Goal: Information Seeking & Learning: Compare options

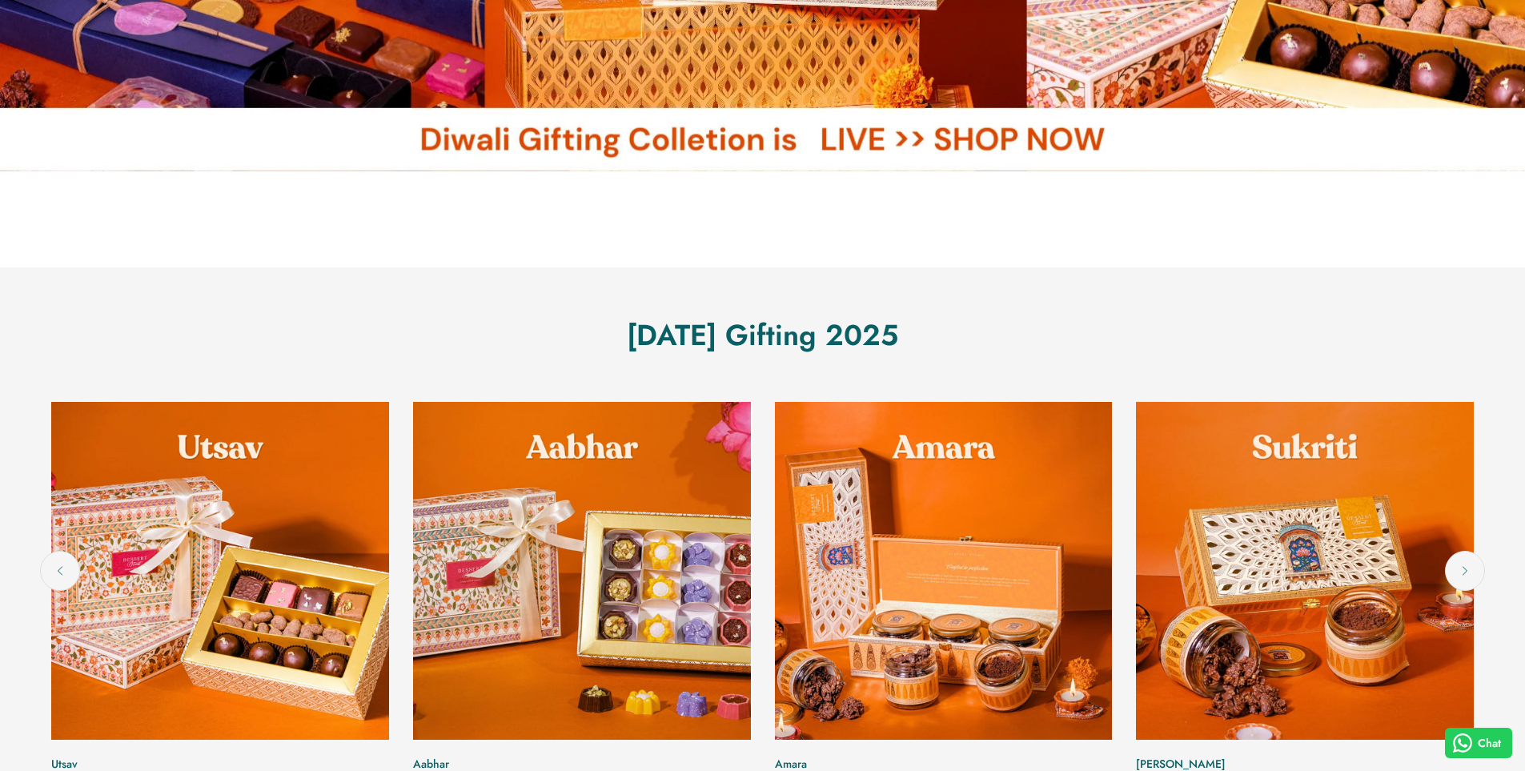
scroll to position [720, 0]
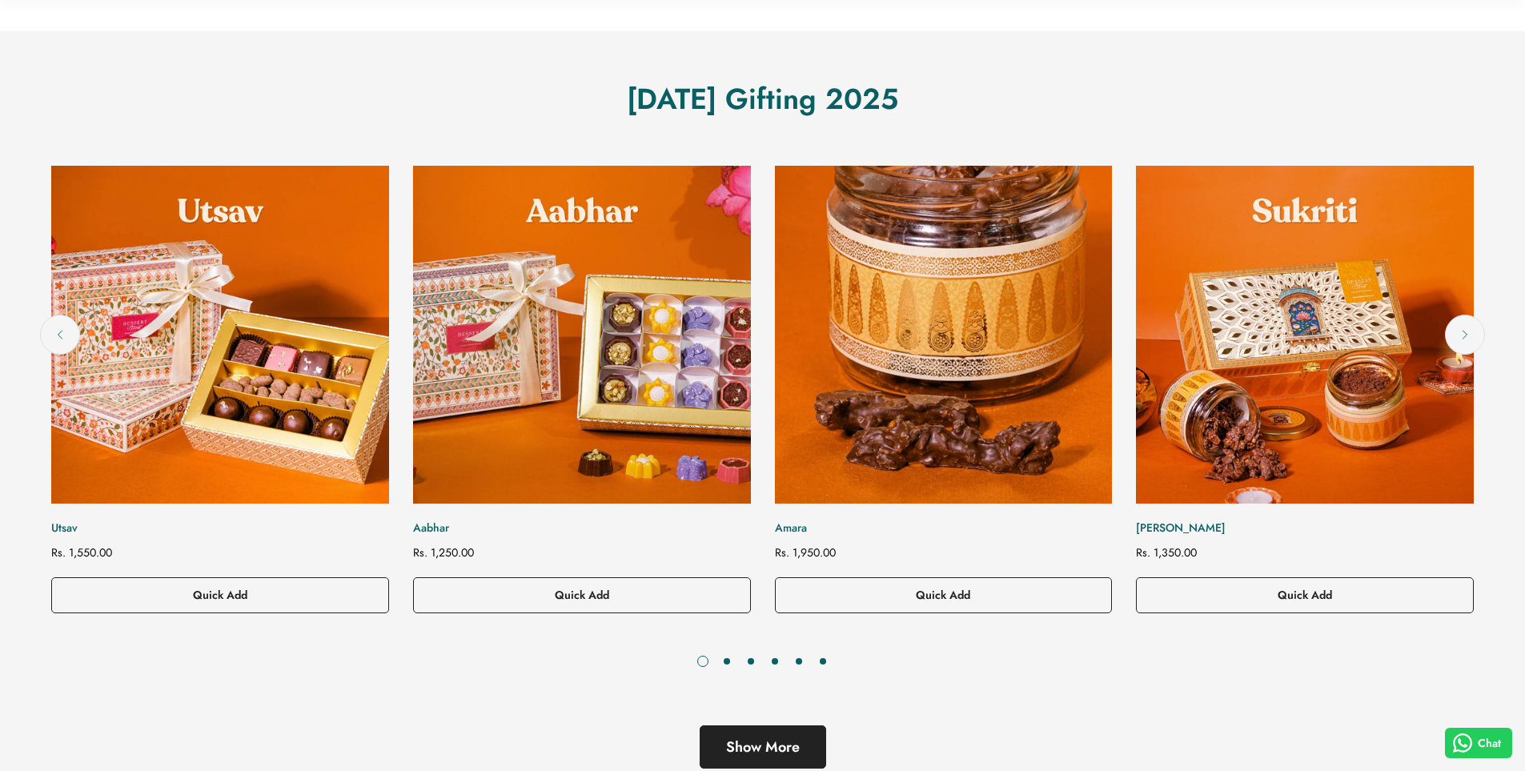
click at [893, 369] on img "Amara" at bounding box center [942, 334] width 371 height 371
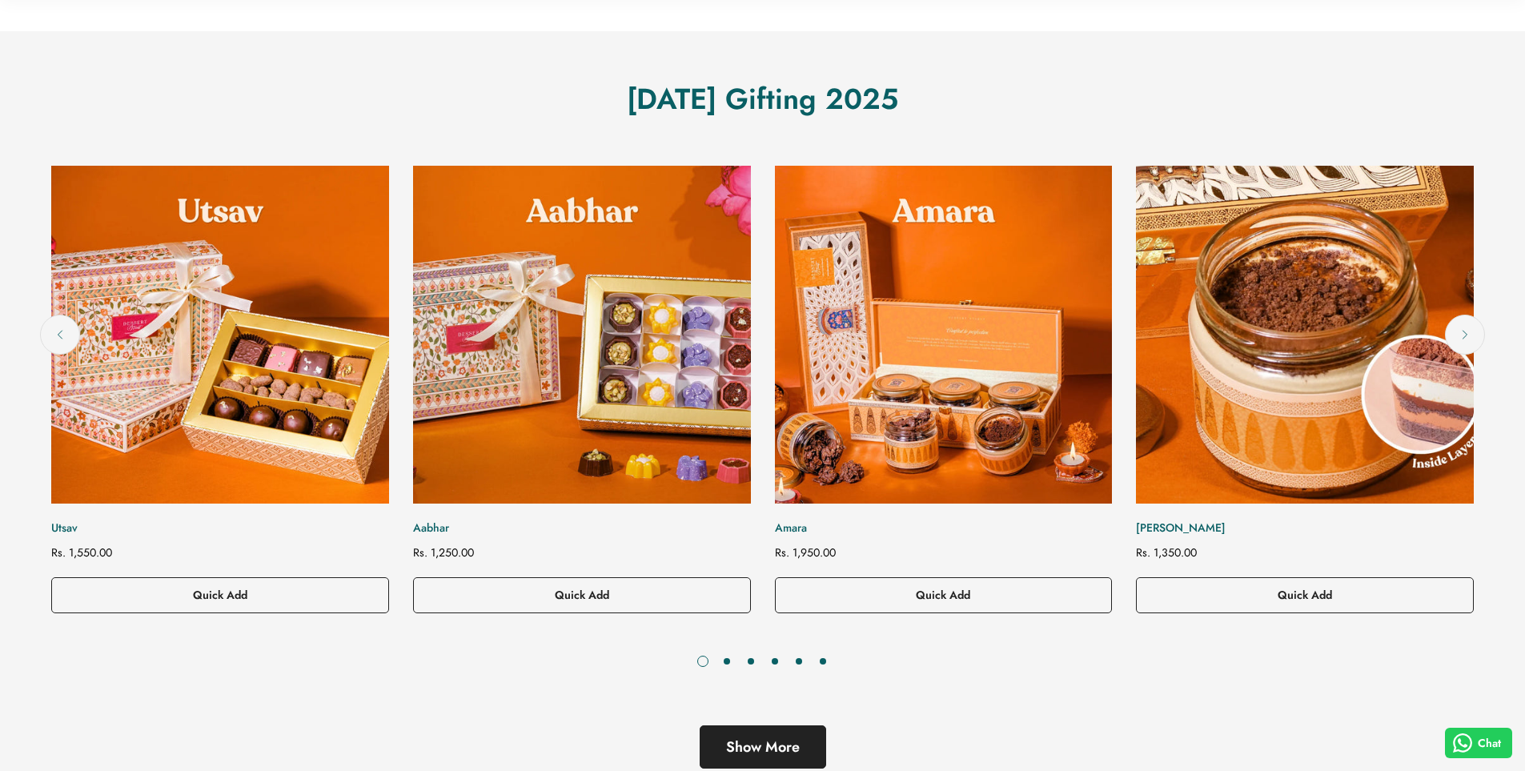
click at [1266, 342] on img "Sukriti" at bounding box center [1304, 334] width 371 height 371
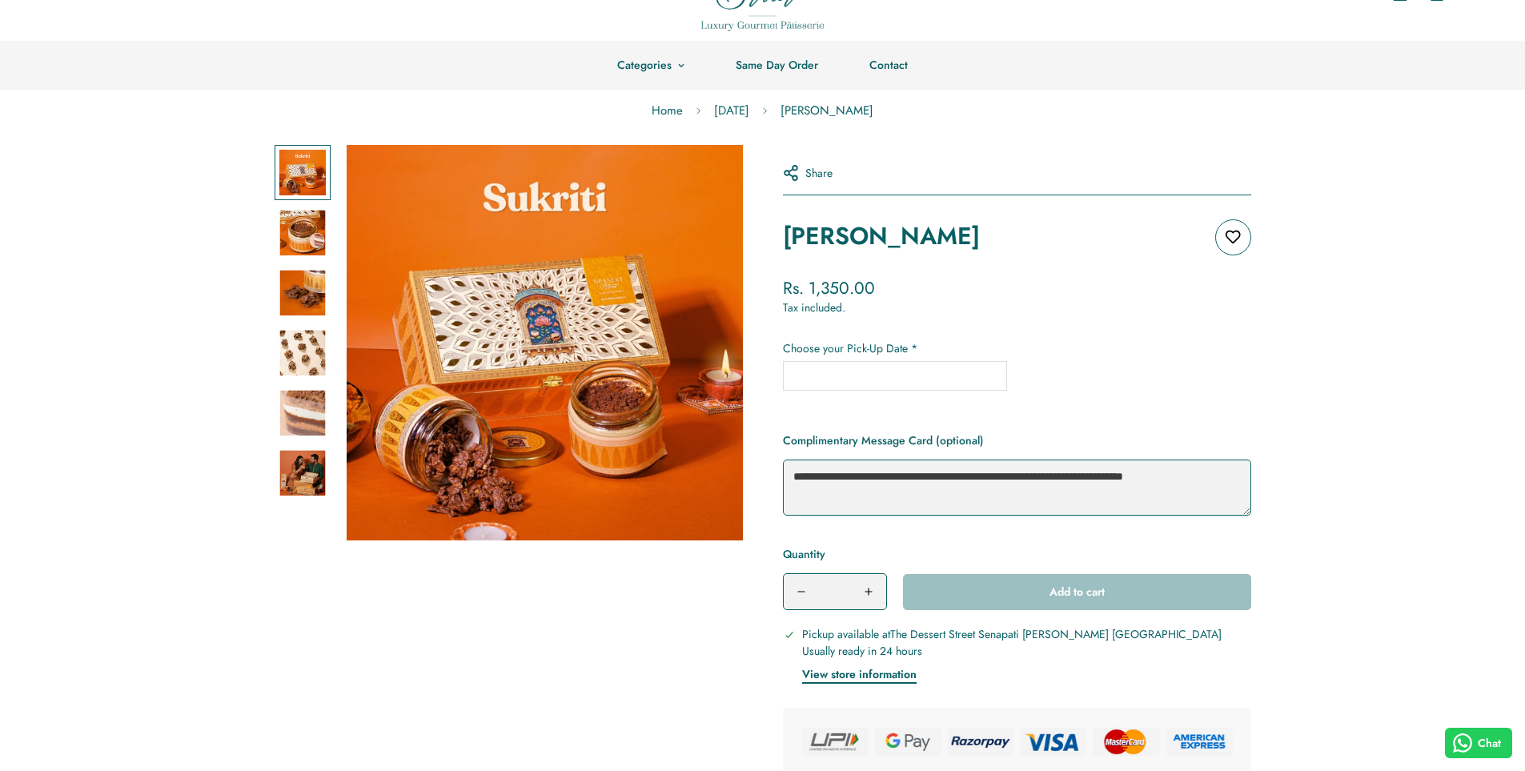
scroll to position [320, 0]
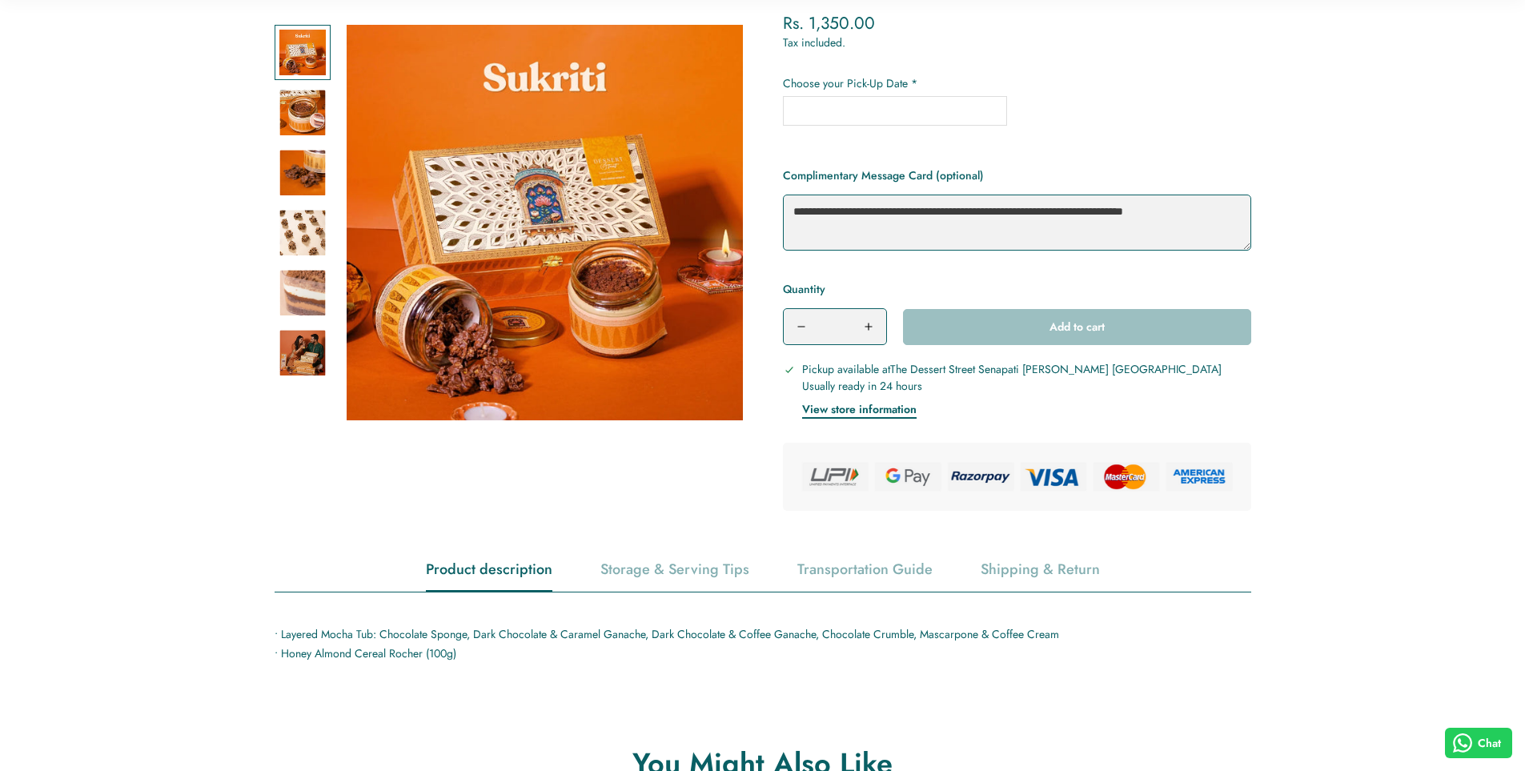
click at [880, 215] on textarea "Complimentary Message Card (optional)" at bounding box center [1017, 223] width 468 height 56
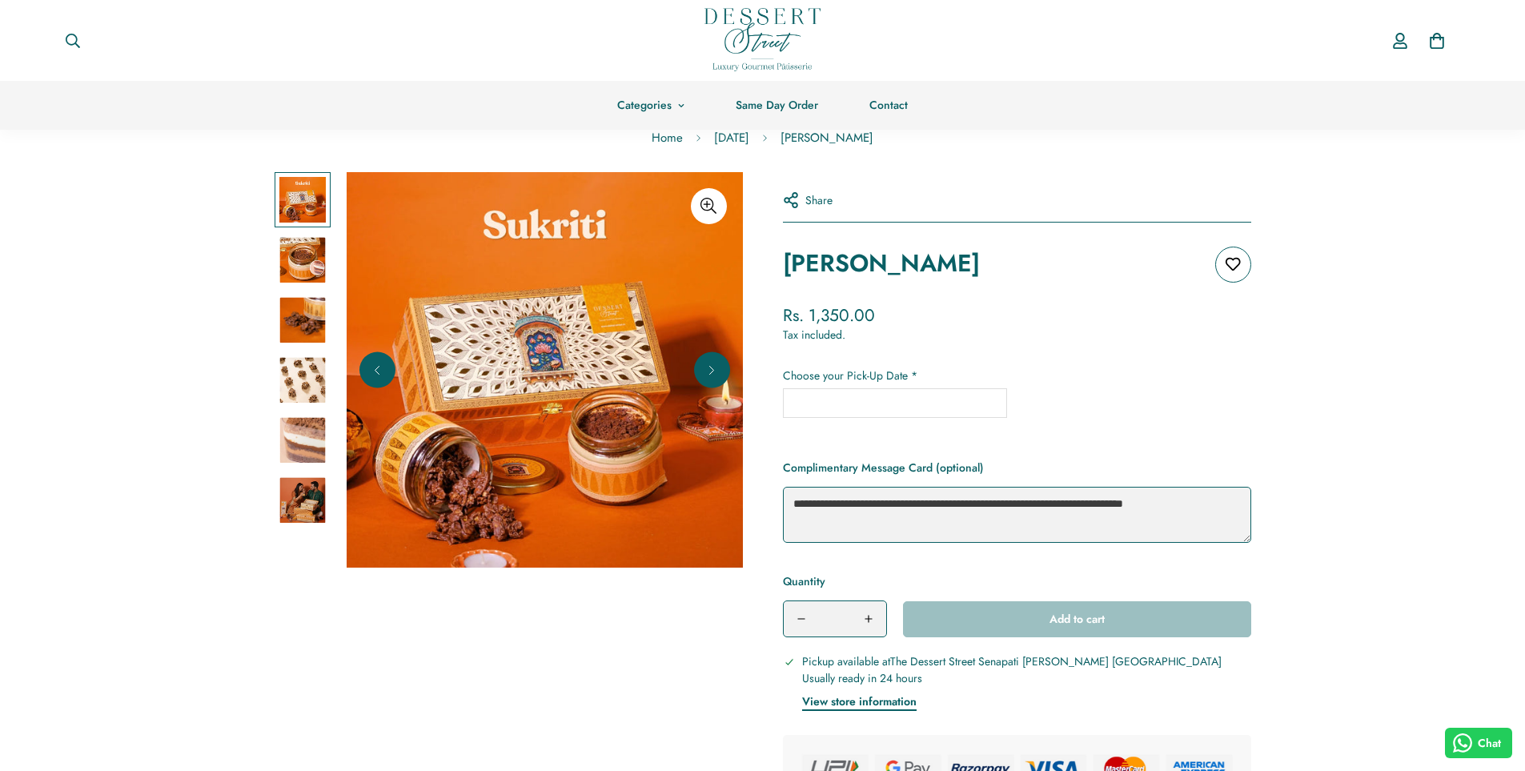
scroll to position [0, 0]
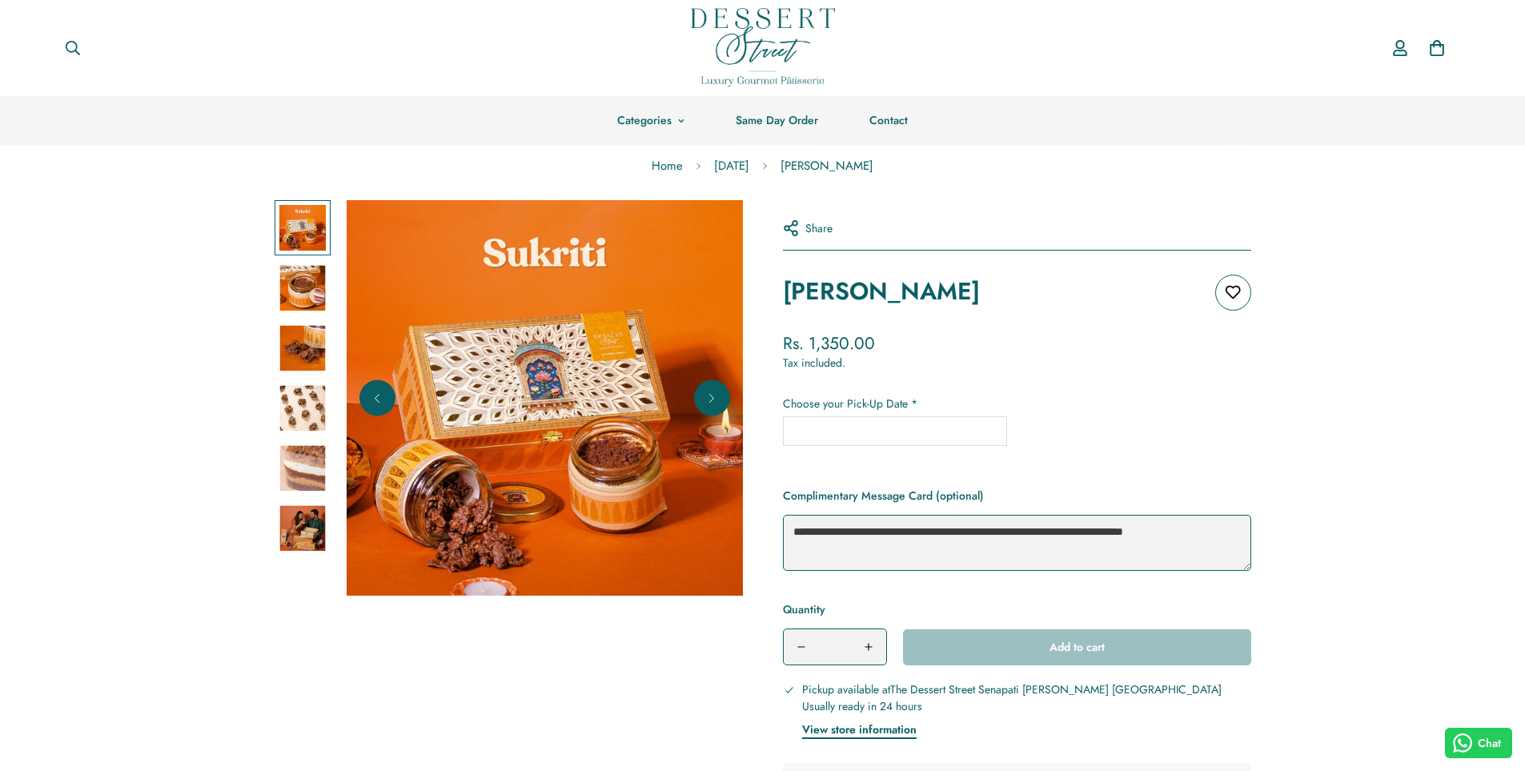
click at [321, 291] on img at bounding box center [302, 288] width 46 height 46
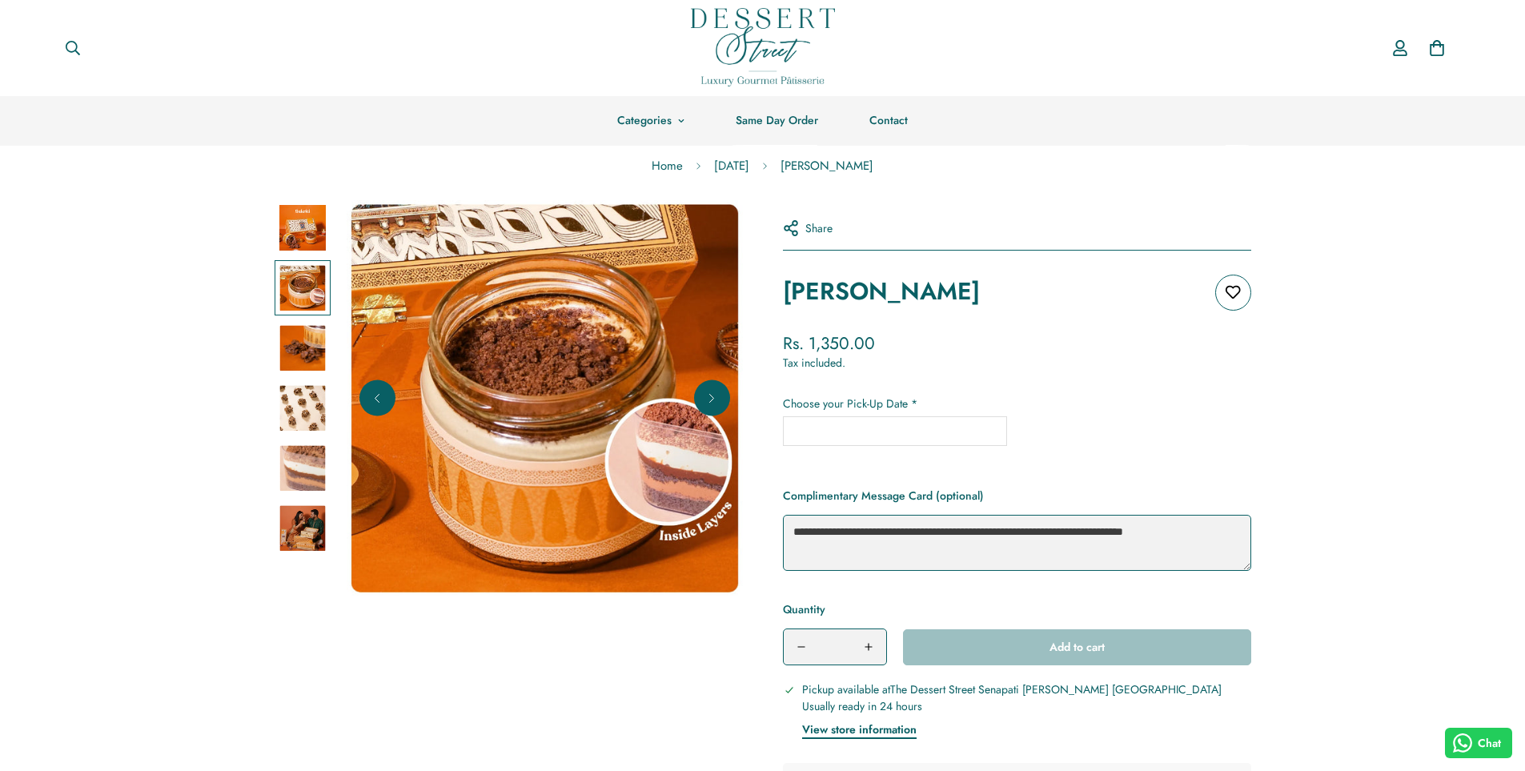
click at [319, 345] on img at bounding box center [302, 348] width 46 height 46
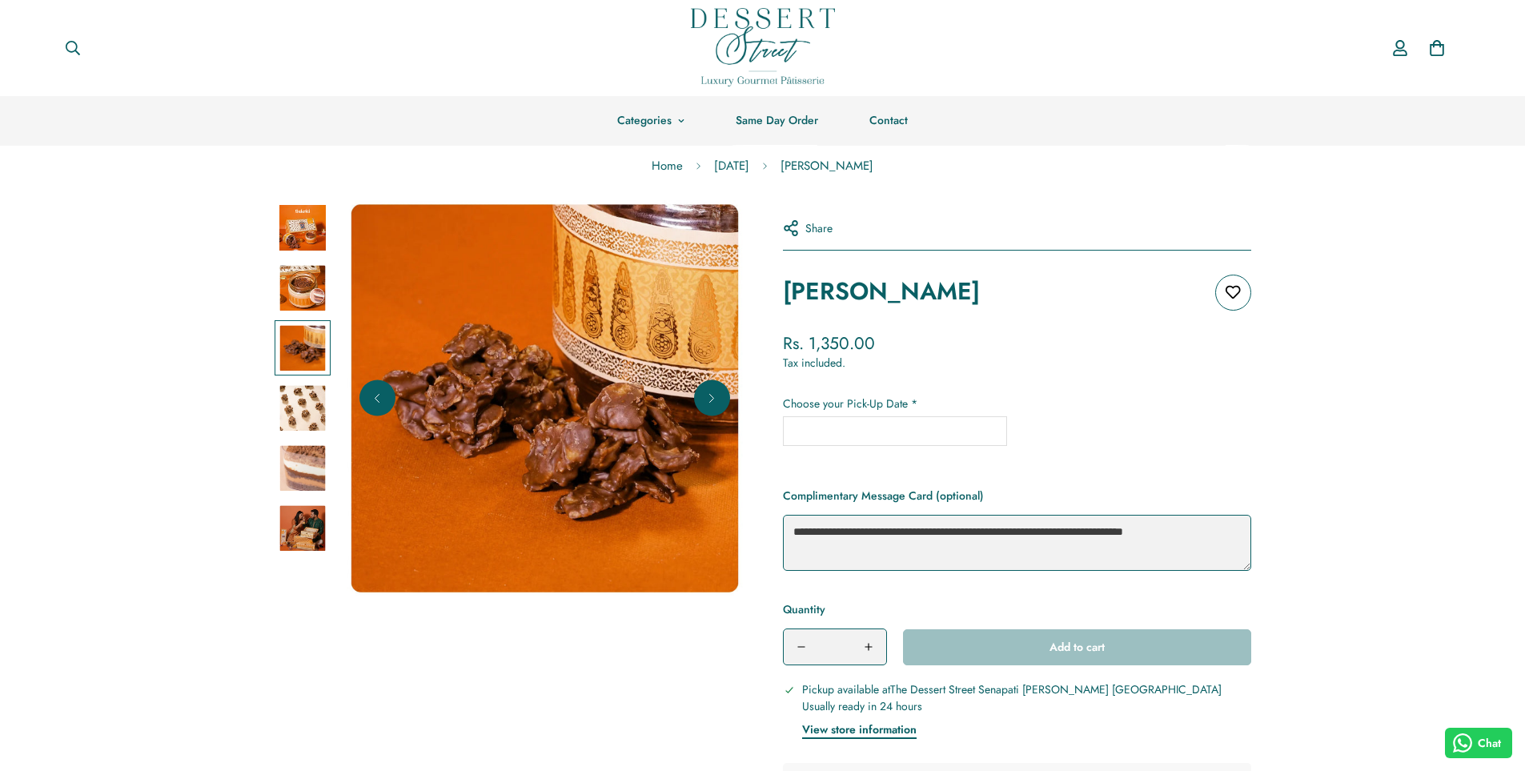
click at [305, 385] on img at bounding box center [302, 408] width 46 height 46
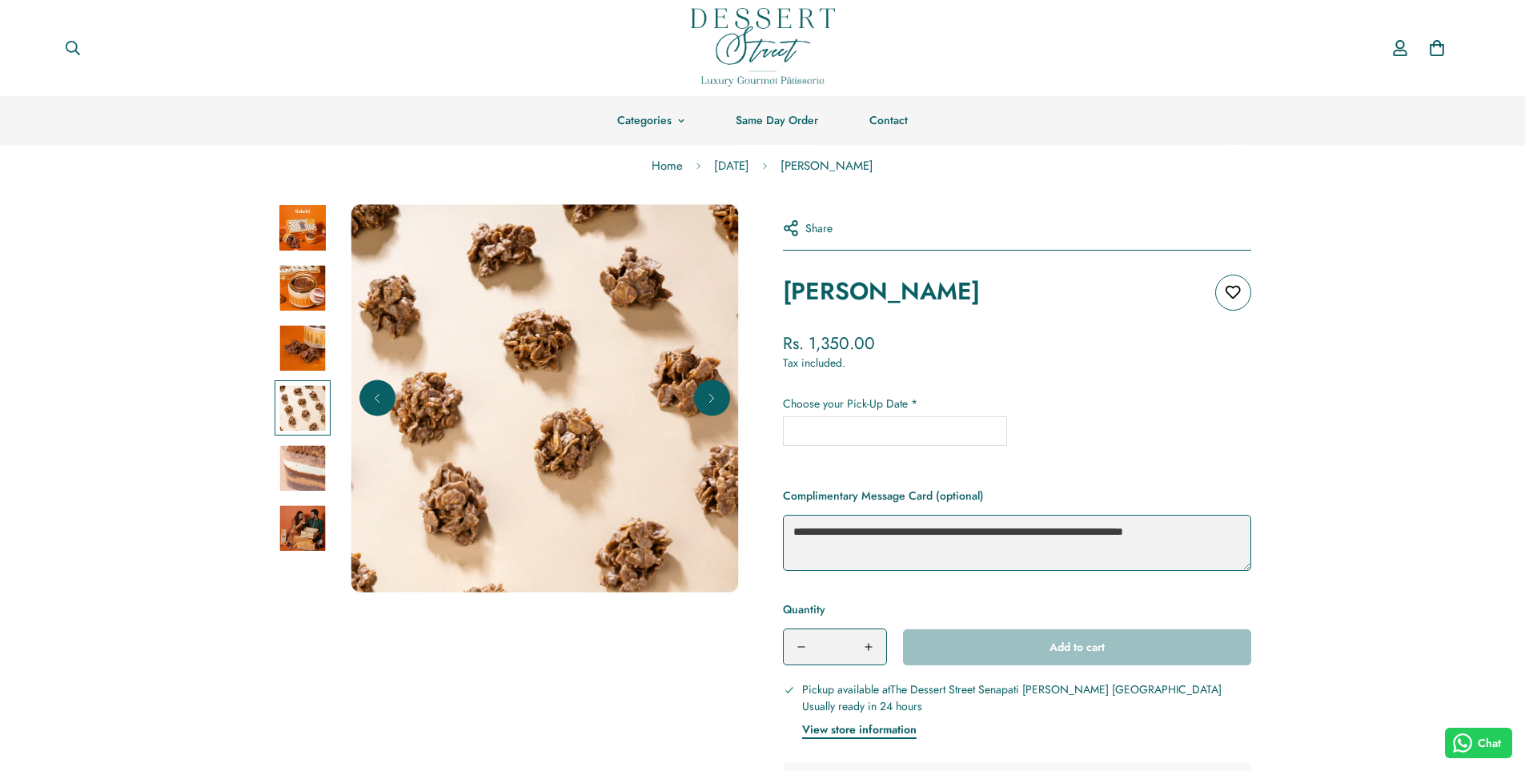
click at [305, 451] on img at bounding box center [302, 468] width 46 height 46
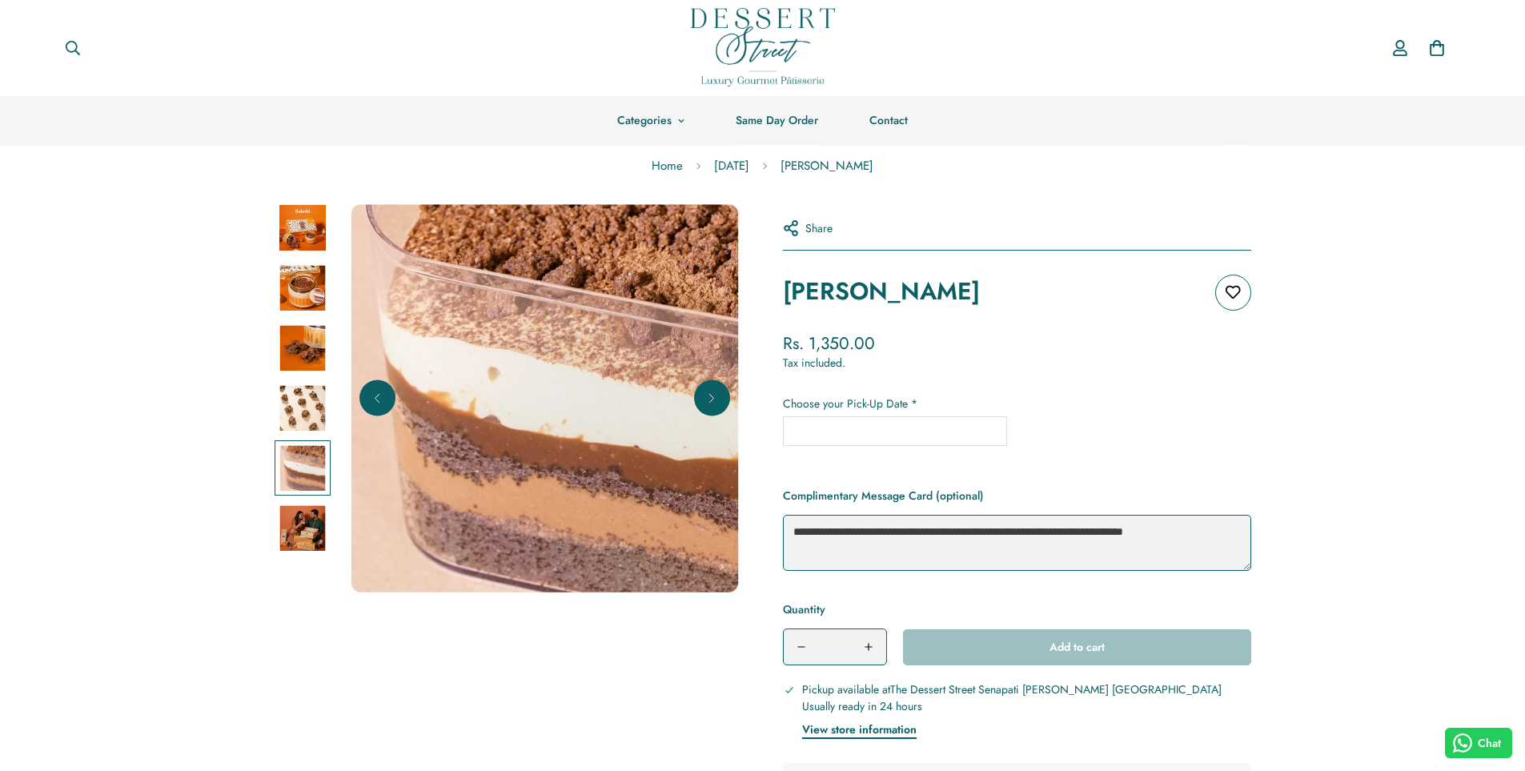
click at [303, 502] on div at bounding box center [303, 528] width 56 height 56
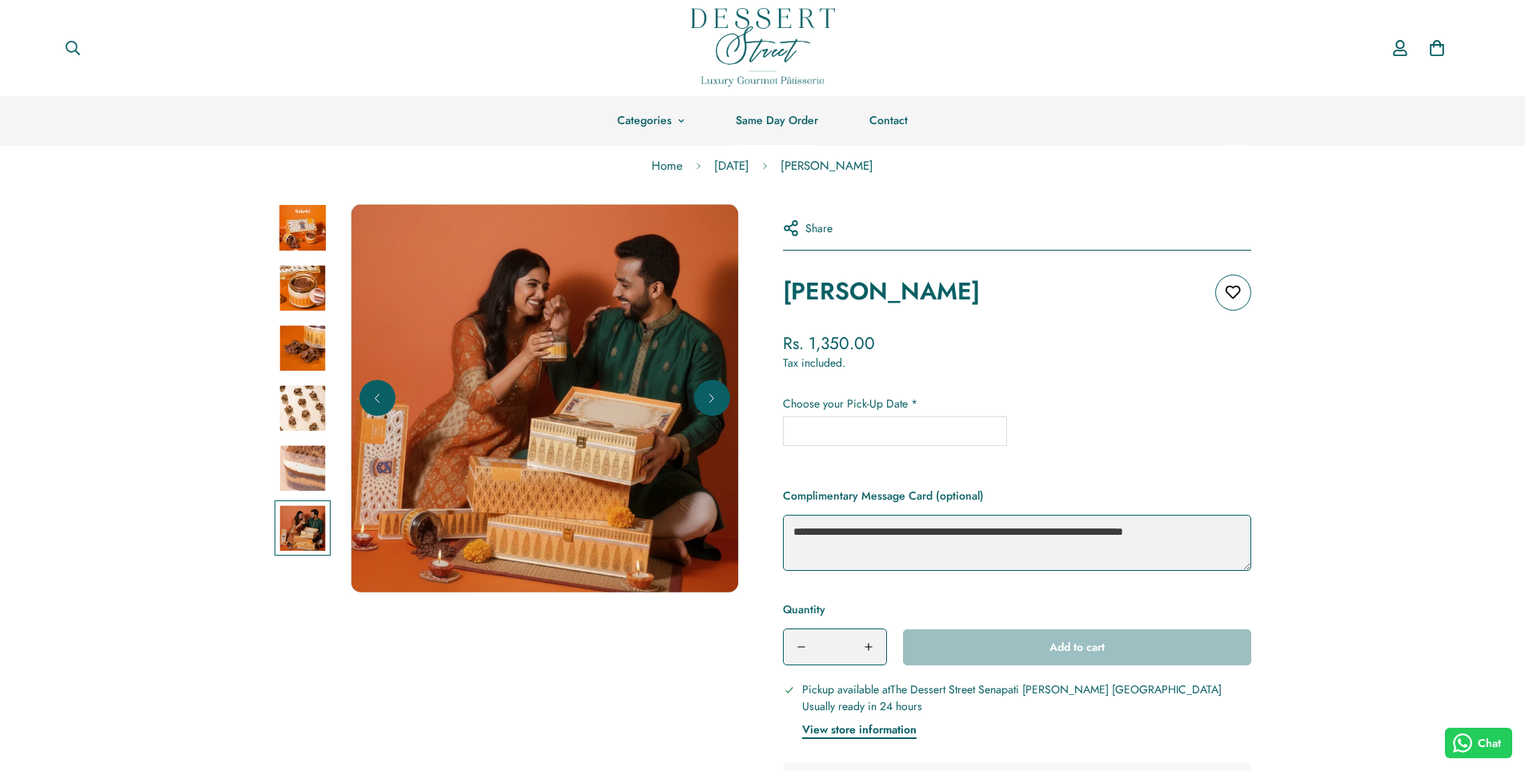
click at [304, 299] on img at bounding box center [302, 288] width 46 height 46
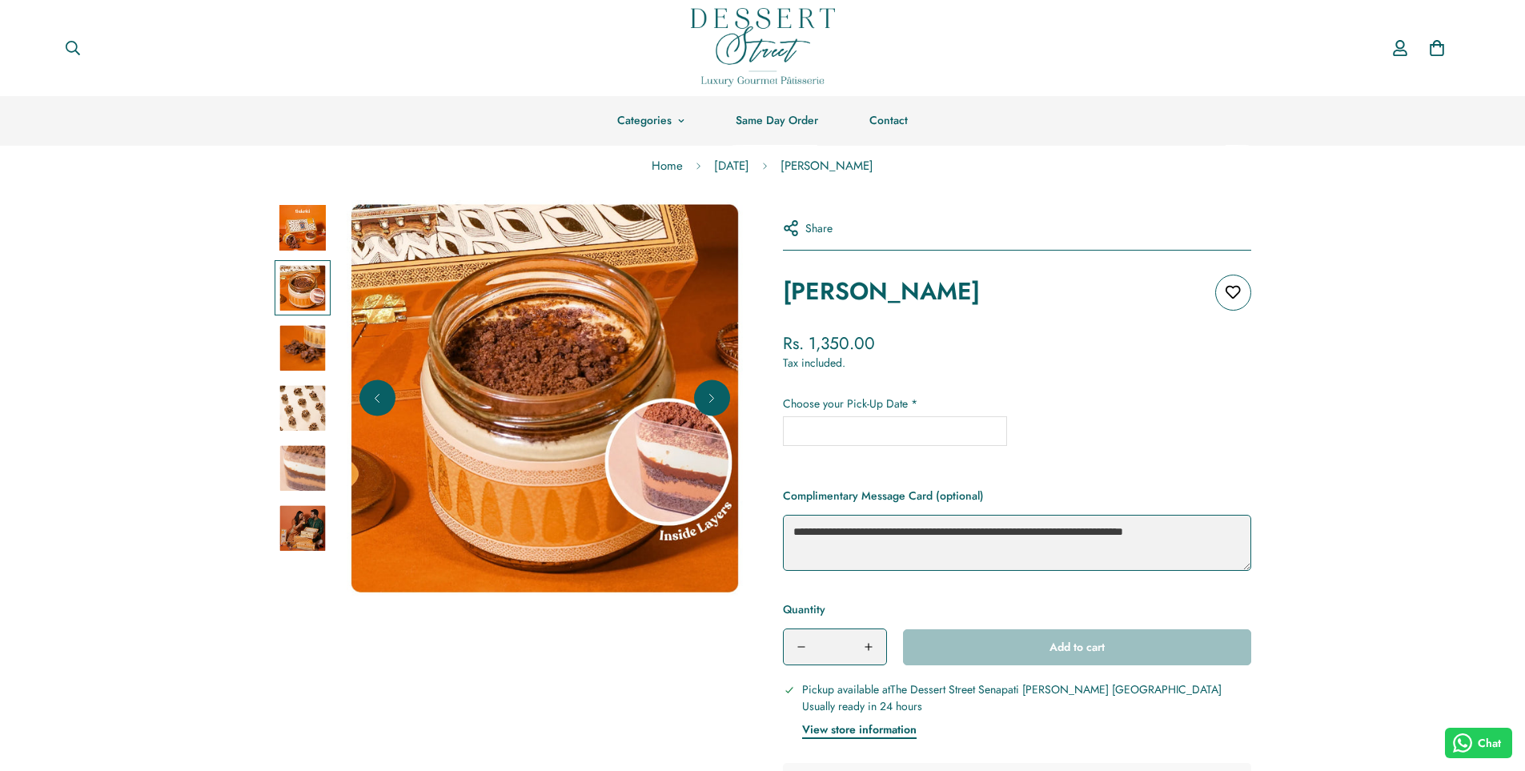
click at [289, 573] on div at bounding box center [311, 398] width 72 height 396
click at [303, 536] on img at bounding box center [302, 528] width 46 height 46
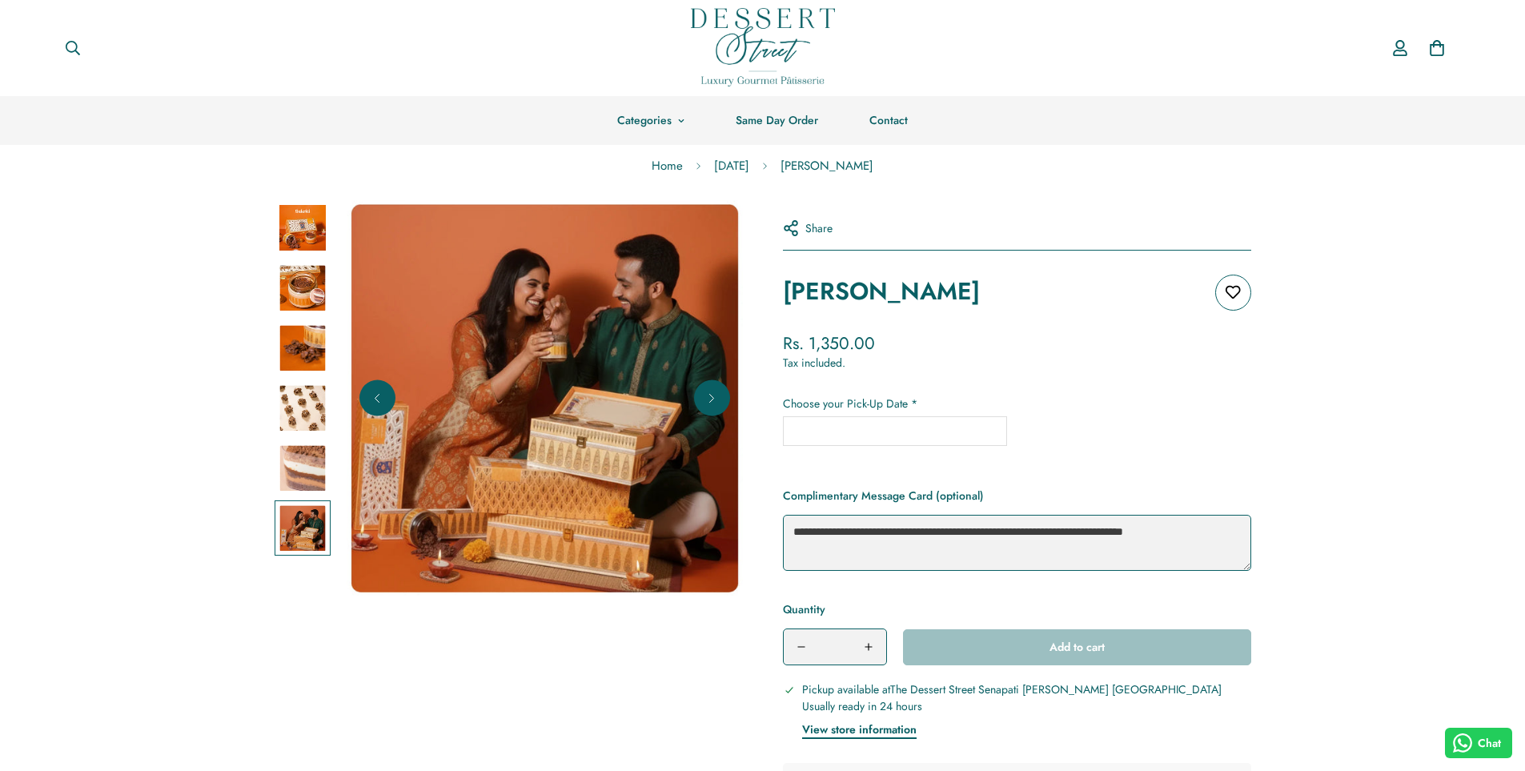
click at [315, 234] on img at bounding box center [302, 228] width 46 height 46
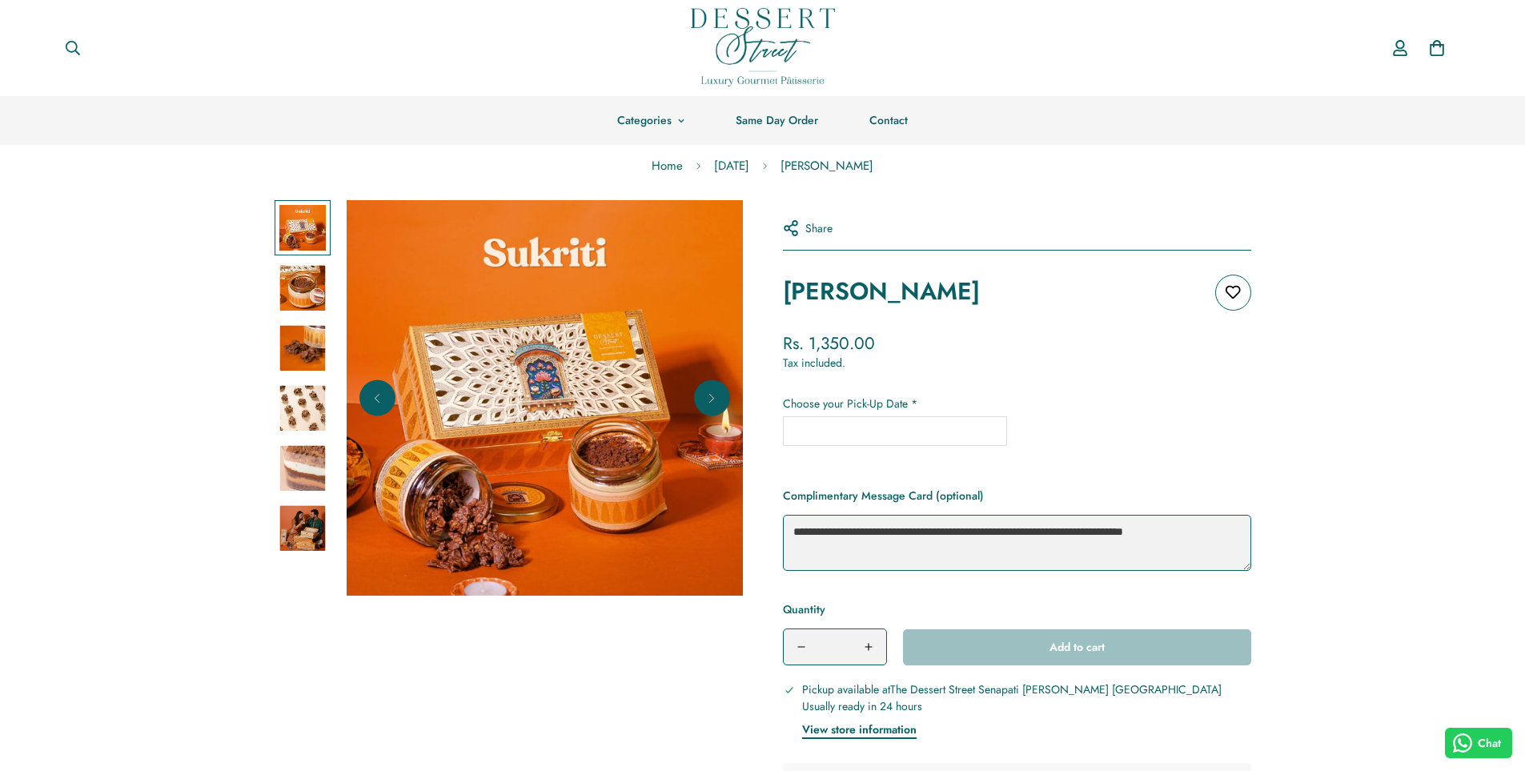
click at [312, 286] on img at bounding box center [302, 288] width 46 height 46
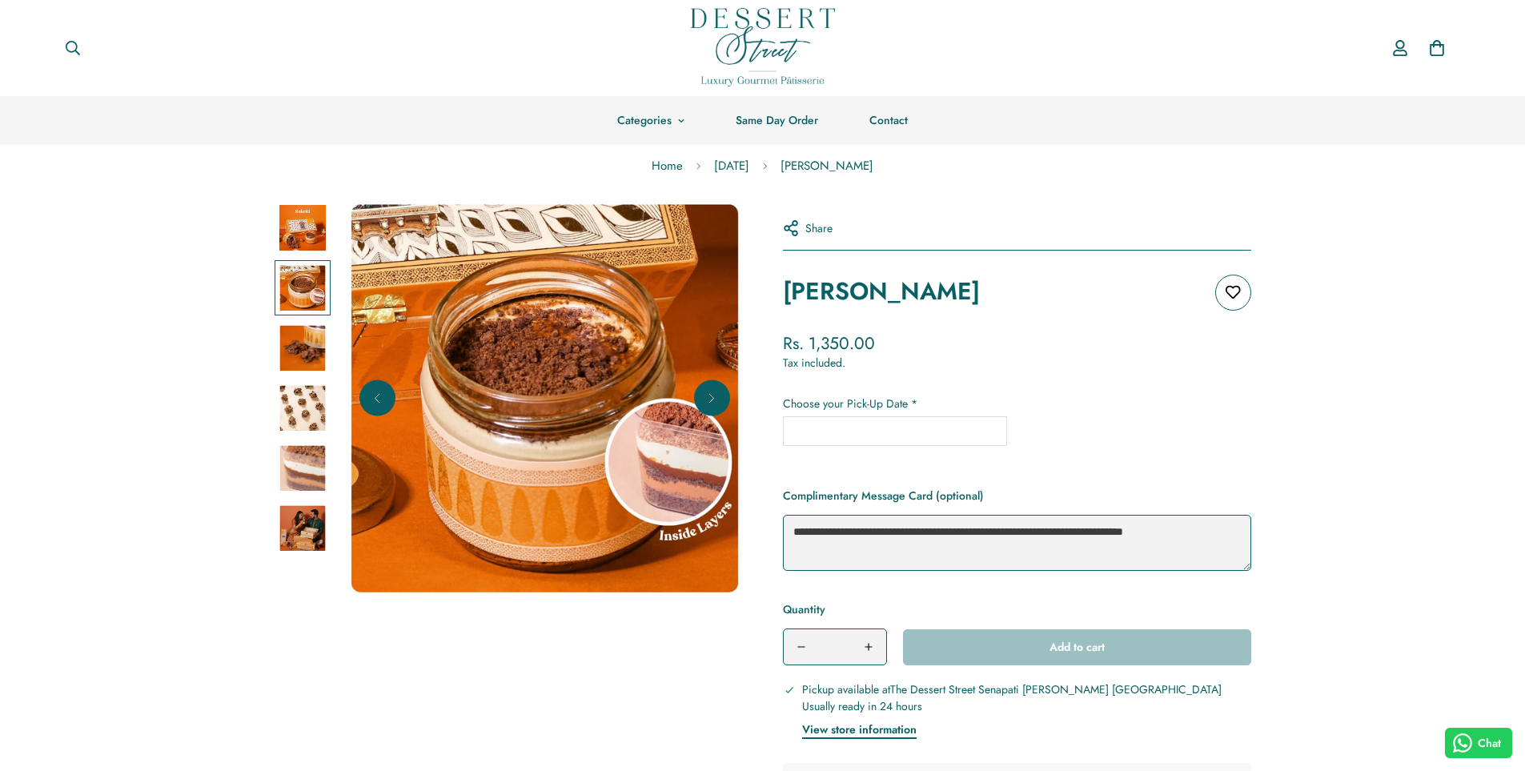
click at [287, 220] on img at bounding box center [302, 228] width 46 height 46
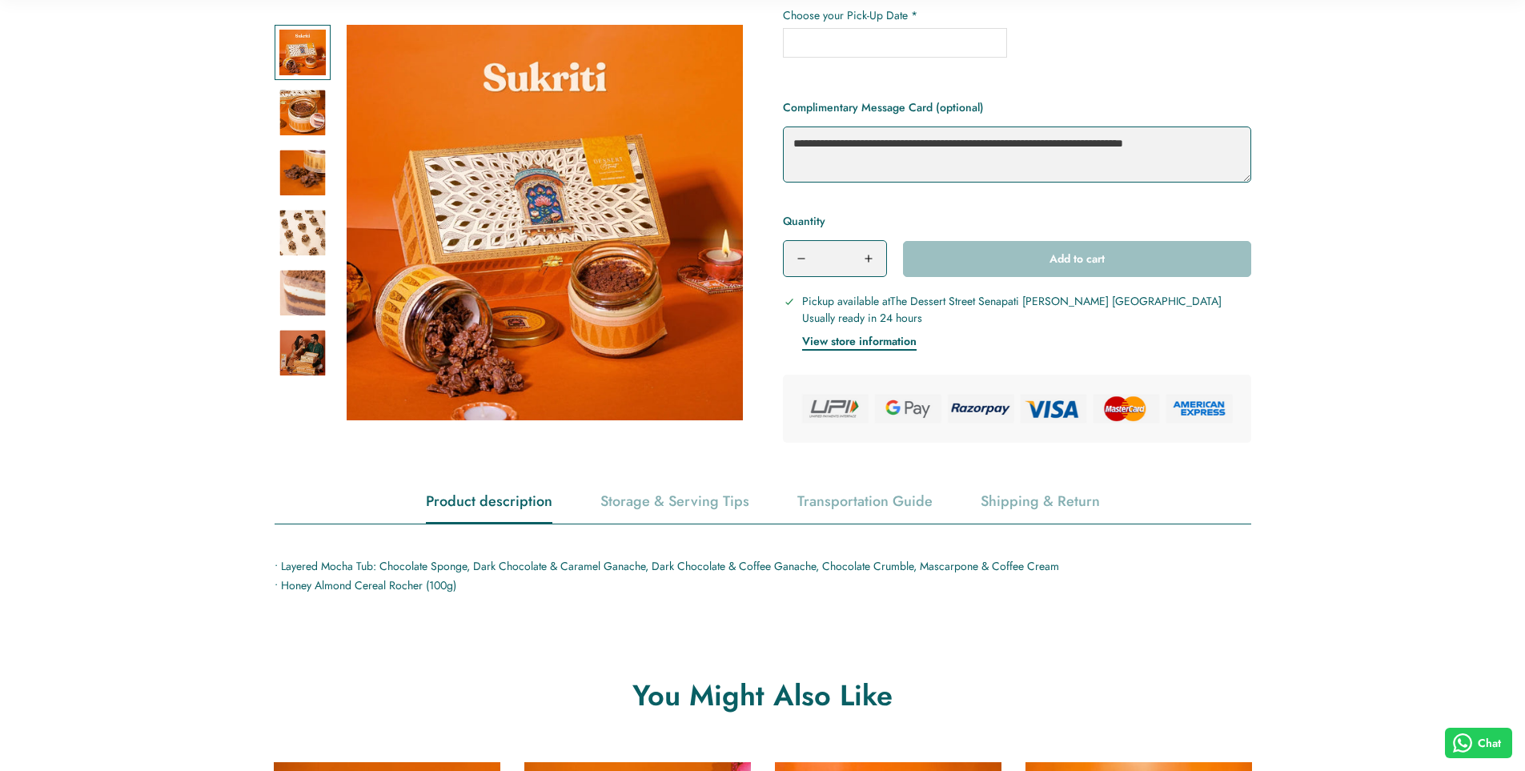
scroll to position [400, 0]
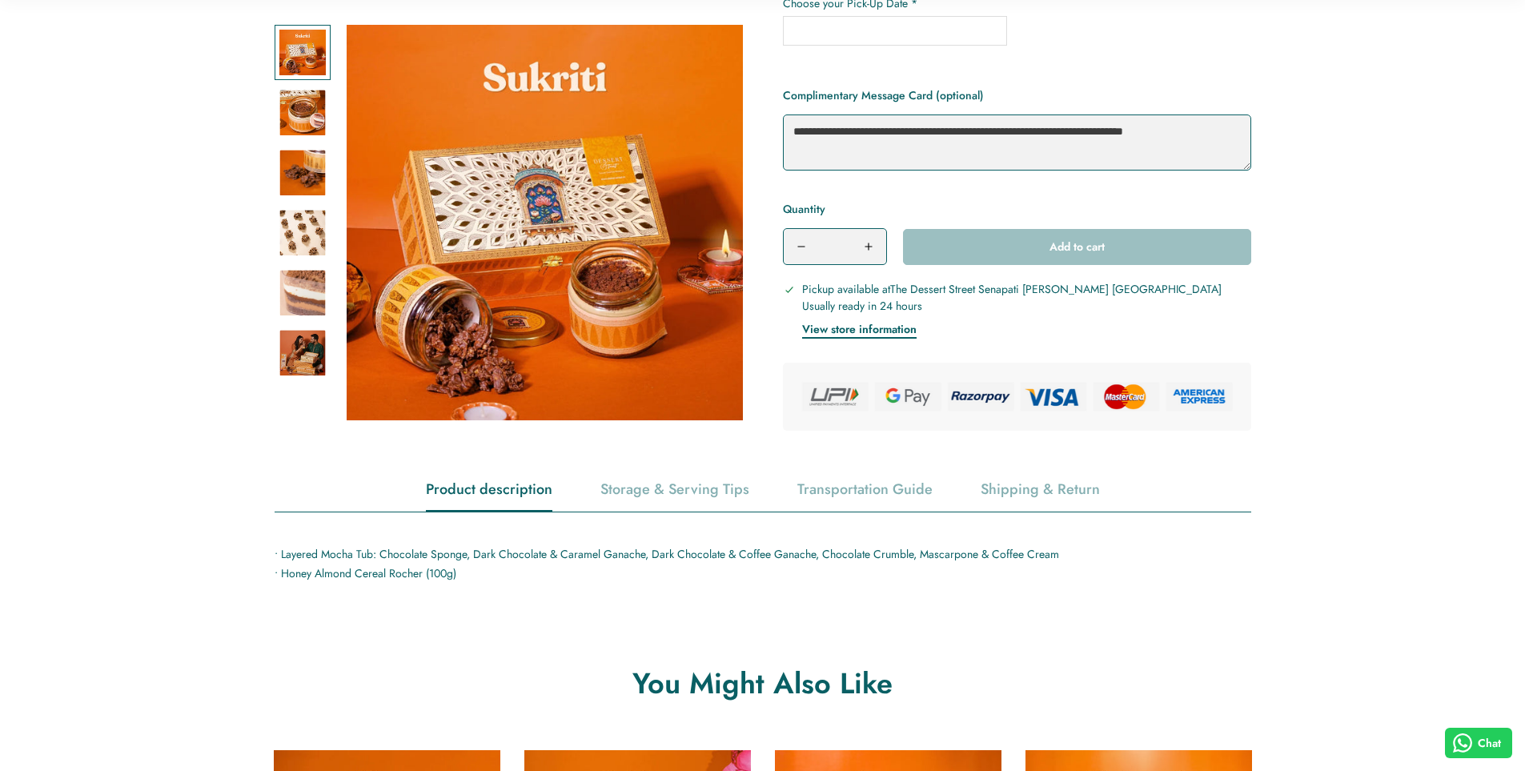
click at [287, 552] on p "• Layered Mocha Tub: Chocolate Sponge, Dark Chocolate & Caramel Ganache, Dark C…" at bounding box center [763, 563] width 977 height 39
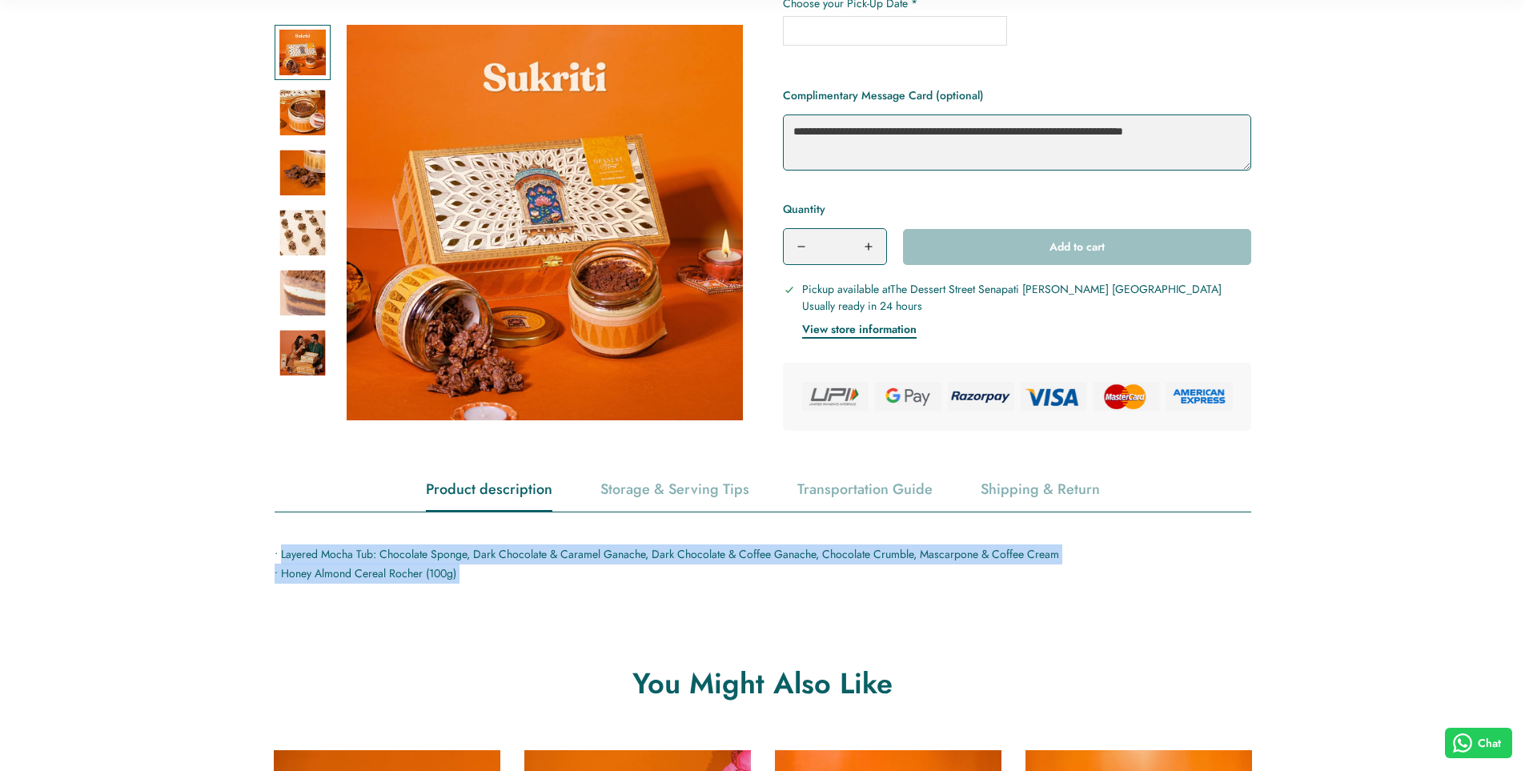
drag, startPoint x: 280, startPoint y: 550, endPoint x: 504, endPoint y: 591, distance: 227.8
copy main "Layered Mocha Tub: Chocolate Sponge, Dark Chocolate & Caramel Ganache, Dark Cho…"
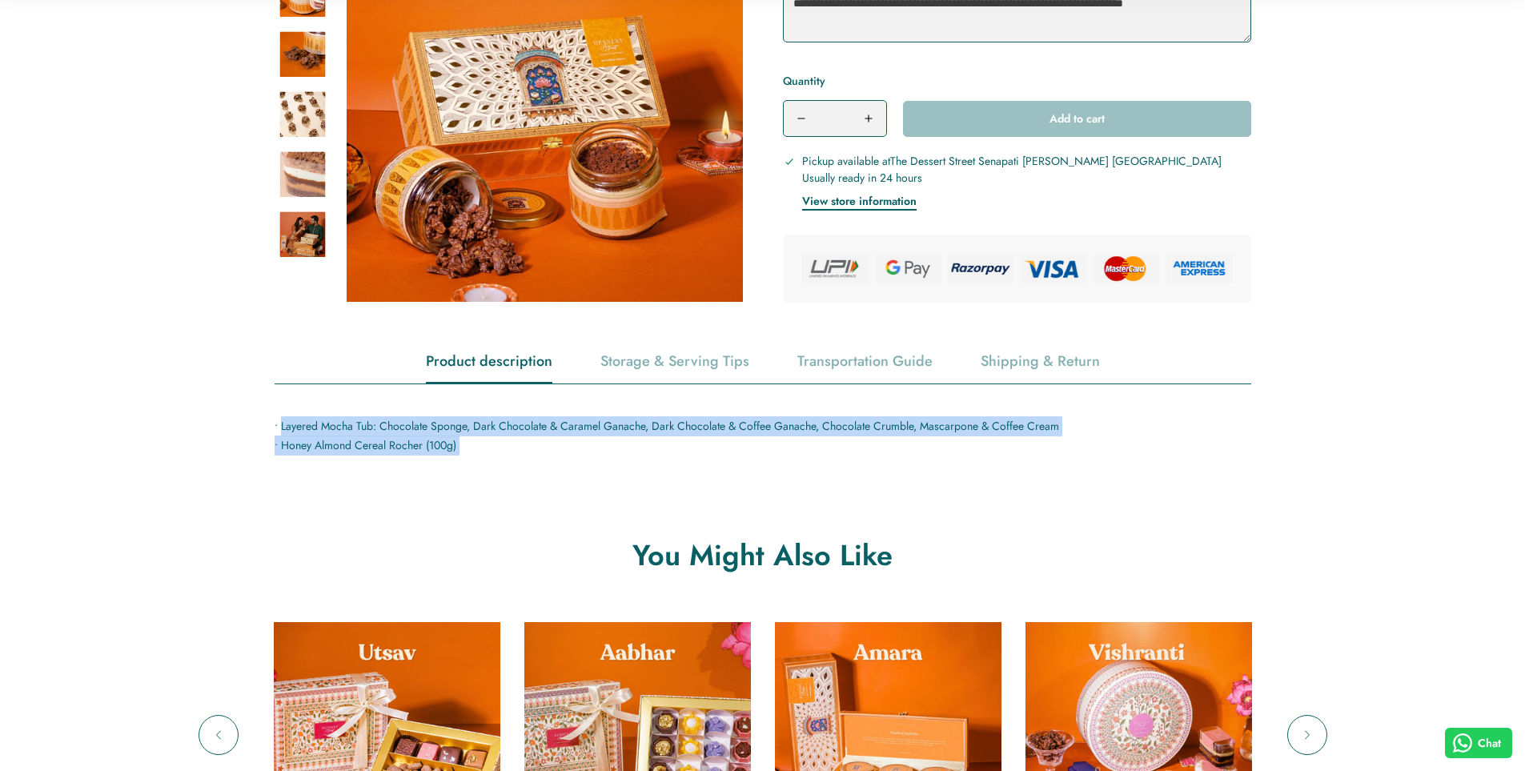
scroll to position [801, 0]
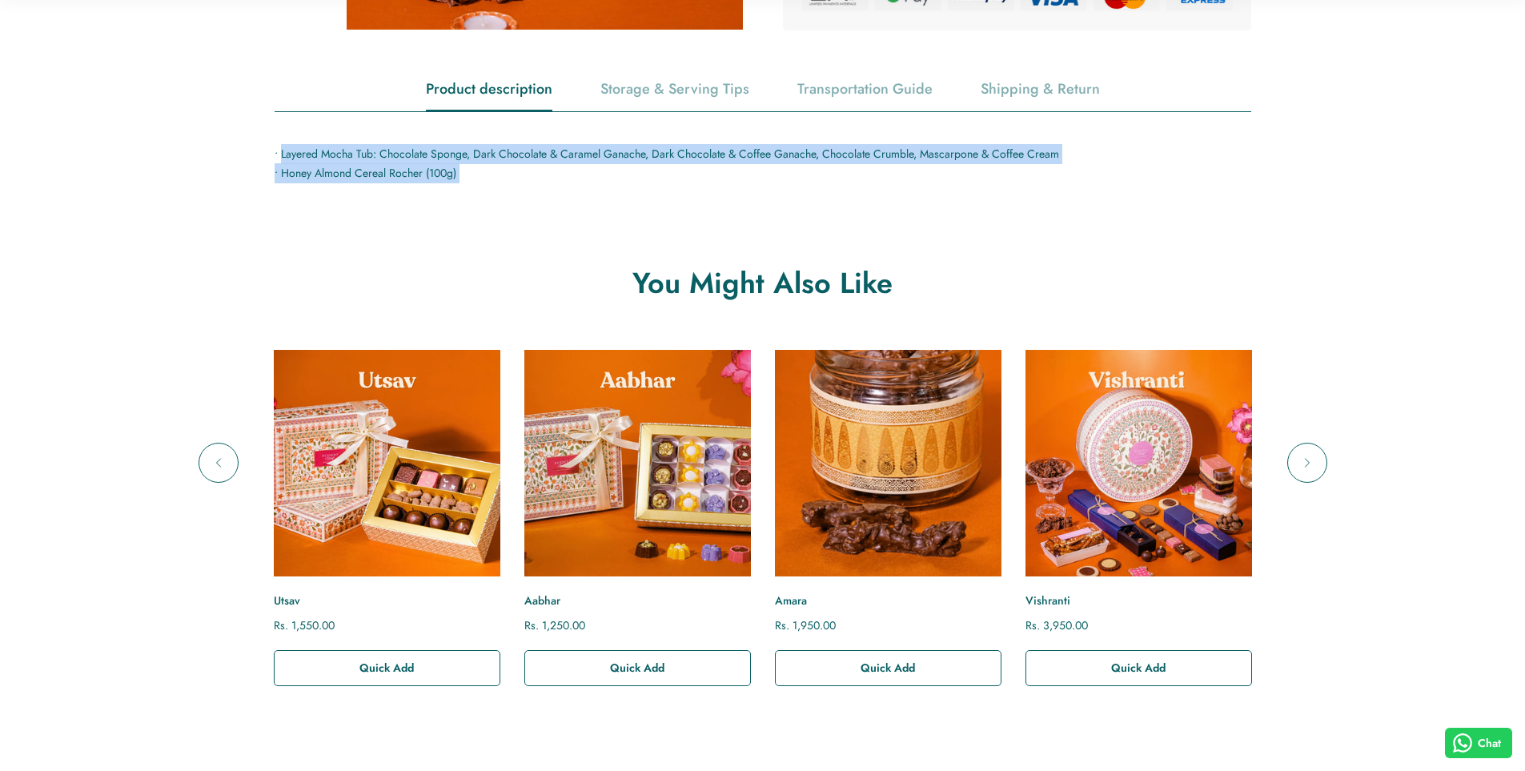
click at [968, 500] on img "Amara" at bounding box center [887, 463] width 249 height 249
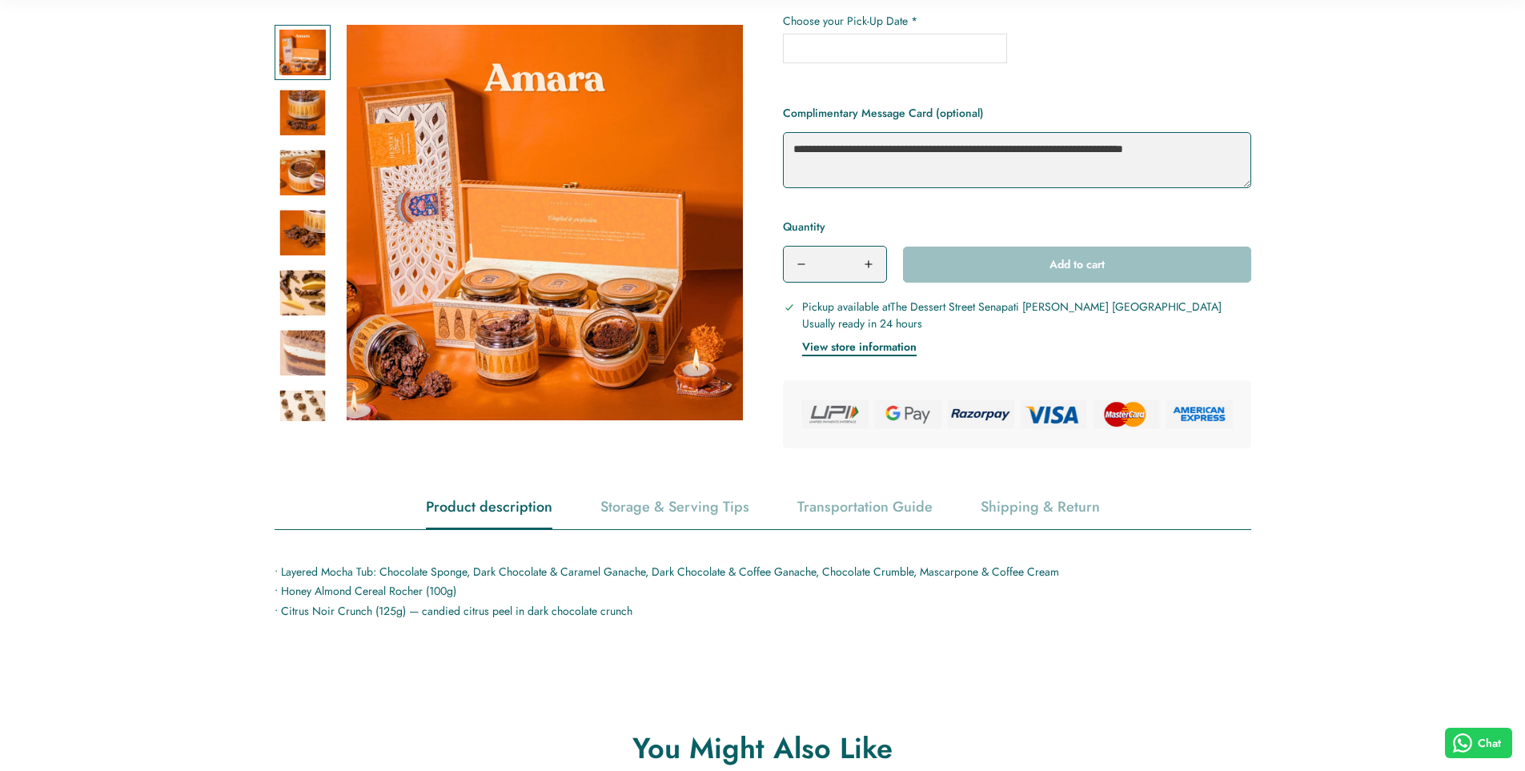
scroll to position [400, 0]
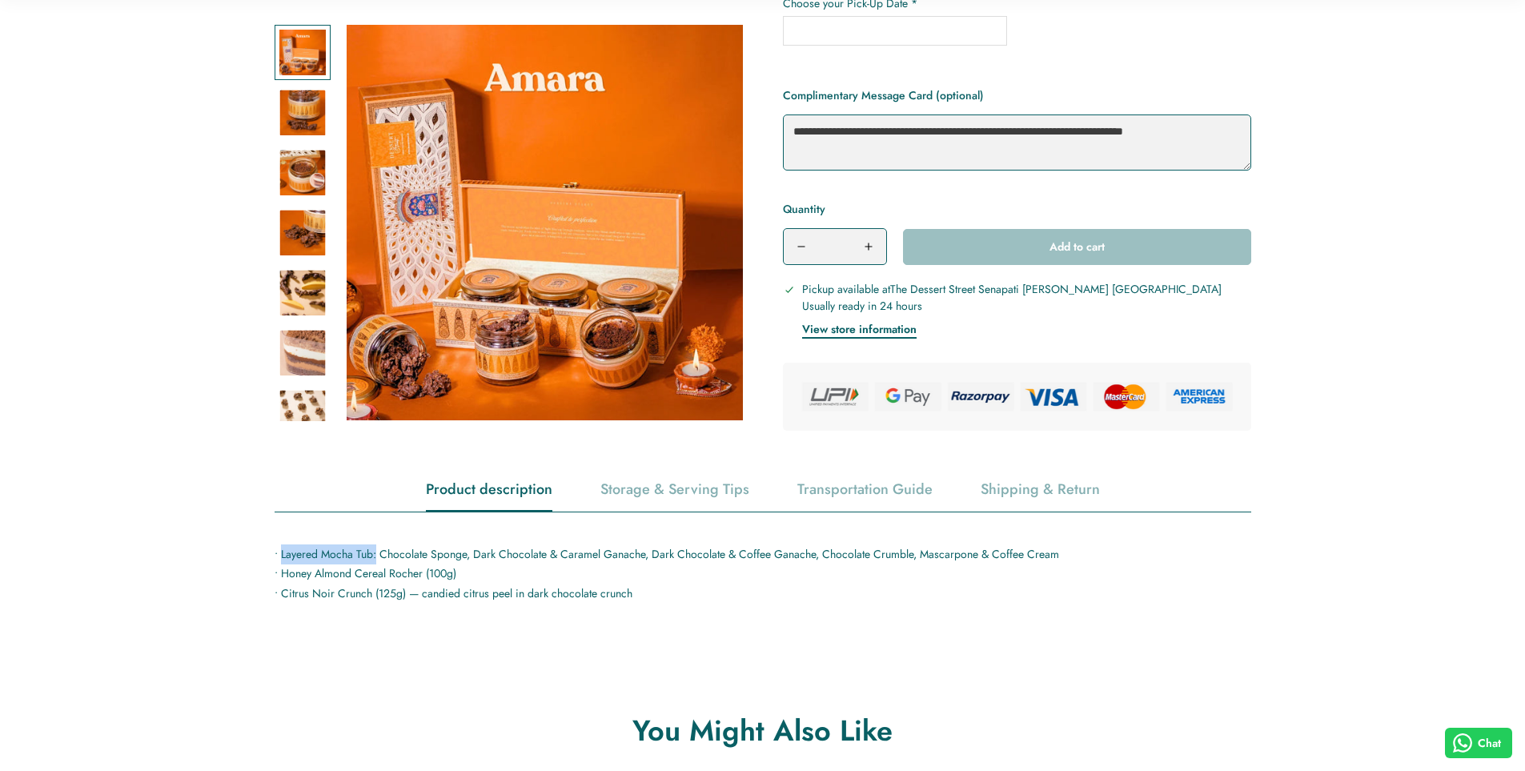
drag, startPoint x: 280, startPoint y: 553, endPoint x: 375, endPoint y: 556, distance: 95.3
click at [375, 556] on p "• Layered Mocha Tub: Chocolate Sponge, Dark Chocolate & Caramel Ganache, Dark C…" at bounding box center [763, 573] width 977 height 59
copy p "Layered Mocha Tub:"
drag, startPoint x: 292, startPoint y: 563, endPoint x: 284, endPoint y: 568, distance: 9.3
click at [291, 563] on p "• Layered Mocha Tub: Chocolate Sponge, Dark Chocolate & Caramel Ganache, Dark C…" at bounding box center [763, 573] width 977 height 59
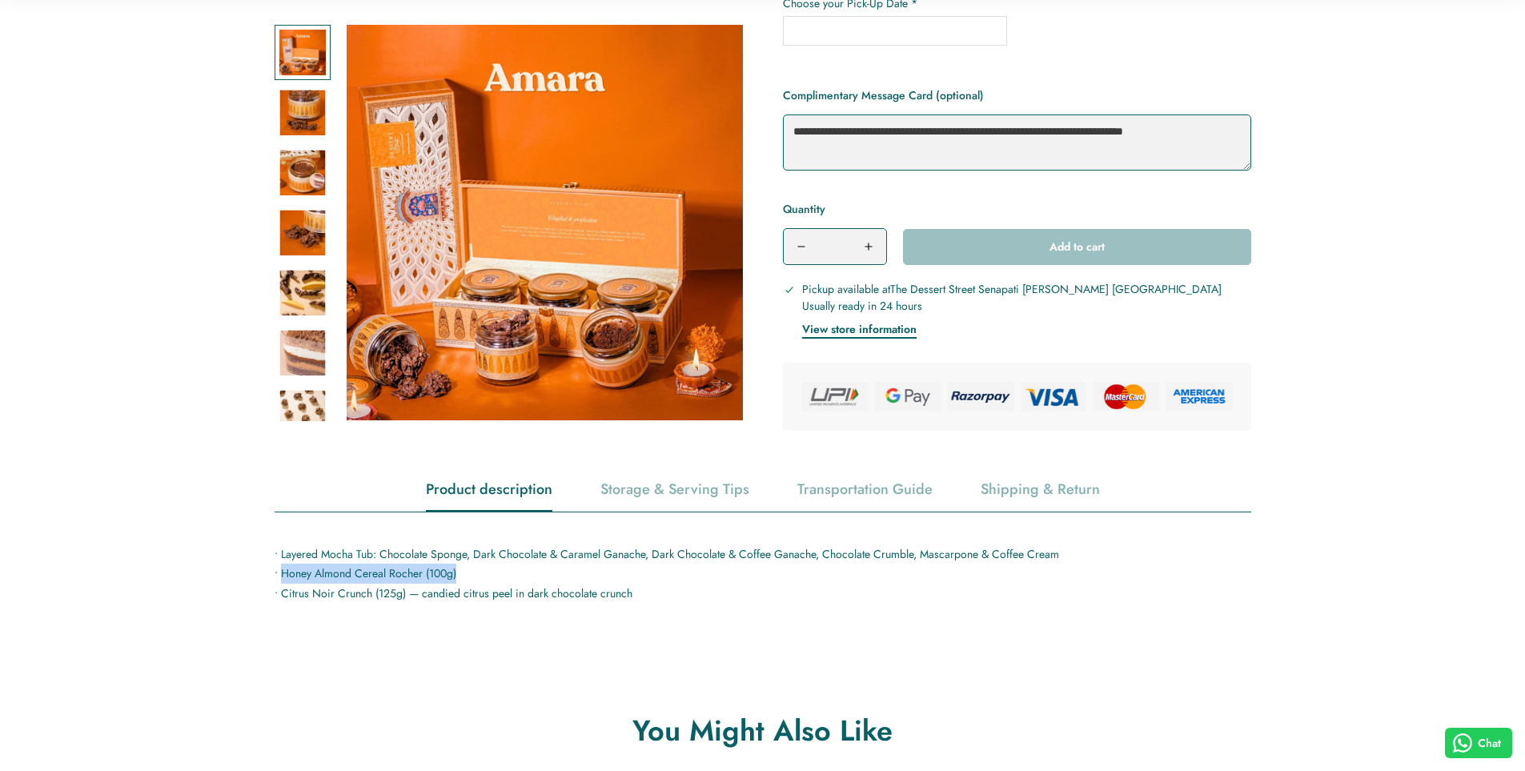
drag, startPoint x: 280, startPoint y: 572, endPoint x: 480, endPoint y: 577, distance: 199.4
click at [480, 577] on p "• Layered Mocha Tub: Chocolate Sponge, Dark Chocolate & Caramel Ganache, Dark C…" at bounding box center [763, 573] width 977 height 59
copy p "Honey Almond Cereal Rocher (100g)"
click at [448, 584] on p "• Layered Mocha Tub: Chocolate Sponge, Dark Chocolate & Caramel Ganache, Dark C…" at bounding box center [763, 573] width 977 height 59
drag, startPoint x: 281, startPoint y: 595, endPoint x: 405, endPoint y: 596, distance: 124.1
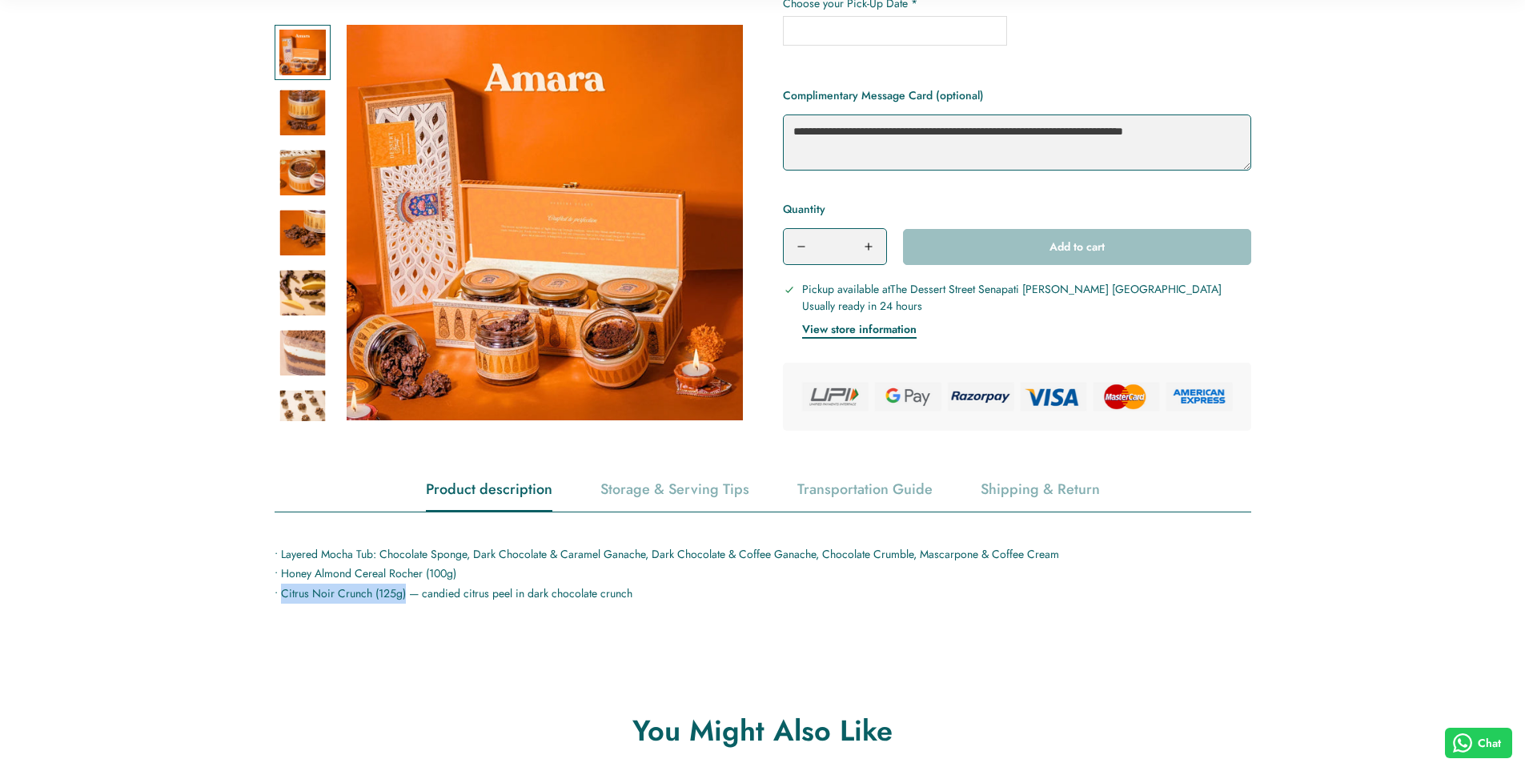
click at [405, 596] on p "• Layered Mocha Tub: Chocolate Sponge, Dark Chocolate & Caramel Ganache, Dark C…" at bounding box center [763, 573] width 977 height 59
copy p "Citrus Noir Crunch (125g)"
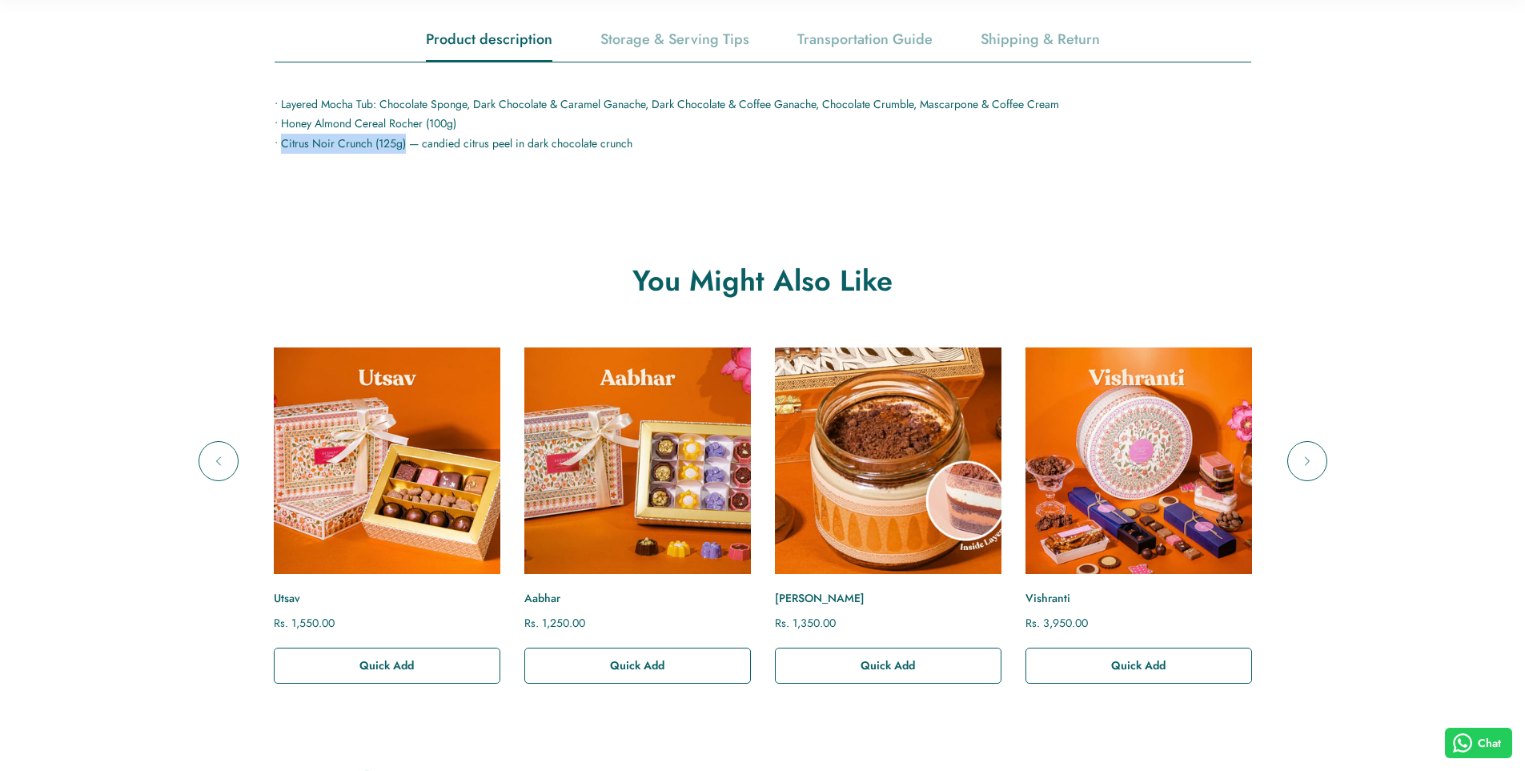
scroll to position [881, 0]
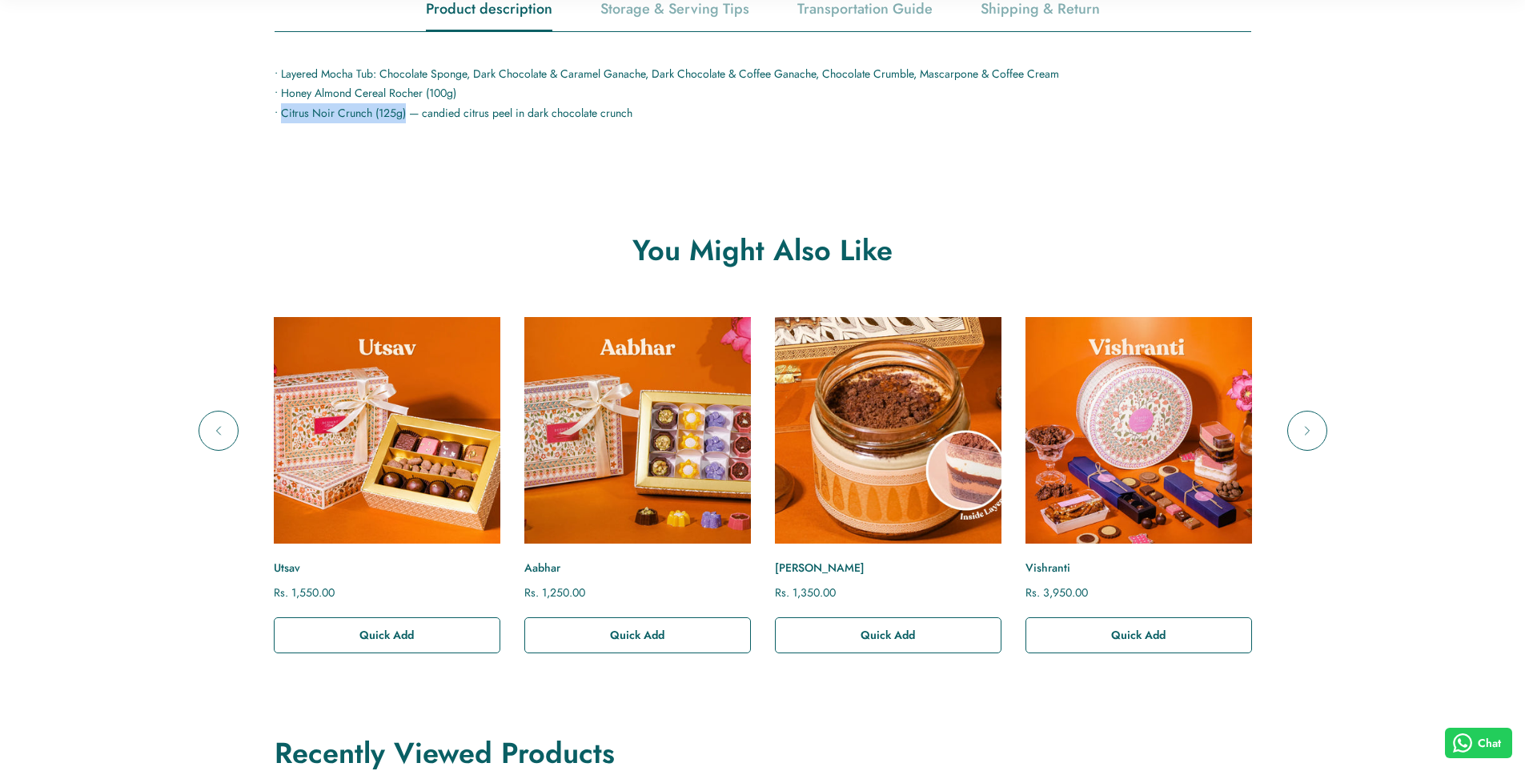
click at [876, 455] on img "Sukriti" at bounding box center [887, 430] width 249 height 249
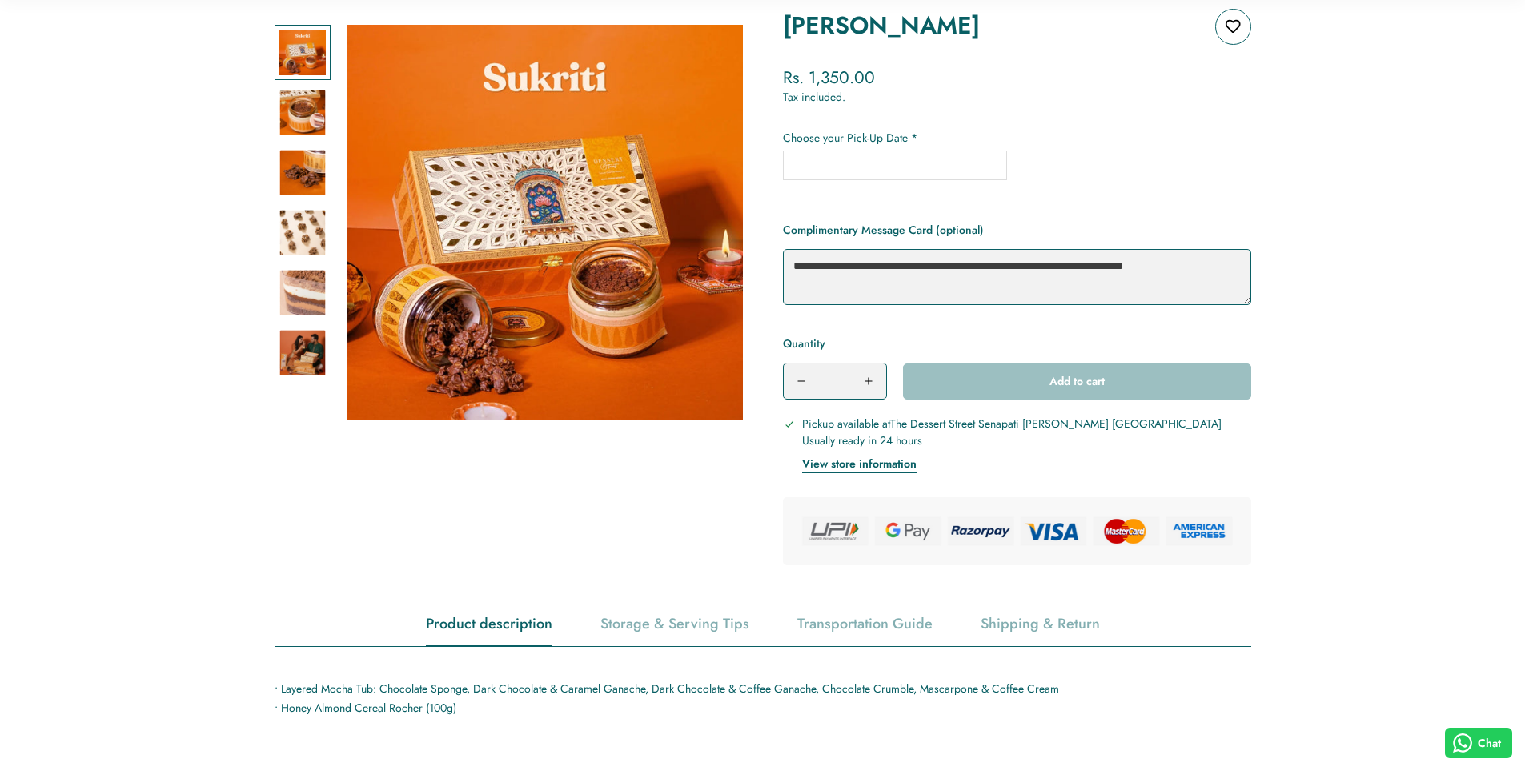
scroll to position [400, 0]
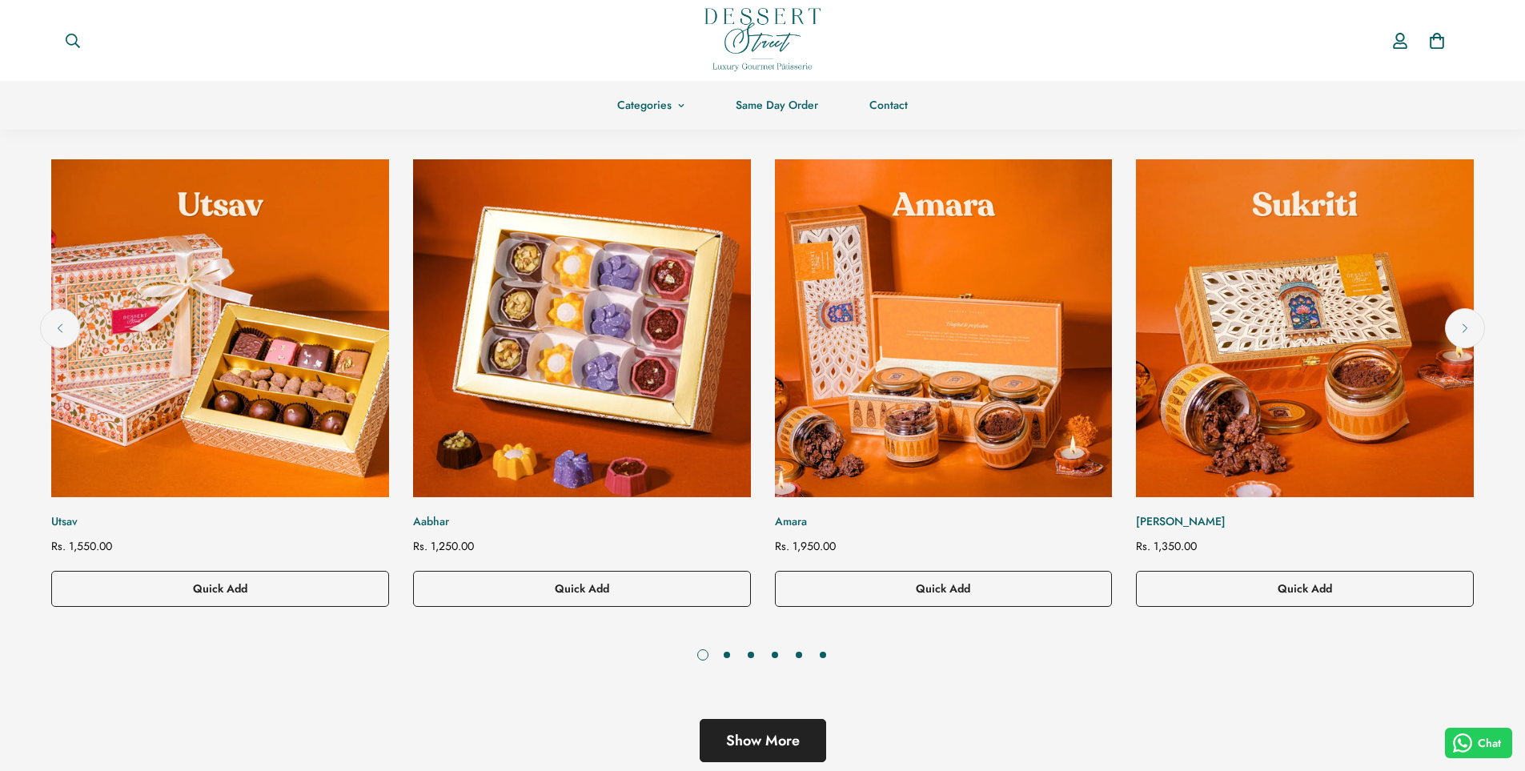
scroll to position [720, 0]
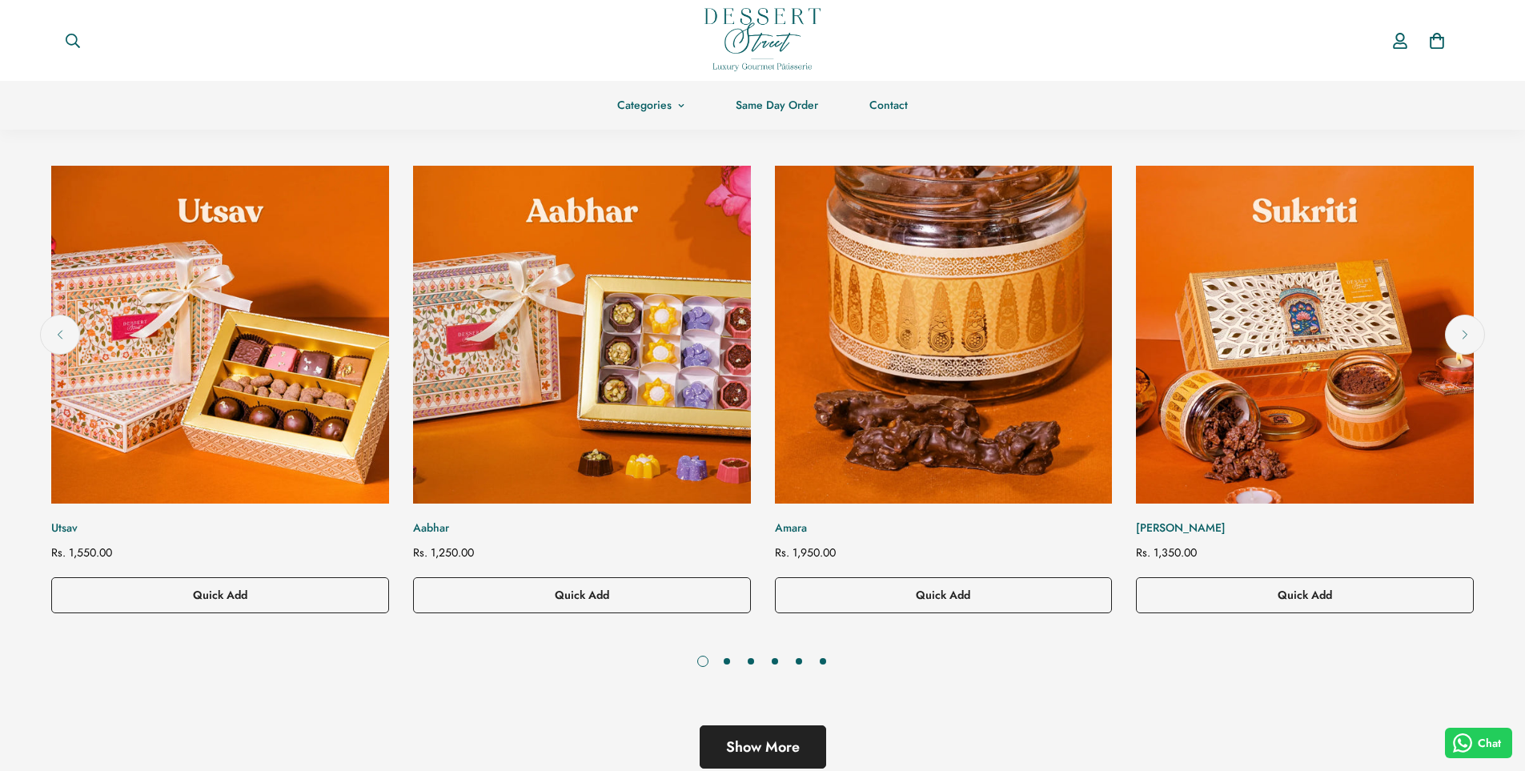
click at [968, 374] on img "Amara" at bounding box center [942, 334] width 371 height 371
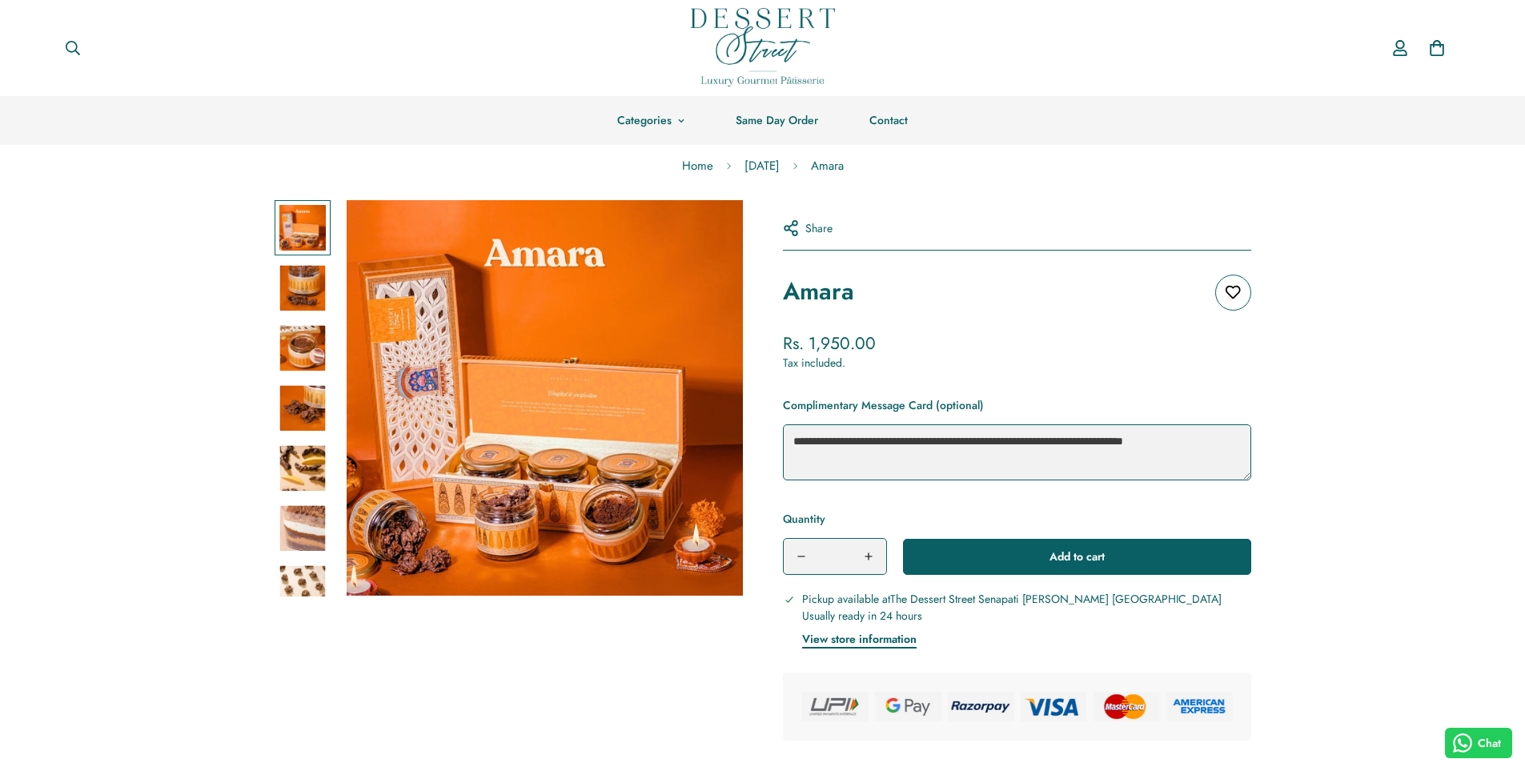
scroll to position [400, 0]
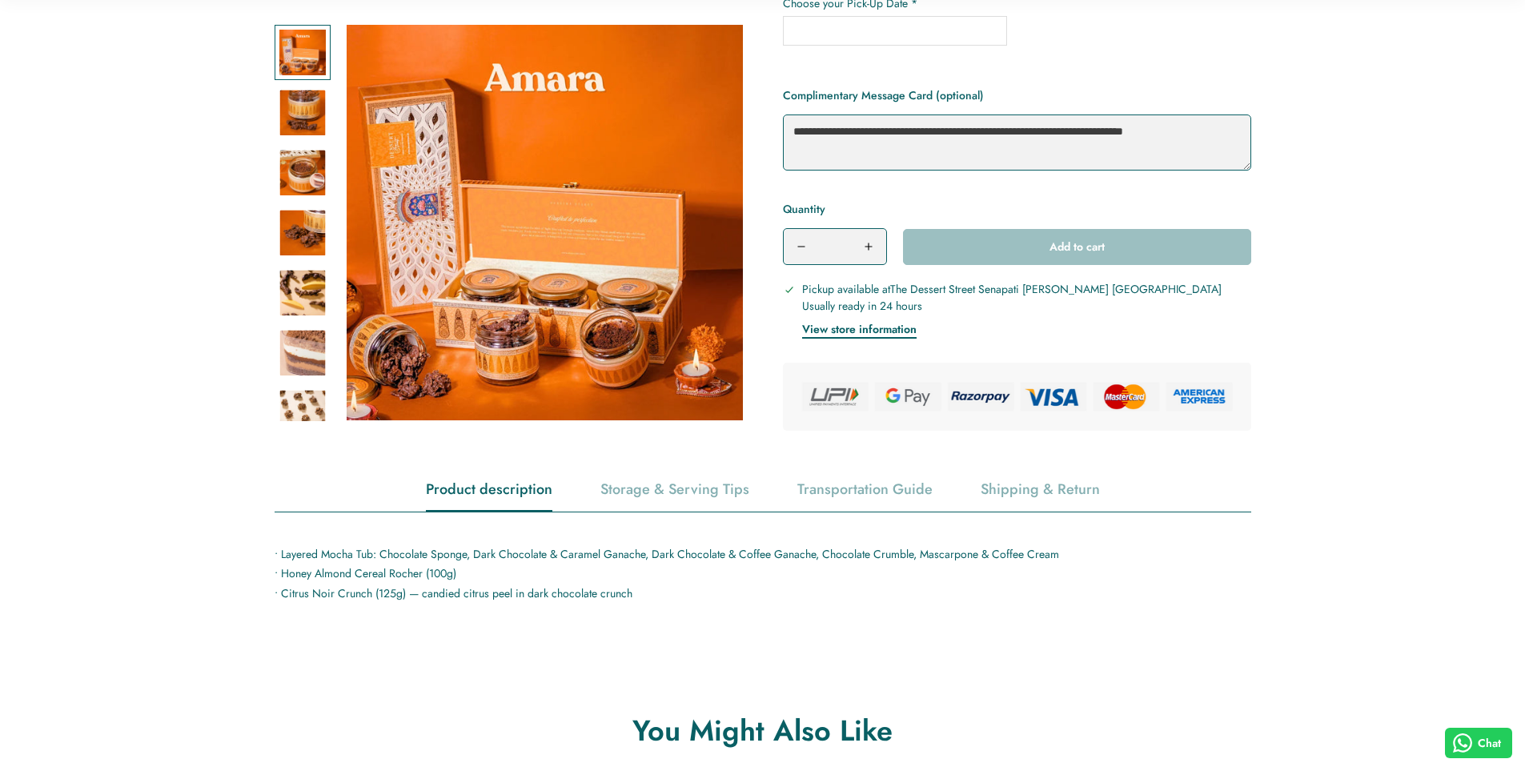
click at [465, 560] on p "• Layered Mocha Tub: Chocolate Sponge, Dark Chocolate & Caramel Ganache, Dark C…" at bounding box center [763, 573] width 977 height 59
drag, startPoint x: 375, startPoint y: 553, endPoint x: 469, endPoint y: 556, distance: 93.7
click at [469, 556] on p "• Layered Mocha Tub: Chocolate Sponge, Dark Chocolate & Caramel Ganache, Dark C…" at bounding box center [763, 573] width 977 height 59
copy p "Chocolate Sponge,"
drag, startPoint x: 620, startPoint y: 532, endPoint x: 572, endPoint y: 555, distance: 52.6
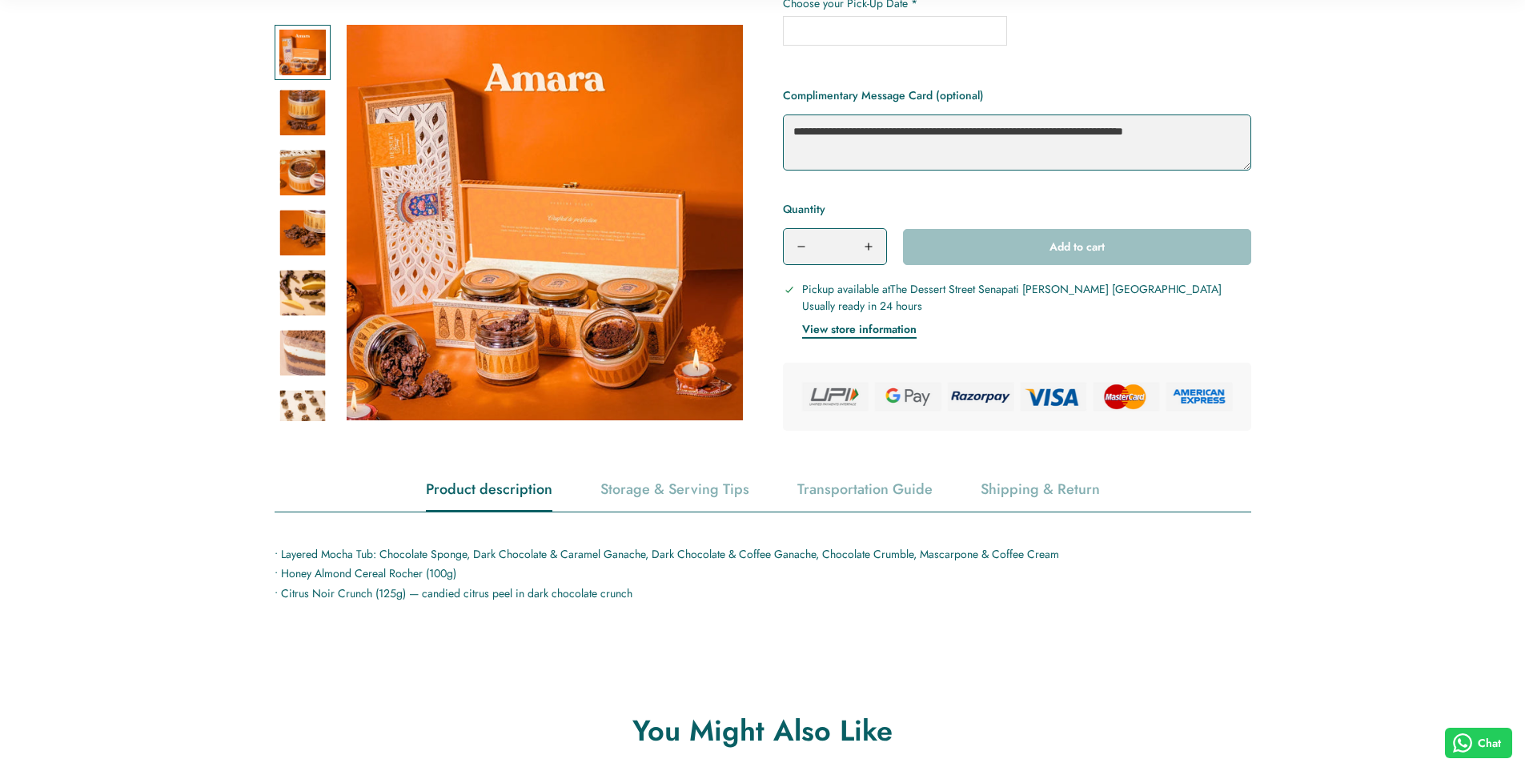
click at [618, 533] on div "• Layered Mocha Tub: Chocolate Sponge, Dark Chocolate & Caramel Ganache, Dark C…" at bounding box center [763, 571] width 977 height 119
drag, startPoint x: 472, startPoint y: 551, endPoint x: 647, endPoint y: 551, distance: 175.3
click at [647, 551] on p "• Layered Mocha Tub: Chocolate Sponge, Dark Chocolate & Caramel Ganache, Dark C…" at bounding box center [763, 573] width 977 height 59
copy p "Dark Chocolate & Caramel Ganache,"
click at [666, 544] on p "• Layered Mocha Tub: Chocolate Sponge, Dark Chocolate & Caramel Ganache, Dark C…" at bounding box center [763, 573] width 977 height 59
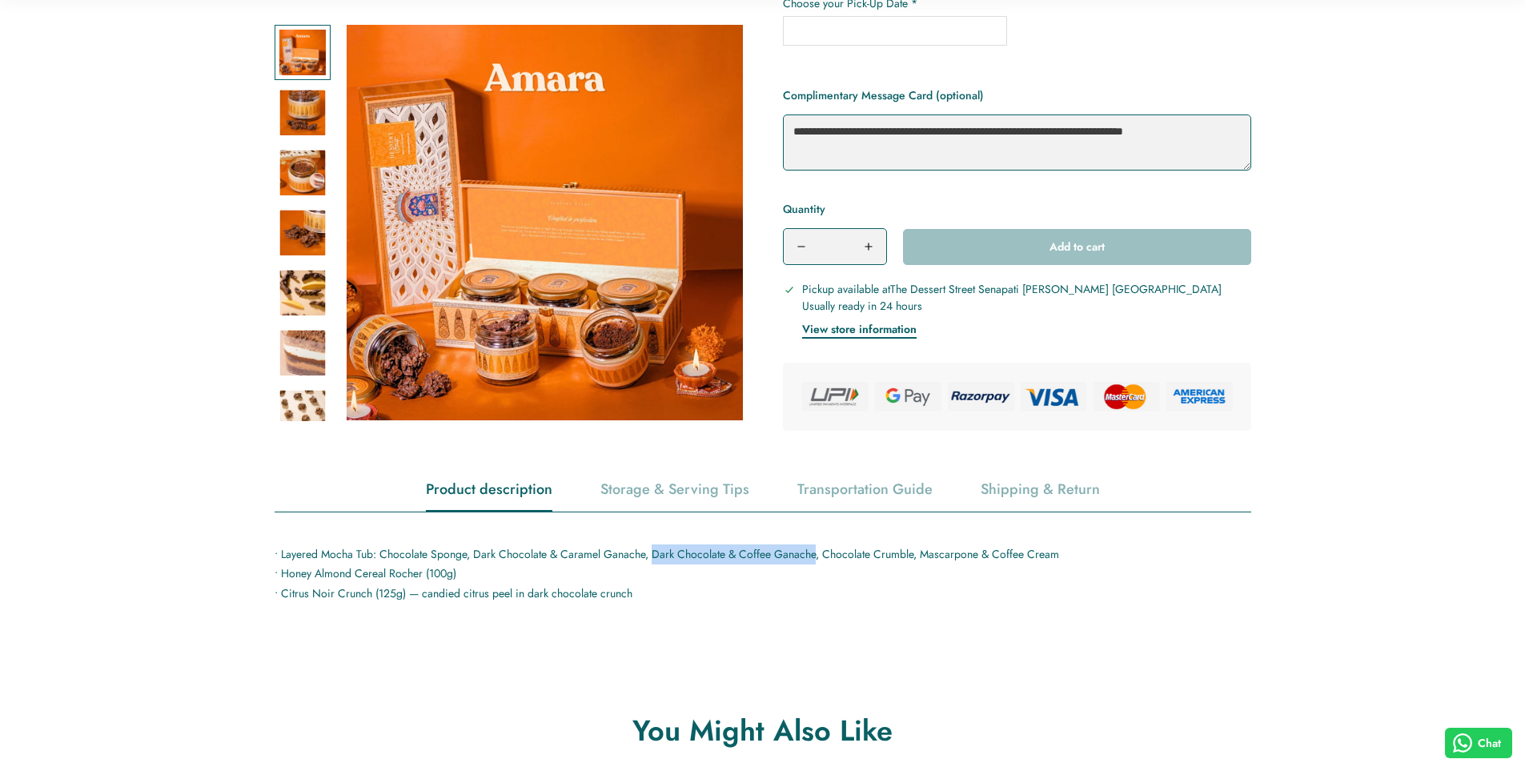
drag, startPoint x: 652, startPoint y: 554, endPoint x: 814, endPoint y: 560, distance: 161.8
click at [814, 560] on p "• Layered Mocha Tub: Chocolate Sponge, Dark Chocolate & Caramel Ganache, Dark C…" at bounding box center [763, 573] width 977 height 59
copy p "Dark Chocolate & Coffee Ganache"
click at [822, 549] on p "• Layered Mocha Tub: Chocolate Sponge, Dark Chocolate & Caramel Ganache, Dark C…" at bounding box center [763, 573] width 977 height 59
drag, startPoint x: 821, startPoint y: 551, endPoint x: 914, endPoint y: 557, distance: 93.1
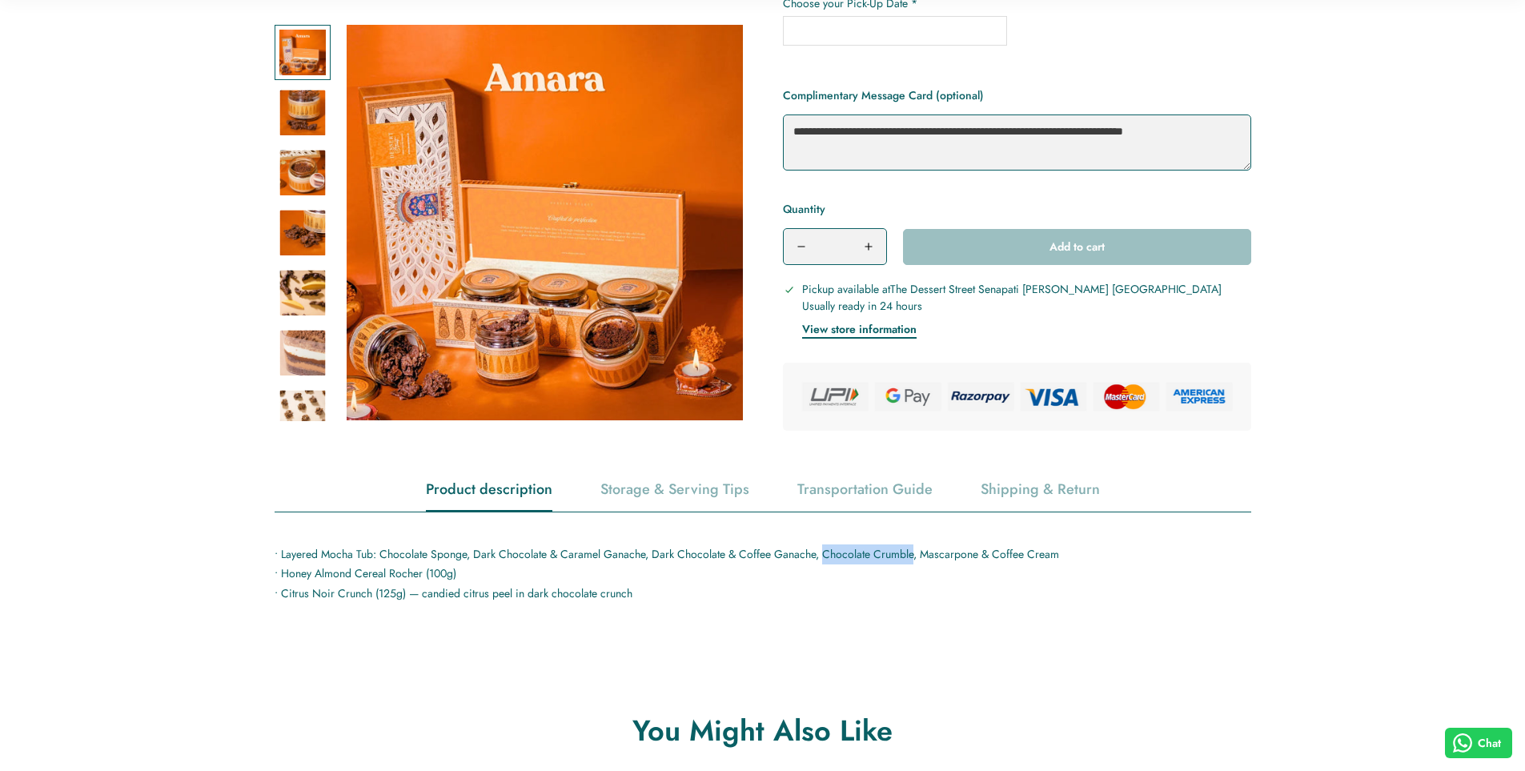
click at [914, 557] on p "• Layered Mocha Tub: Chocolate Sponge, Dark Chocolate & Caramel Ganache, Dark C…" at bounding box center [763, 573] width 977 height 59
copy p "Chocolate Crumble"
click at [931, 567] on p "• Layered Mocha Tub: Chocolate Sponge, Dark Chocolate & Caramel Ganache, Dark C…" at bounding box center [763, 573] width 977 height 59
drag, startPoint x: 919, startPoint y: 556, endPoint x: 1091, endPoint y: 540, distance: 172.8
click at [1091, 540] on div "• Layered Mocha Tub: Chocolate Sponge, Dark Chocolate & Caramel Ganache, Dark C…" at bounding box center [763, 571] width 977 height 119
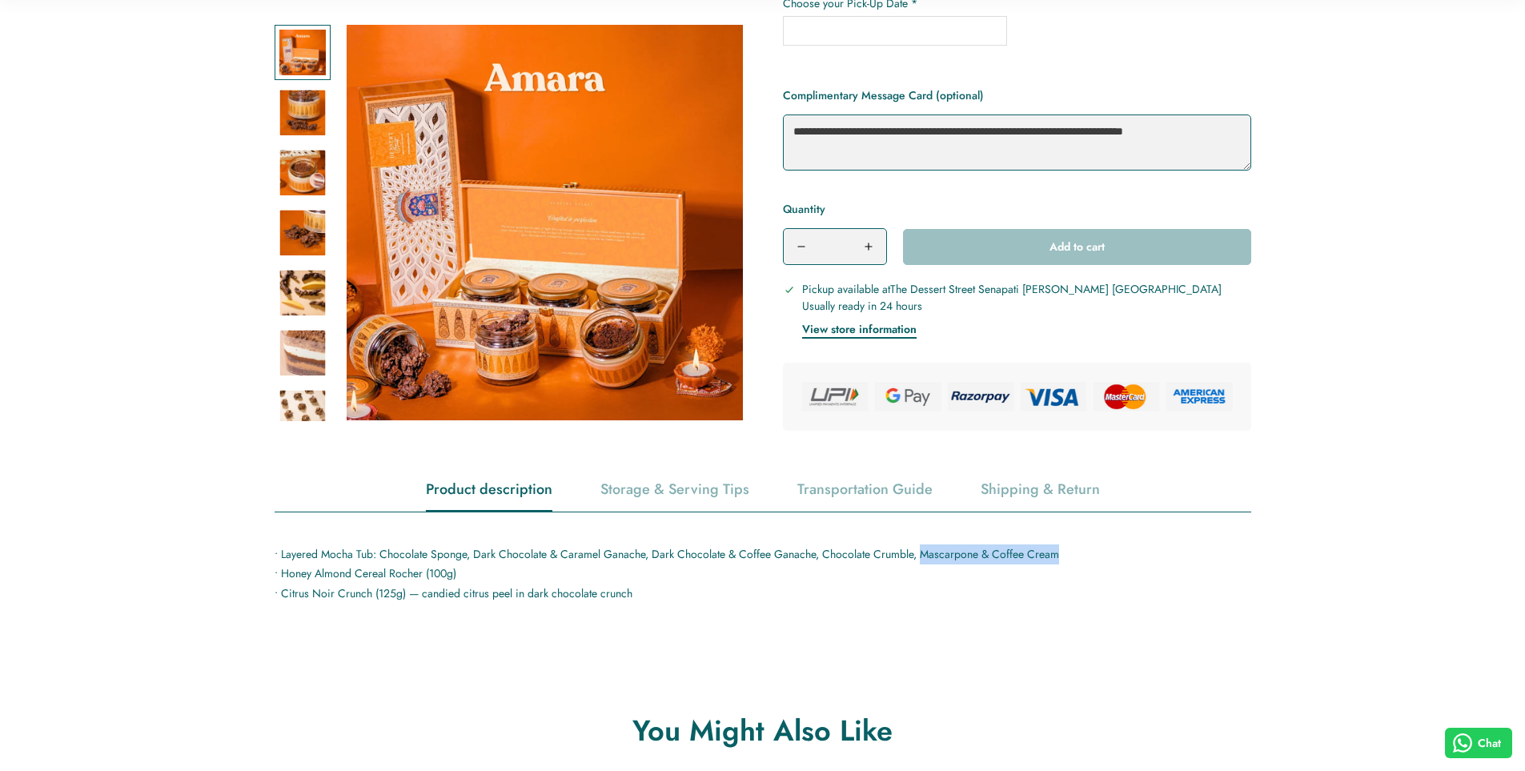
copy p "Mascarpone & Coffee Cream"
drag, startPoint x: 423, startPoint y: 598, endPoint x: 651, endPoint y: 603, distance: 228.2
click at [651, 603] on p "• Layered Mocha Tub: Chocolate Sponge, Dark Chocolate & Caramel Ganache, Dark C…" at bounding box center [763, 573] width 977 height 59
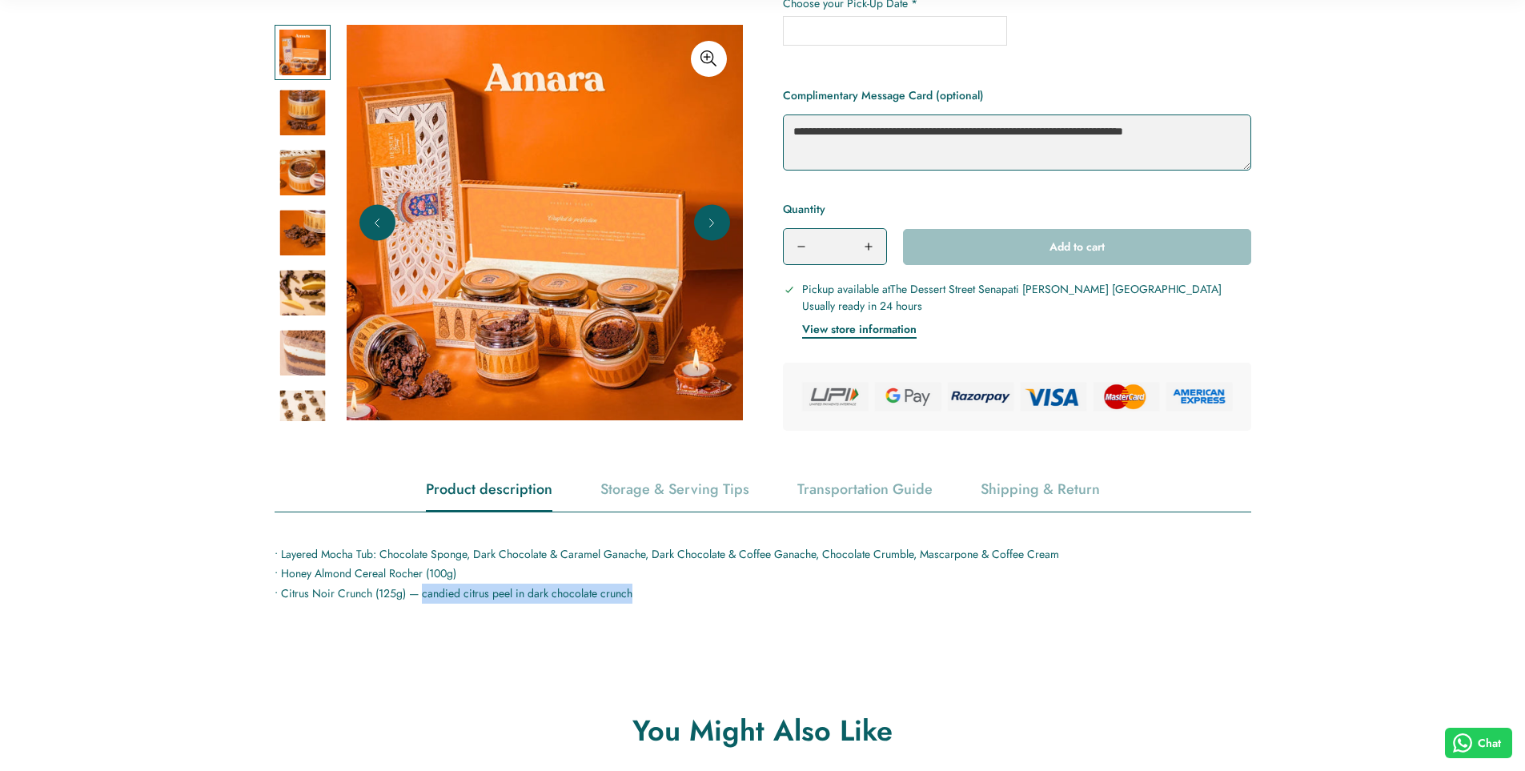
copy p "candied citrus peel in dark chocolate crunch"
click at [343, 593] on p "• Layered Mocha Tub: Chocolate Sponge, Dark Chocolate & Caramel Ganache, Dark C…" at bounding box center [763, 573] width 977 height 59
click at [335, 600] on p "• Layered Mocha Tub: Chocolate Sponge, Dark Chocolate & Caramel Ganache, Dark C…" at bounding box center [763, 573] width 977 height 59
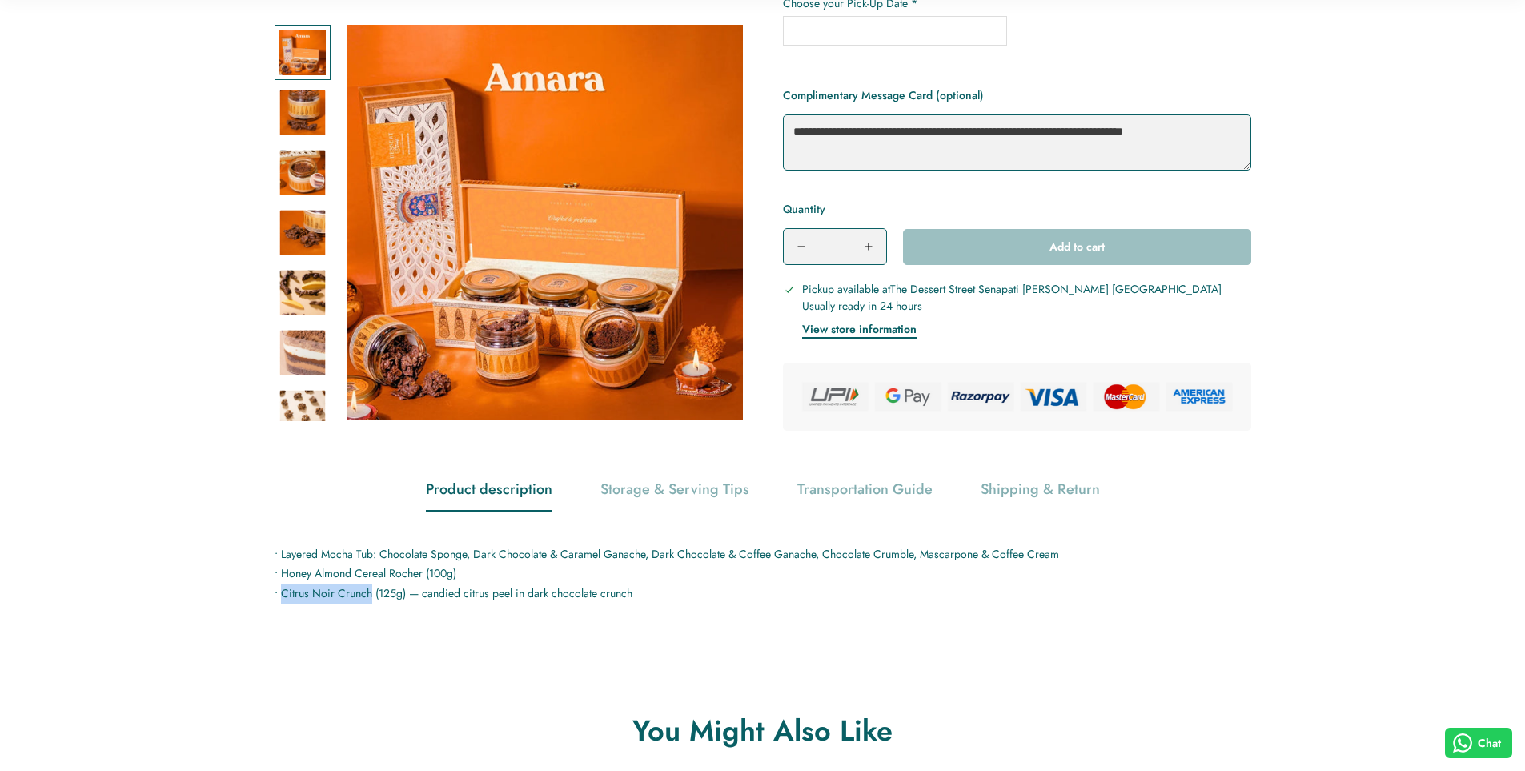
drag, startPoint x: 280, startPoint y: 596, endPoint x: 372, endPoint y: 596, distance: 92.1
click at [372, 596] on p "• Layered Mocha Tub: Chocolate Sponge, Dark Chocolate & Caramel Ganache, Dark C…" at bounding box center [763, 573] width 977 height 59
copy p "Citrus Noir Crunch"
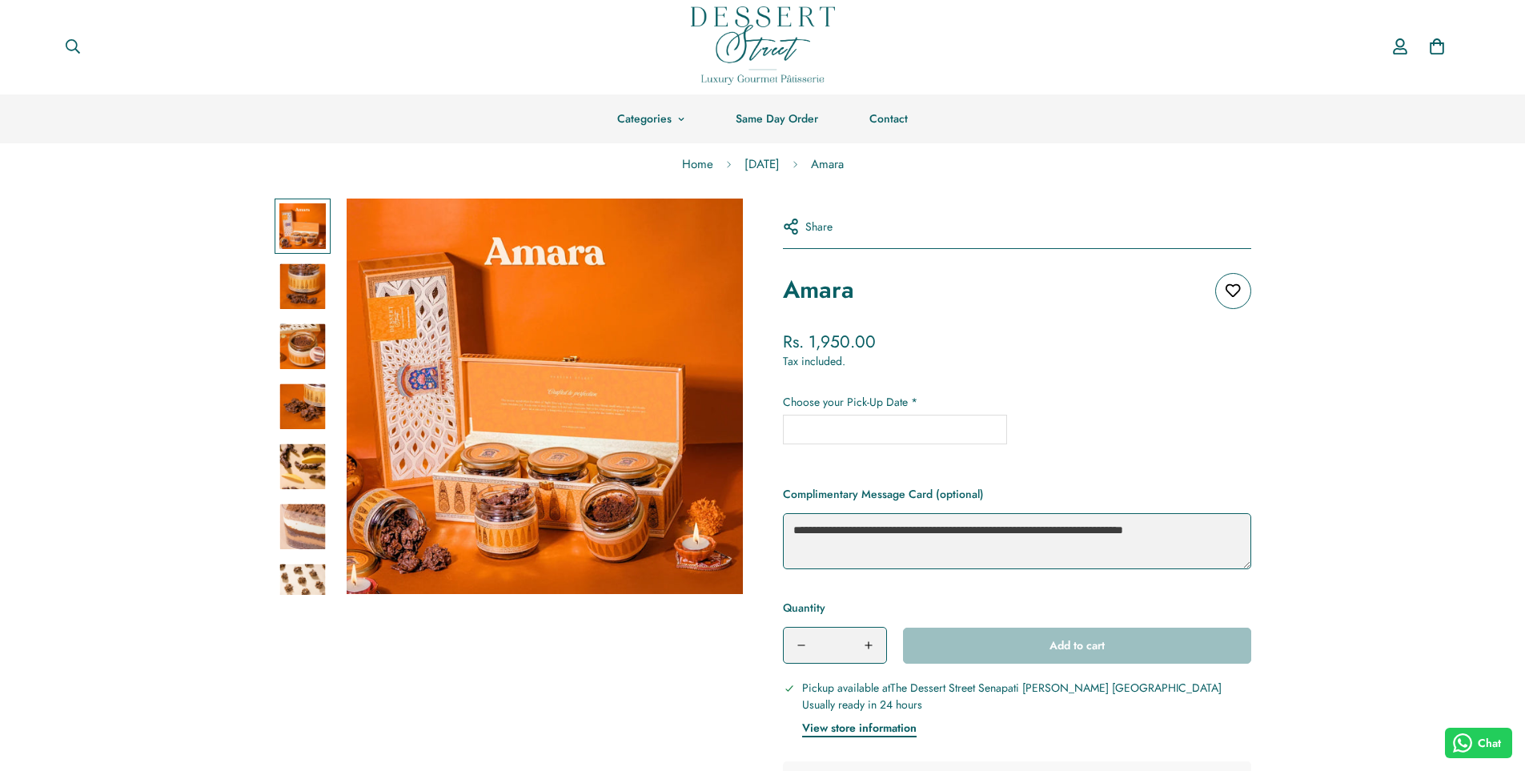
scroll to position [0, 0]
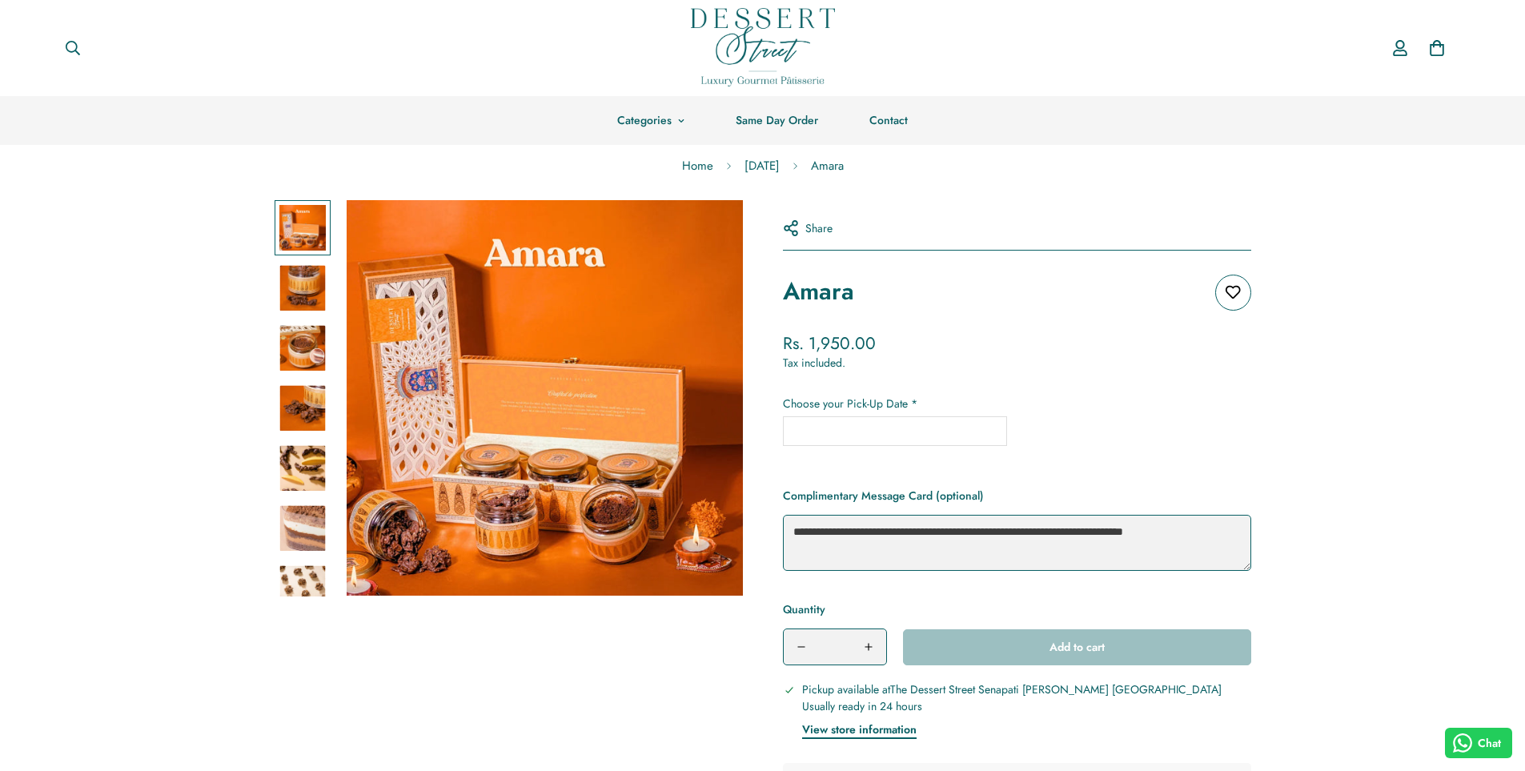
click at [756, 56] on img at bounding box center [763, 47] width 144 height 78
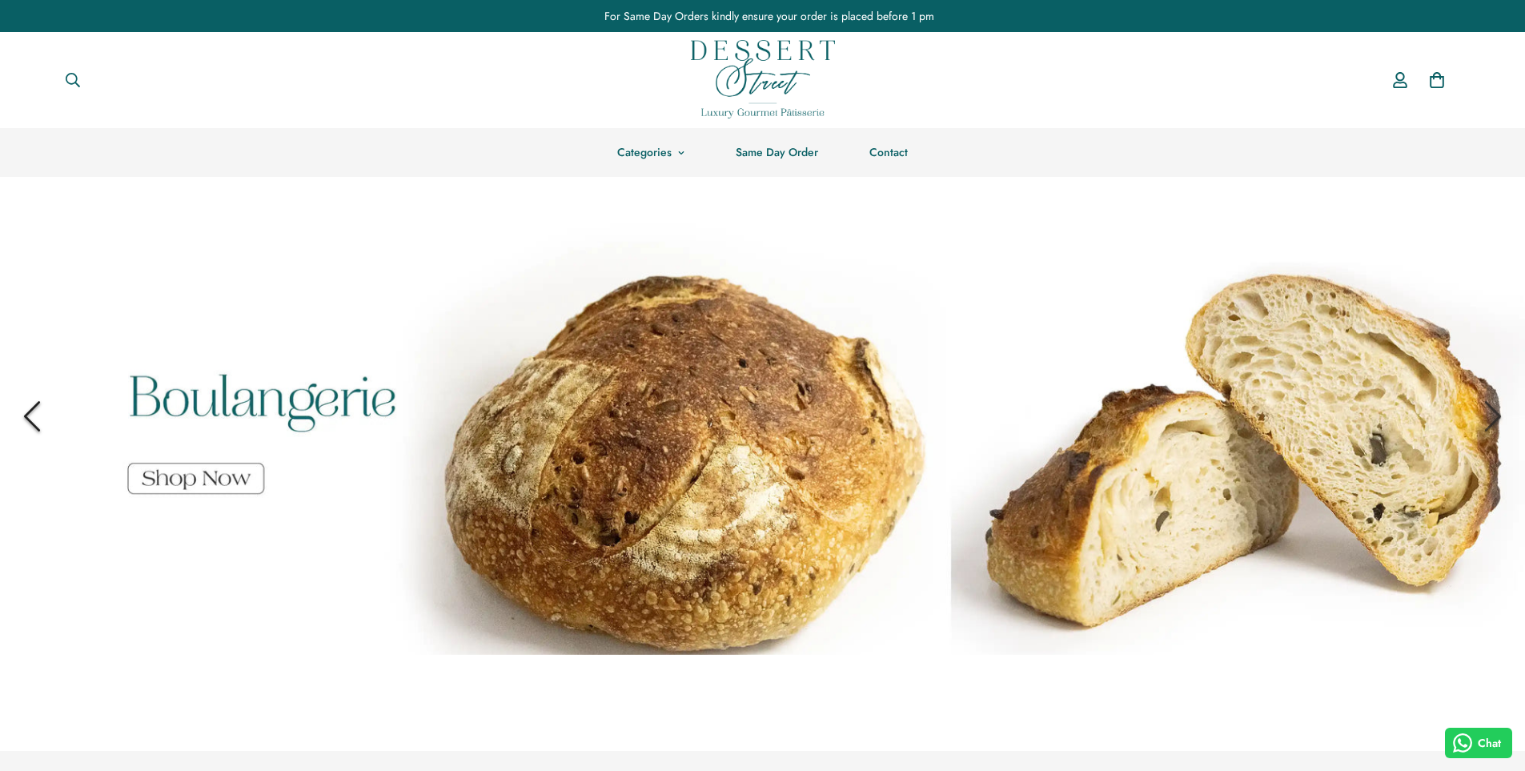
click at [42, 414] on icon "Previous" at bounding box center [32, 416] width 56 height 56
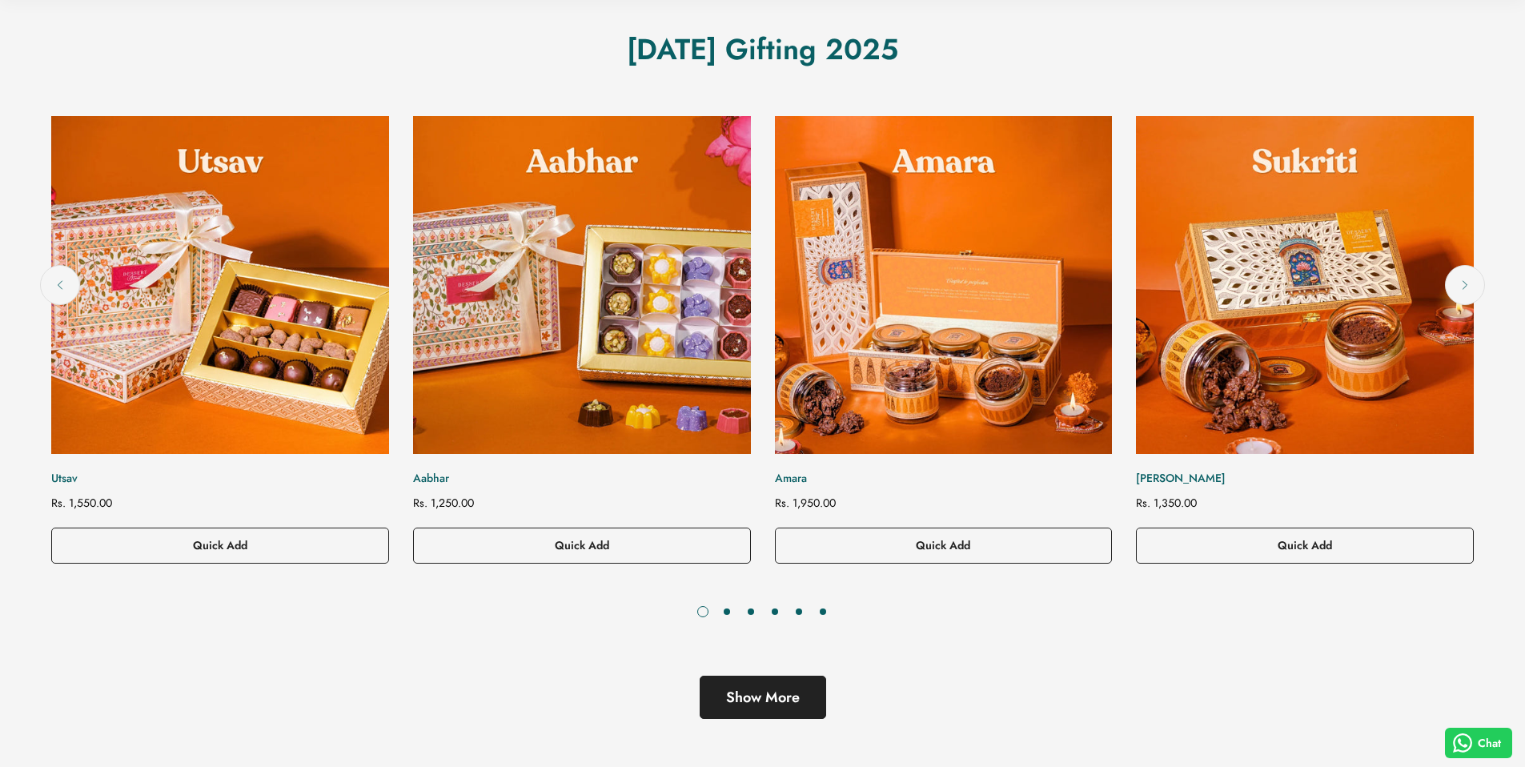
scroll to position [801, 0]
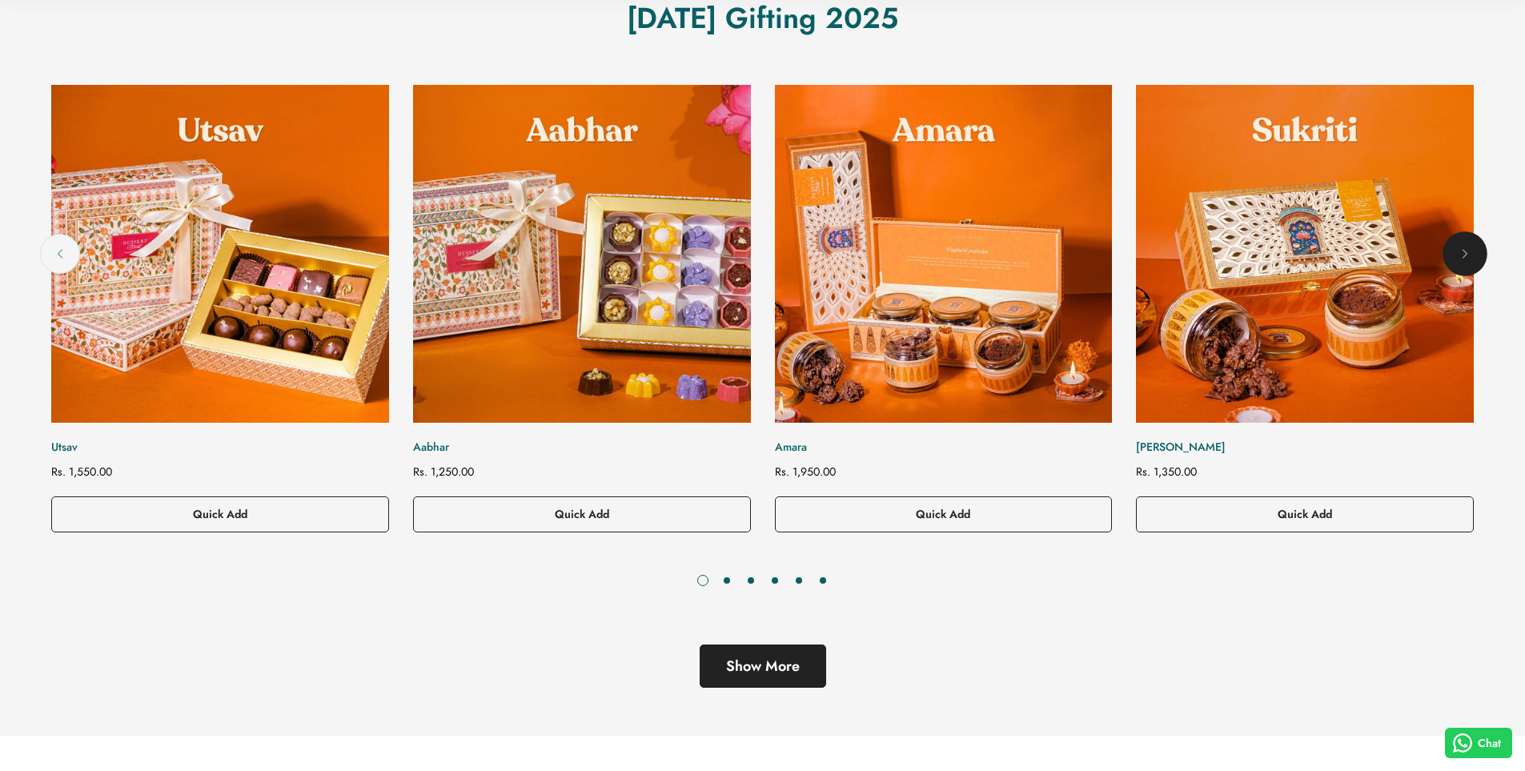
click at [1464, 252] on icon "Next" at bounding box center [1465, 254] width 16 height 16
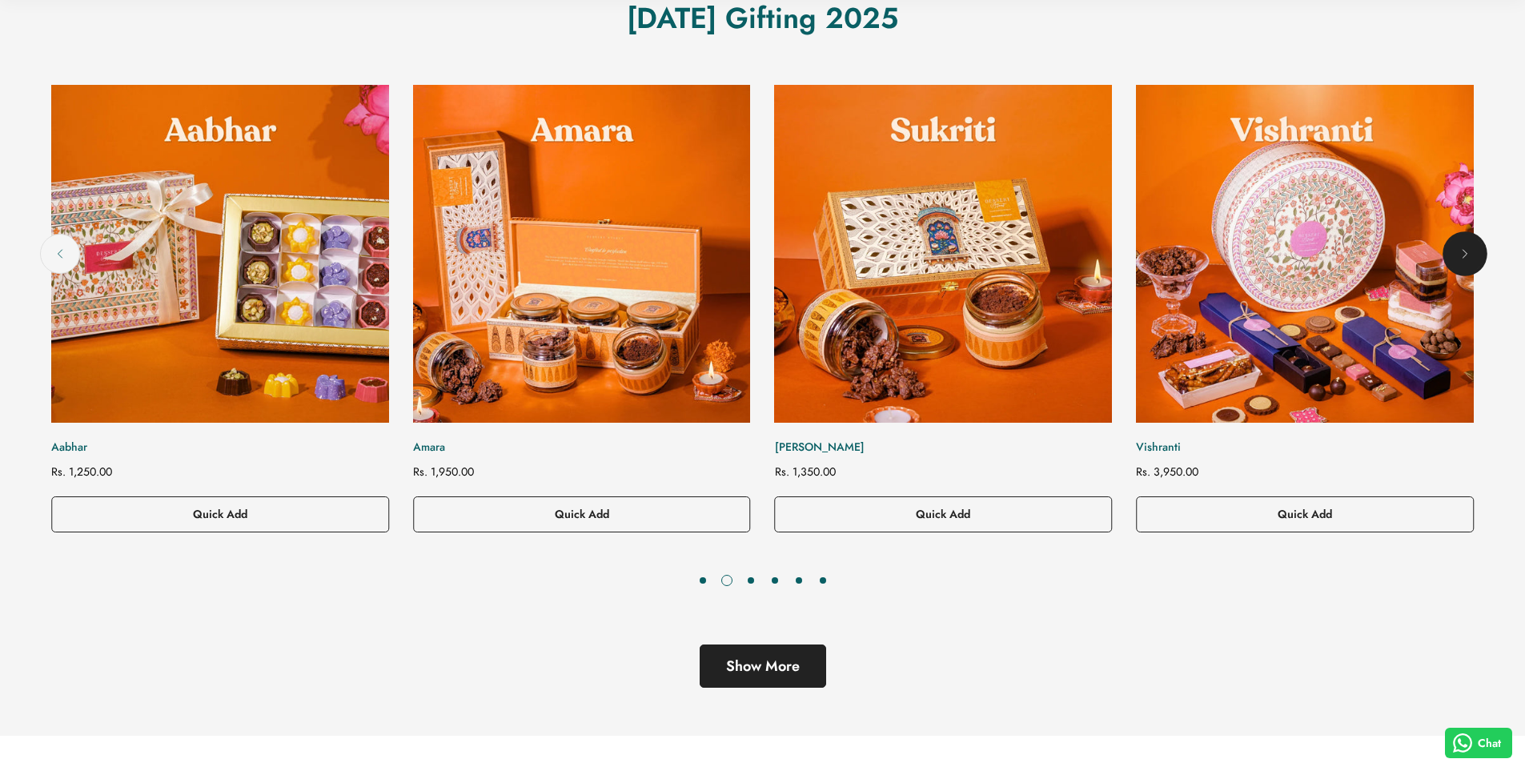
click at [1469, 261] on icon "Next" at bounding box center [1465, 254] width 16 height 16
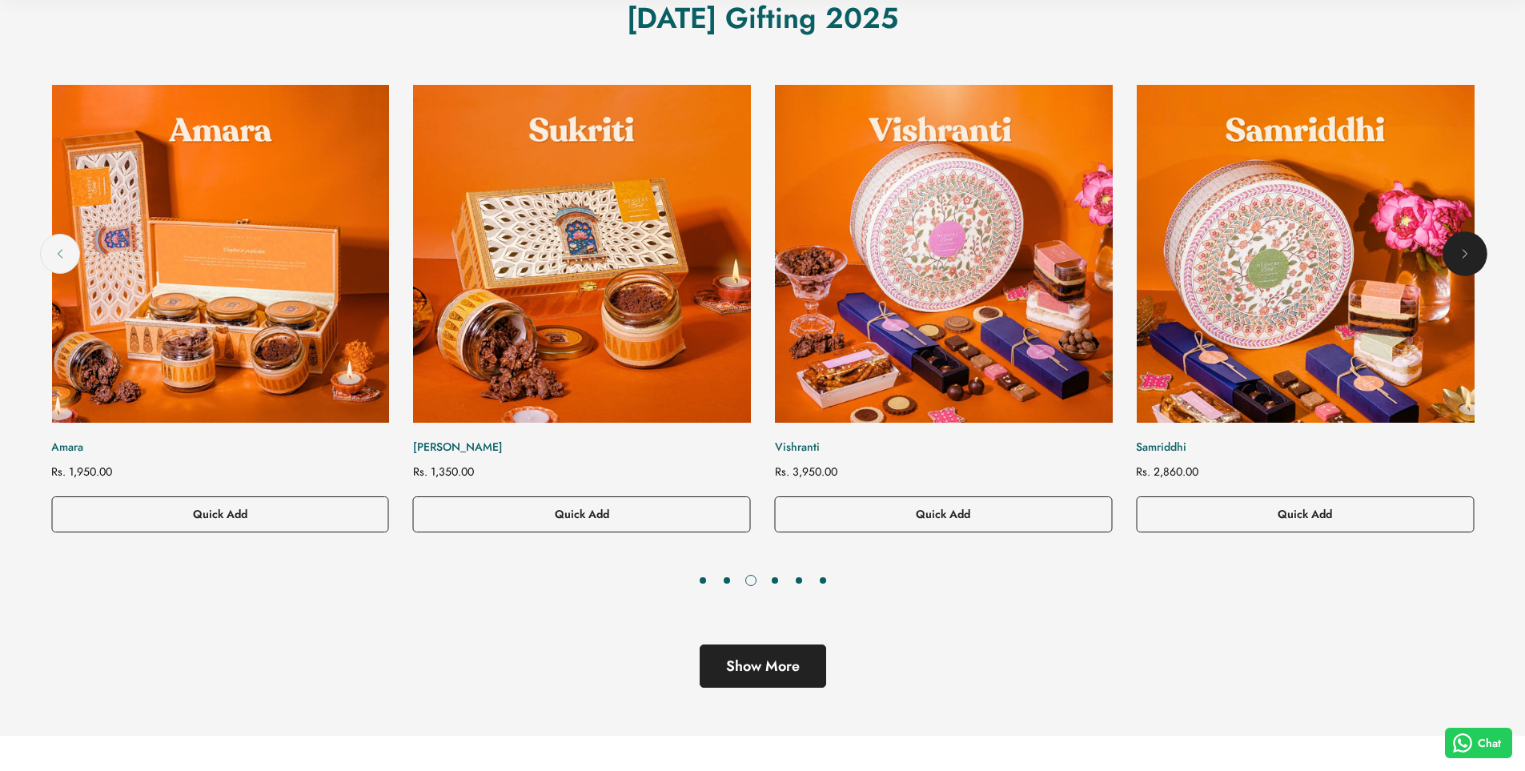
click at [1469, 261] on icon "Next" at bounding box center [1465, 254] width 16 height 16
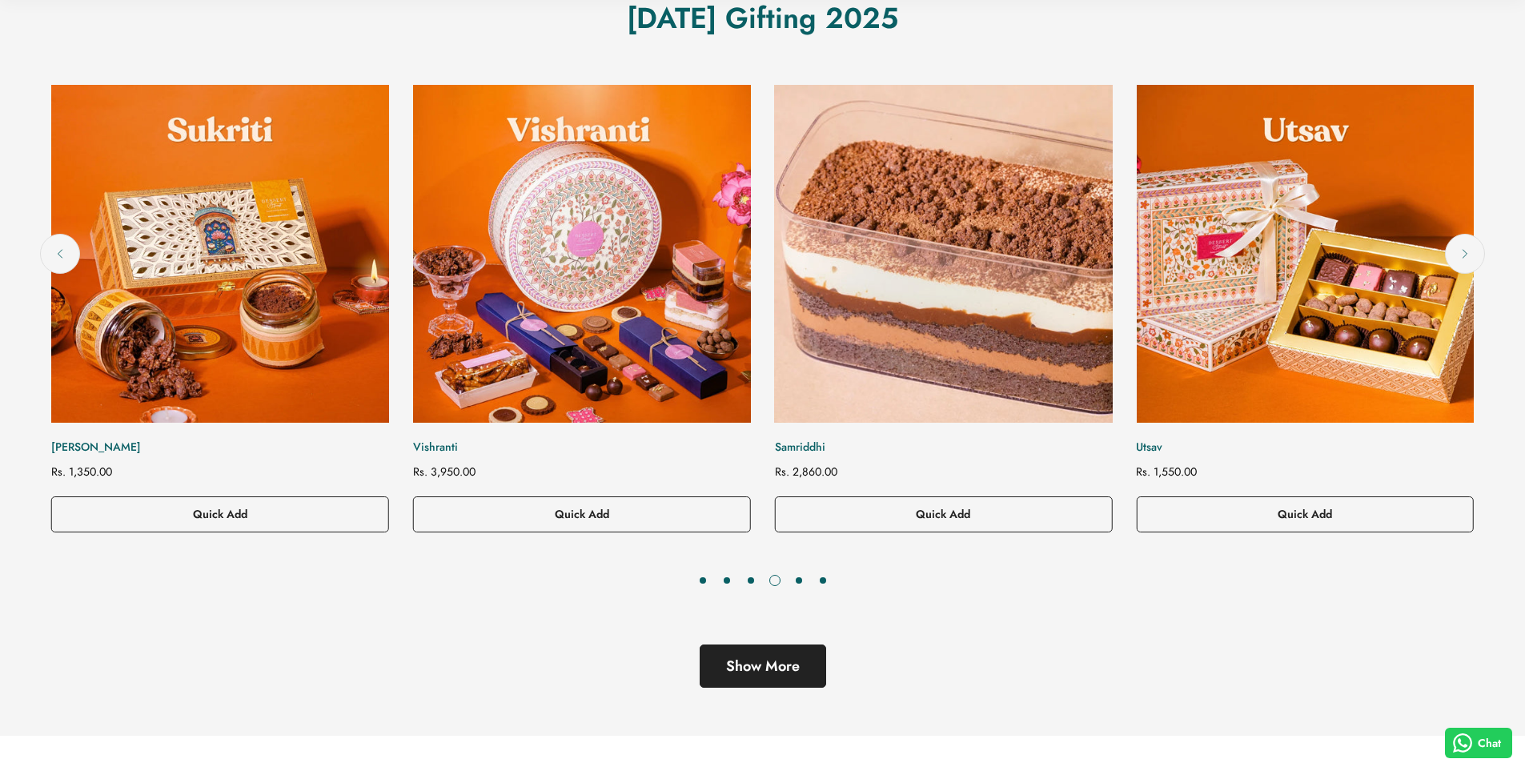
click at [830, 212] on img "Samriddhi" at bounding box center [942, 253] width 371 height 371
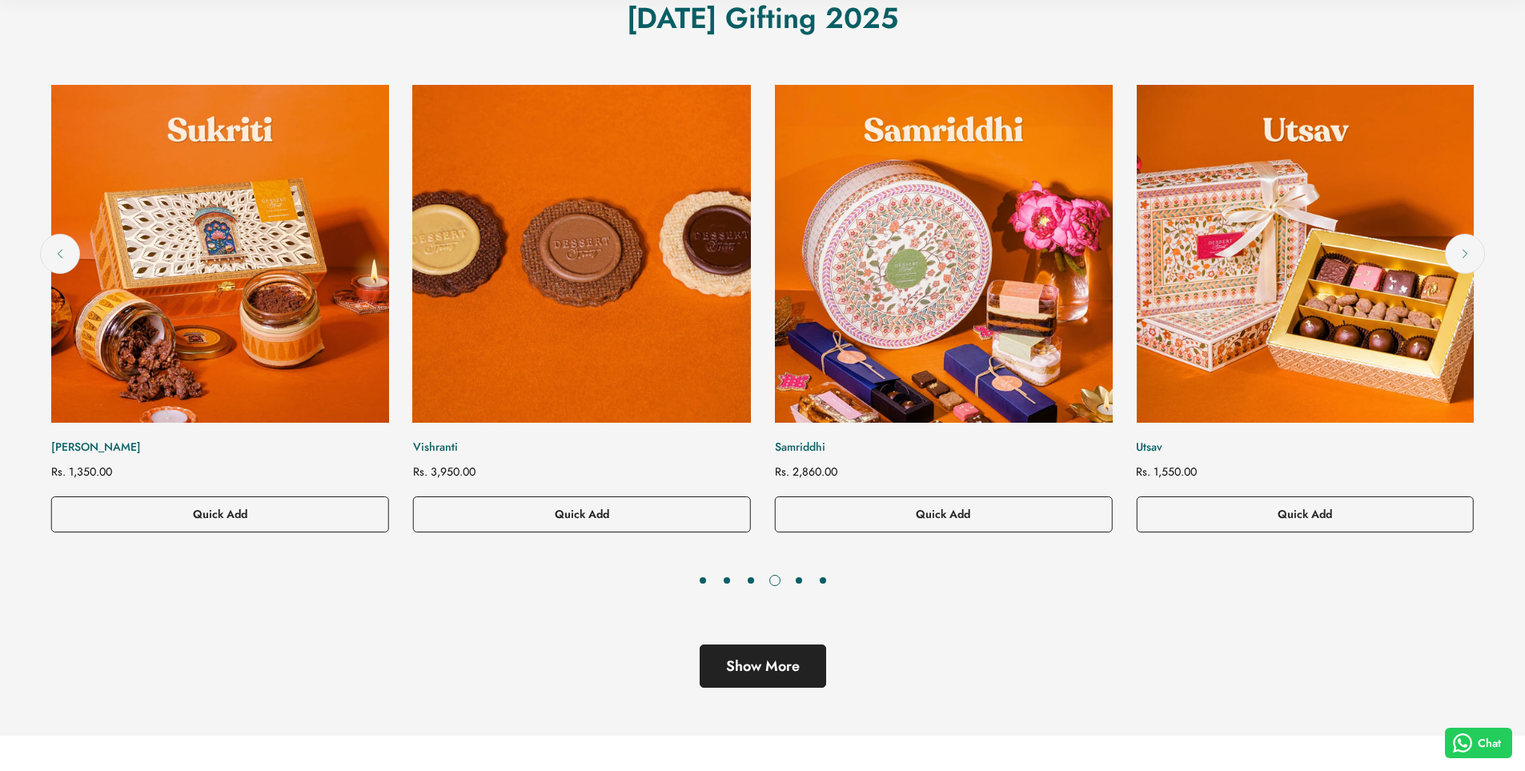
click at [636, 311] on img "Vishranti" at bounding box center [581, 253] width 371 height 371
click at [633, 311] on img "Vishranti" at bounding box center [581, 253] width 371 height 371
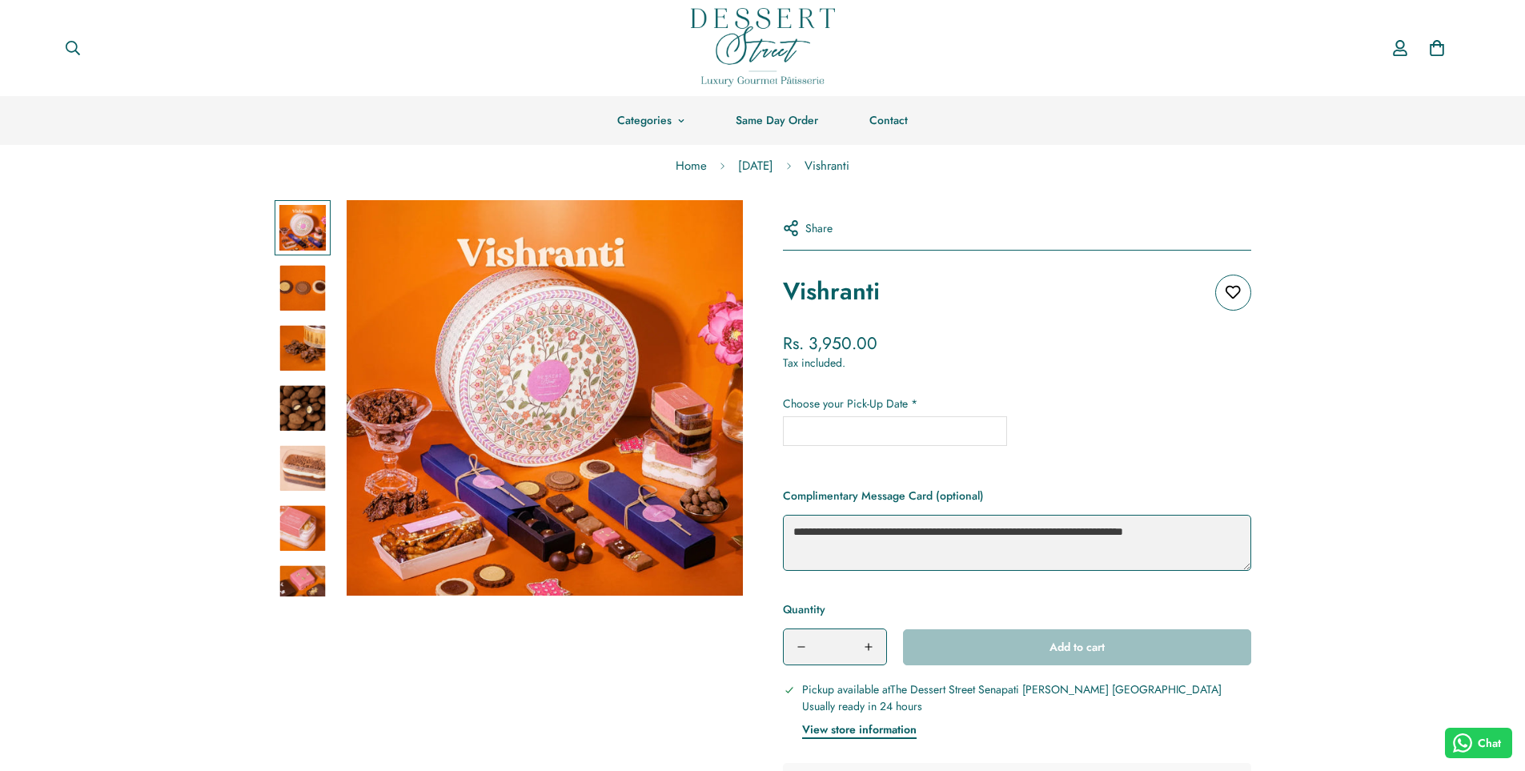
click at [732, 21] on img at bounding box center [763, 47] width 144 height 78
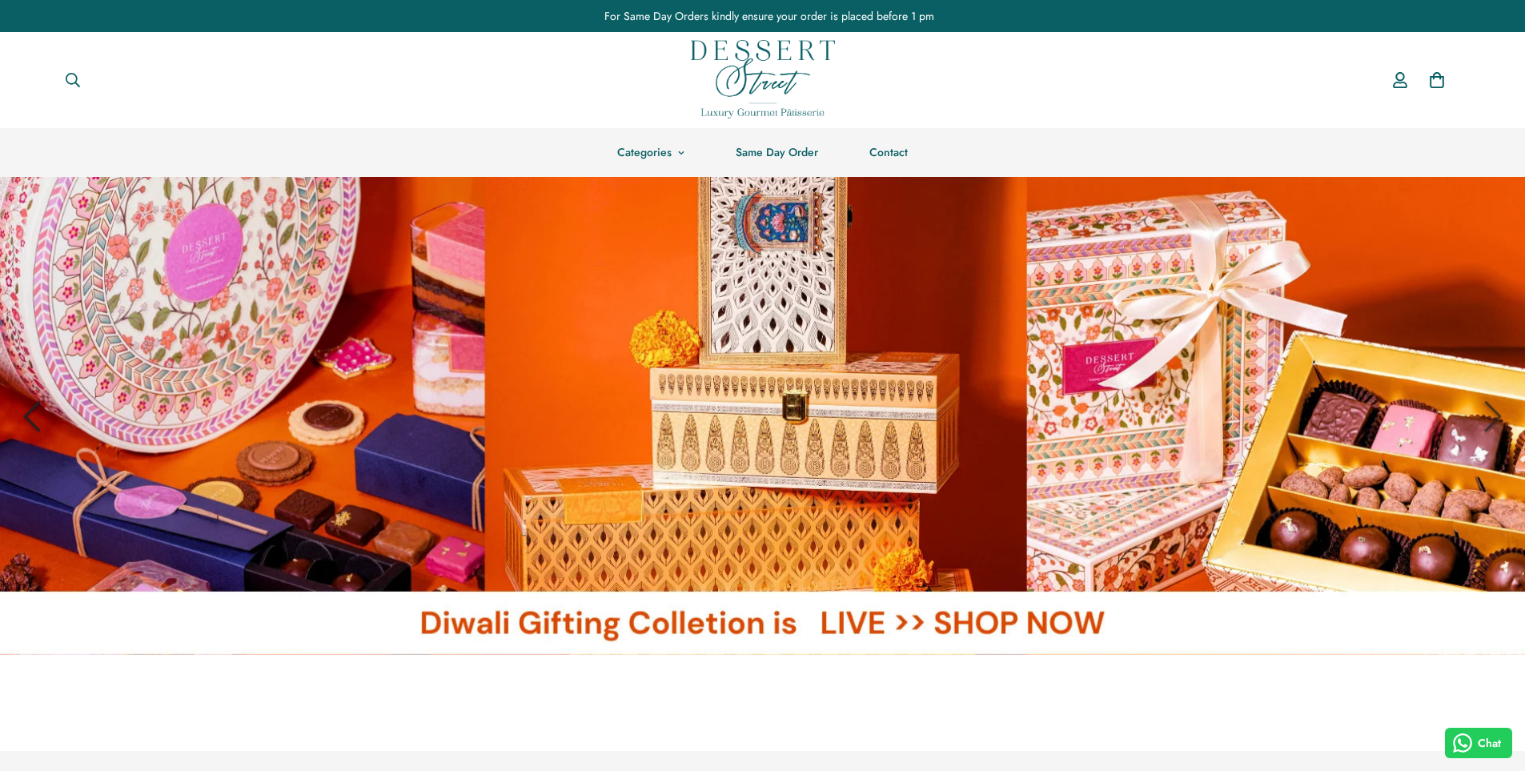
click at [40, 415] on icon "Previous" at bounding box center [32, 416] width 56 height 56
click at [769, 335] on link at bounding box center [762, 416] width 1525 height 478
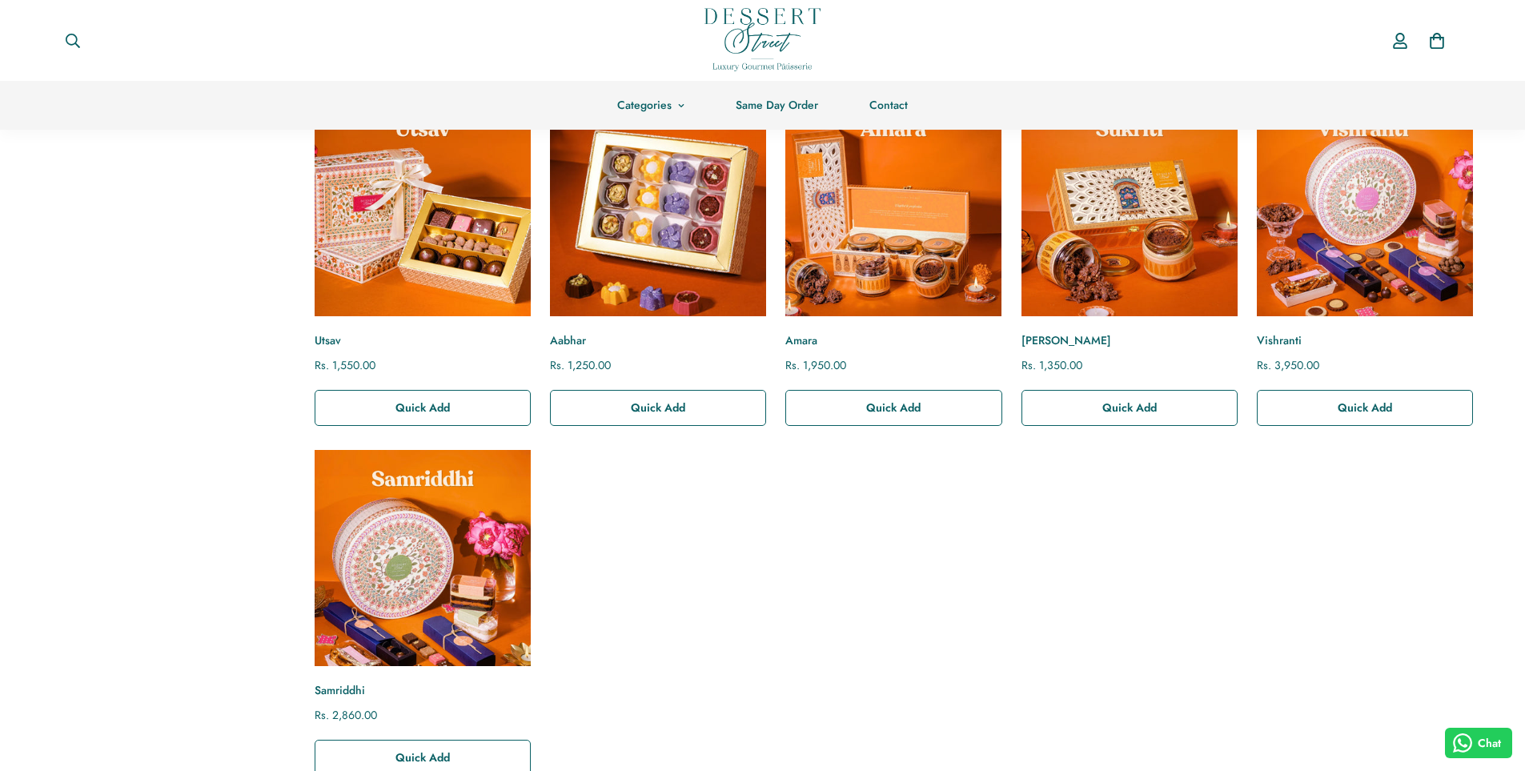
scroll to position [160, 0]
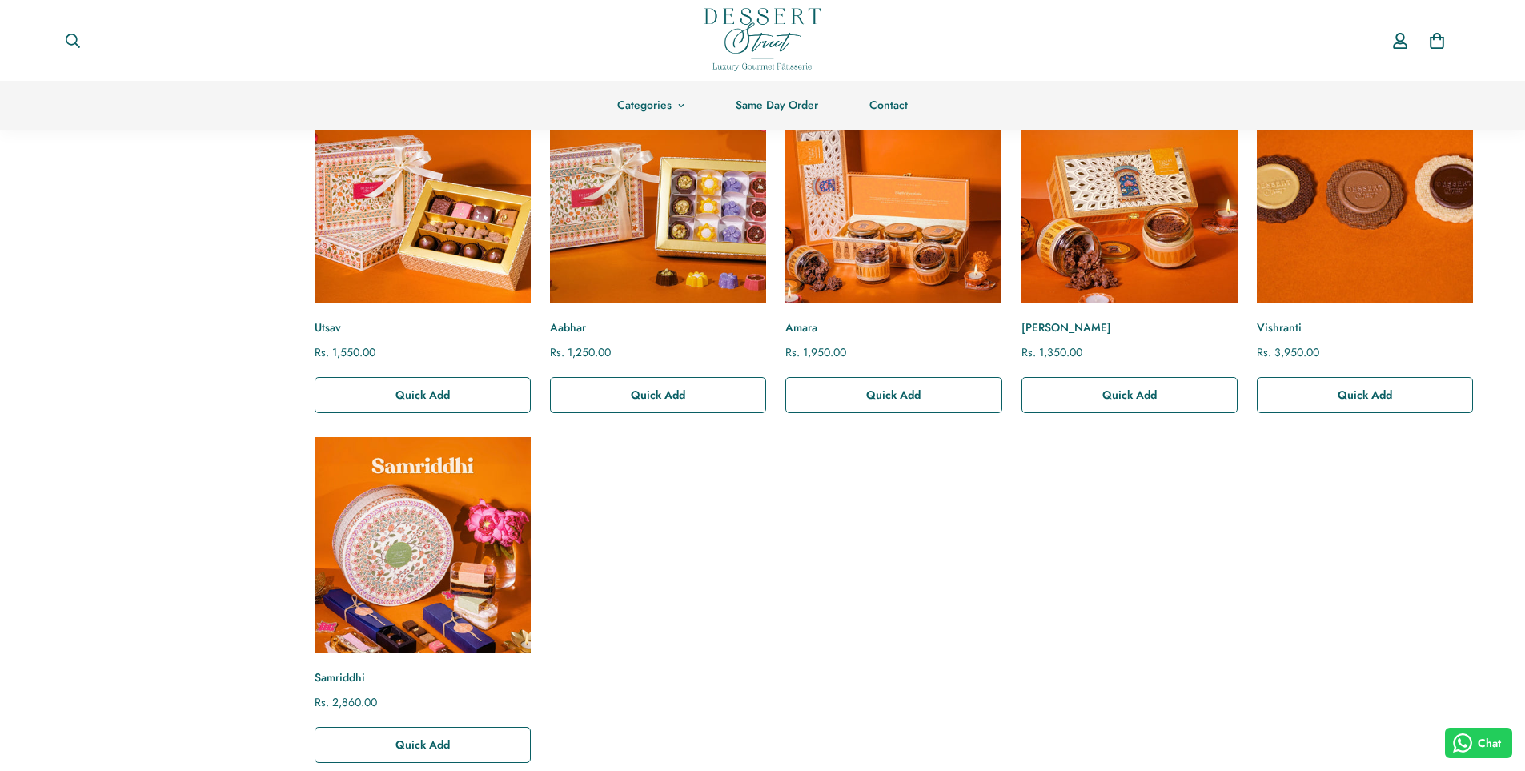
click at [1323, 215] on img "Vishranti" at bounding box center [1365, 195] width 238 height 238
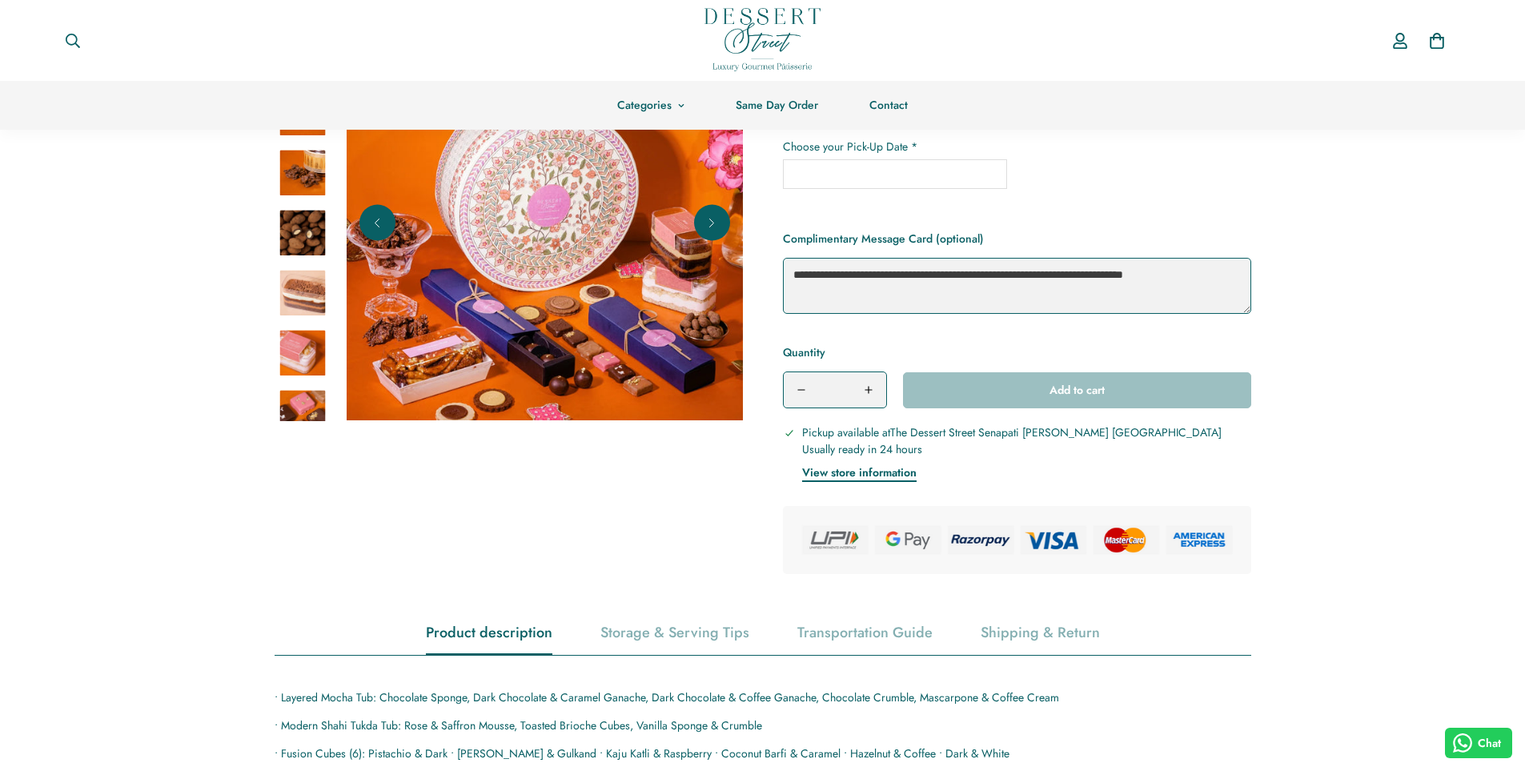
scroll to position [240, 0]
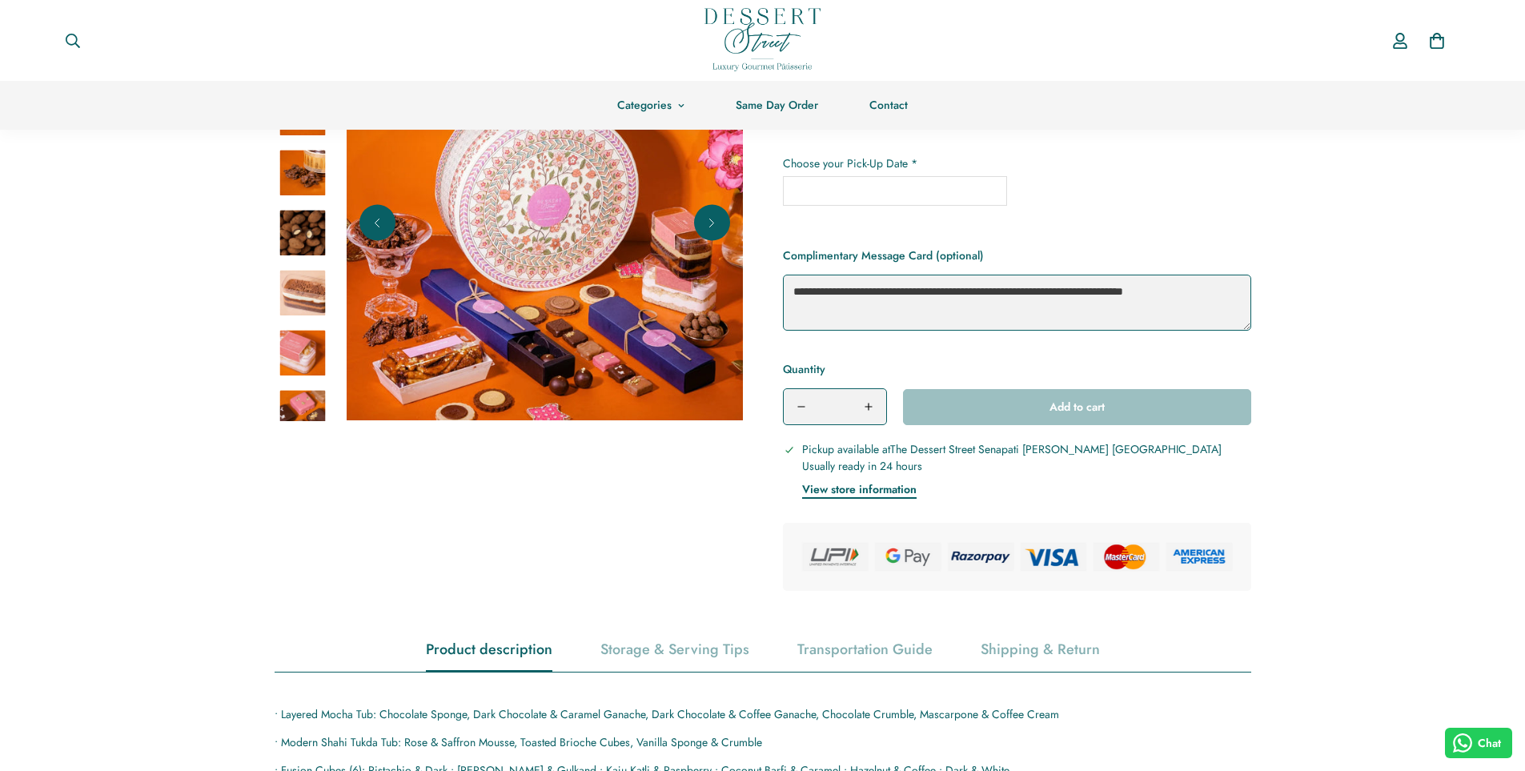
click at [506, 193] on img at bounding box center [545, 222] width 396 height 396
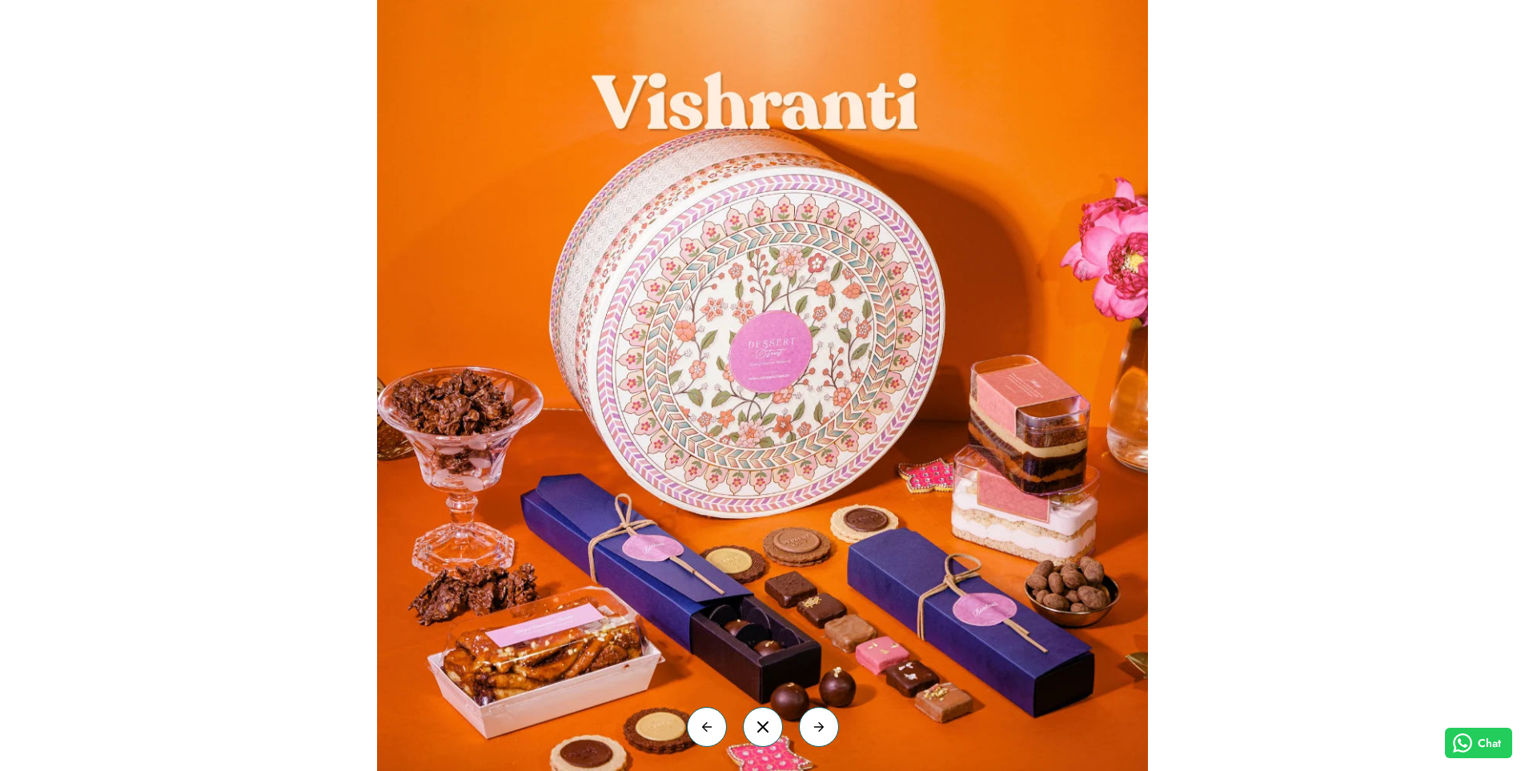
click at [89, 201] on div at bounding box center [762, 385] width 1525 height 771
click at [90, 200] on div at bounding box center [762, 385] width 1525 height 771
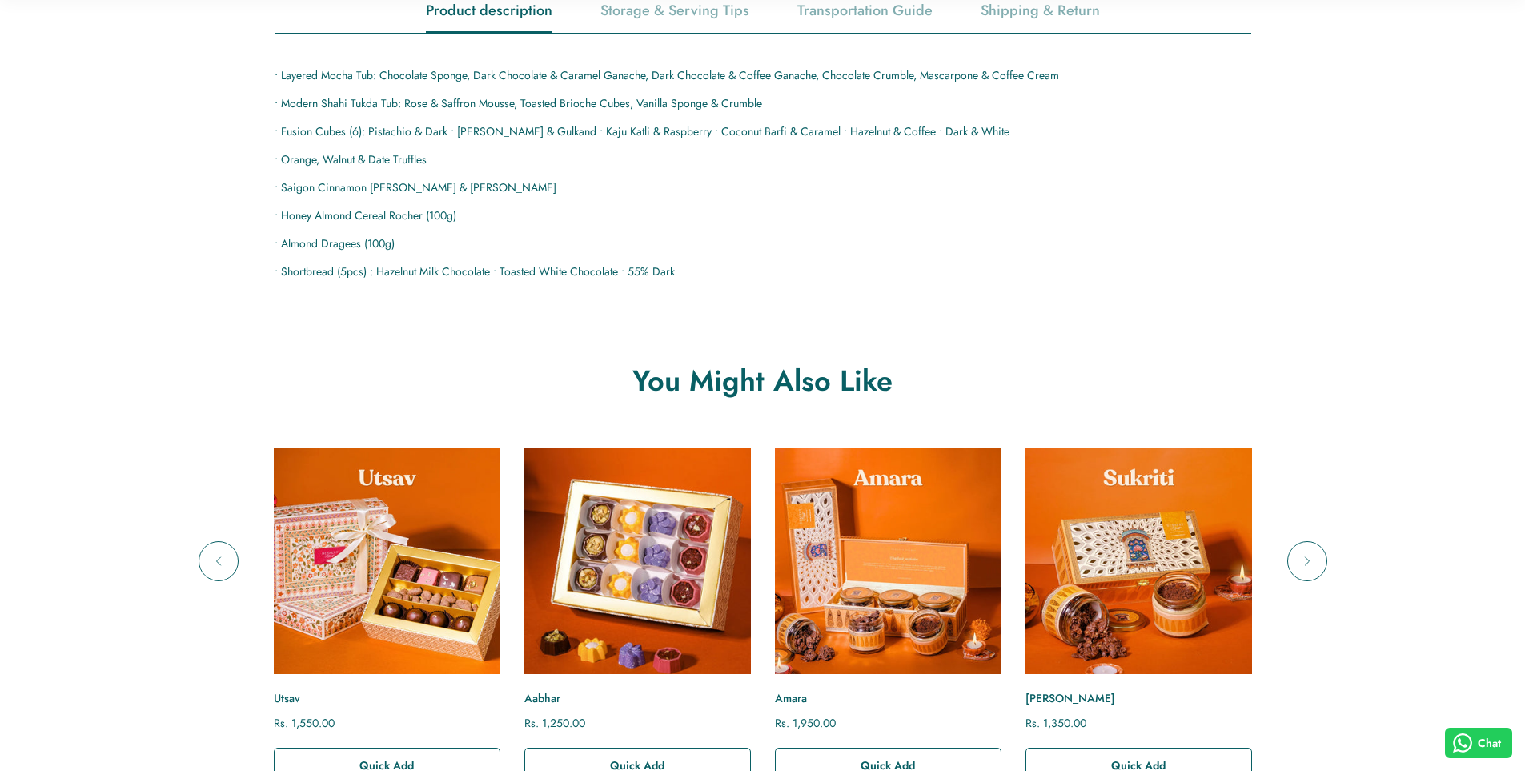
scroll to position [1121, 0]
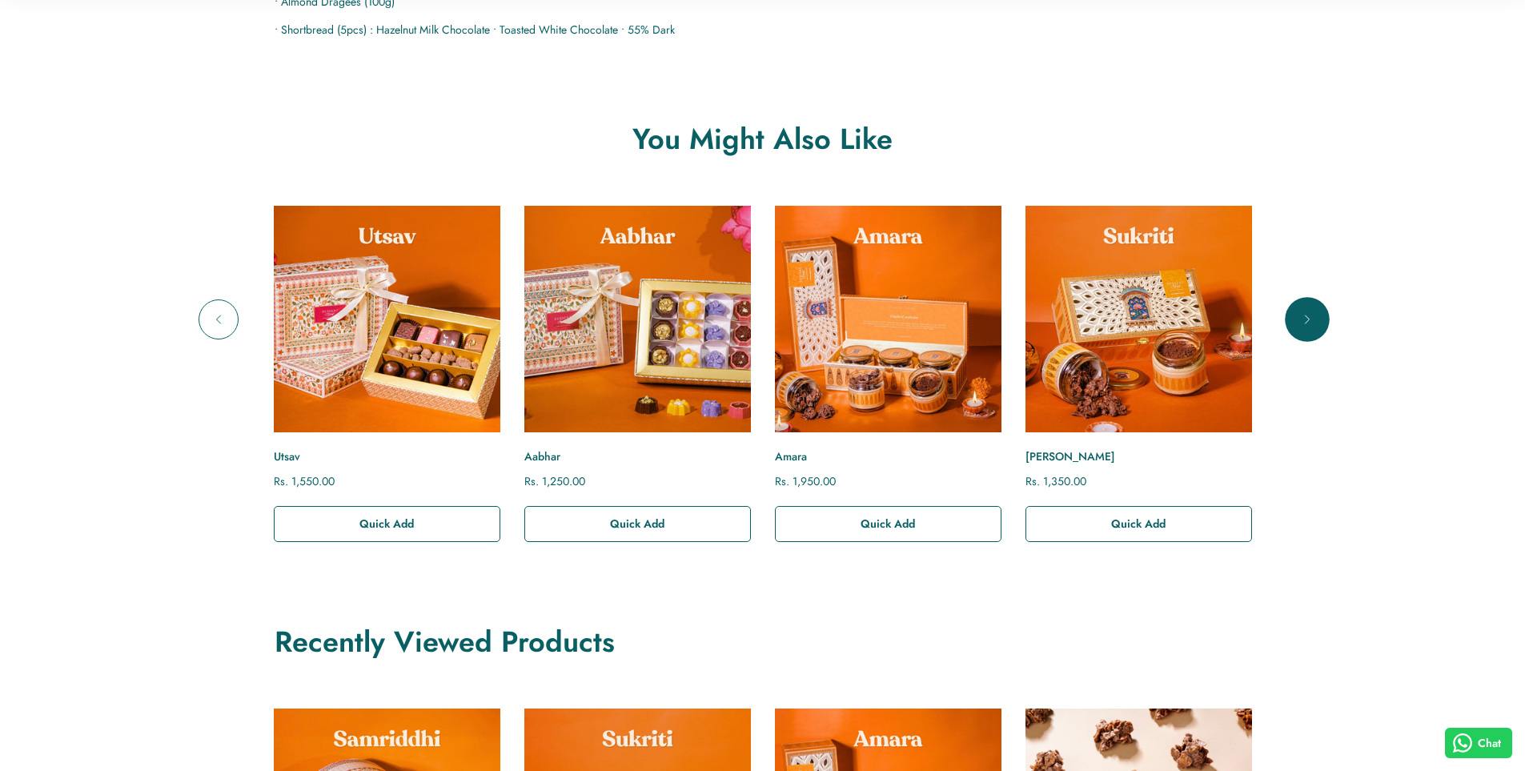
click at [1287, 317] on button "Next" at bounding box center [1307, 319] width 40 height 40
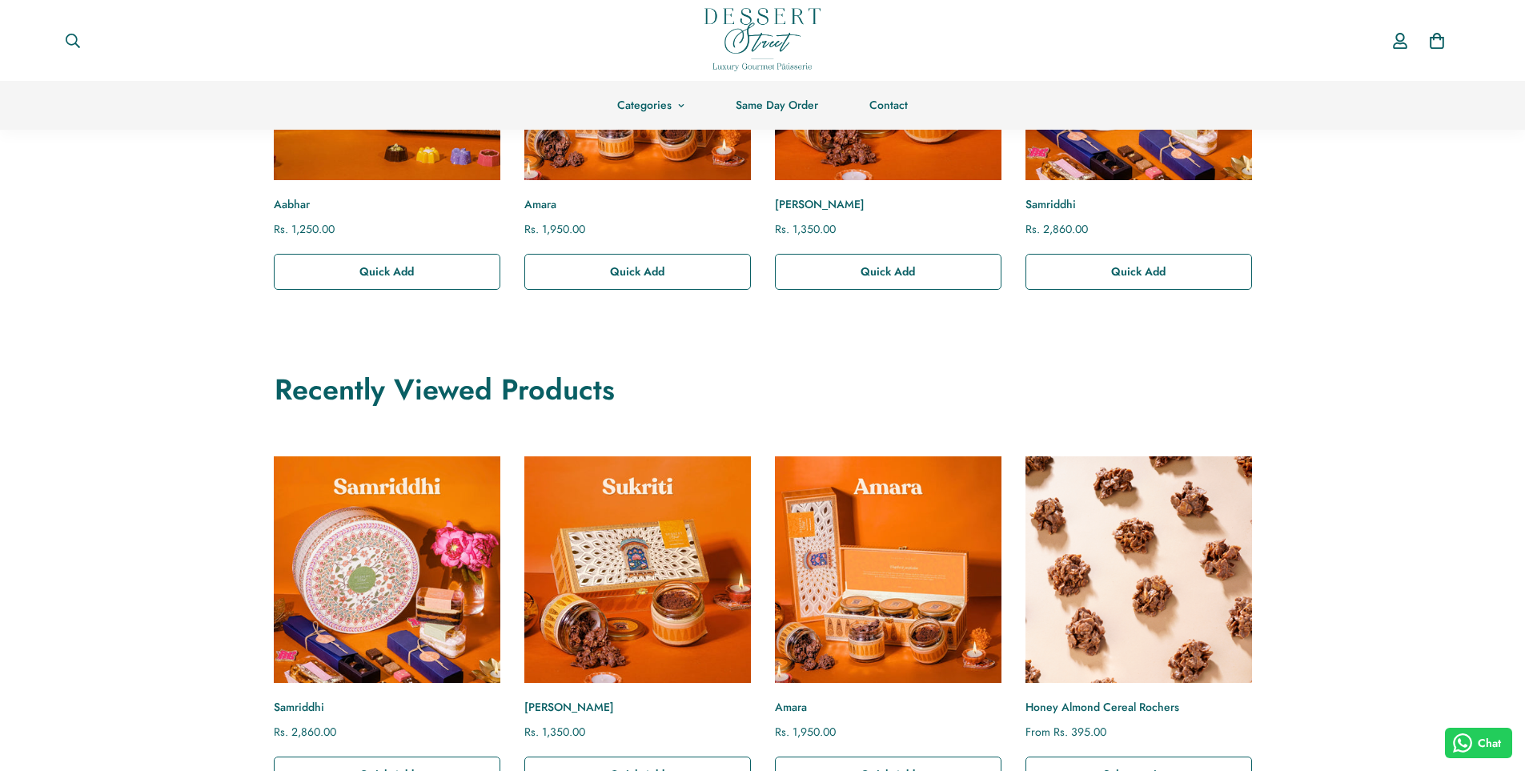
scroll to position [1281, 0]
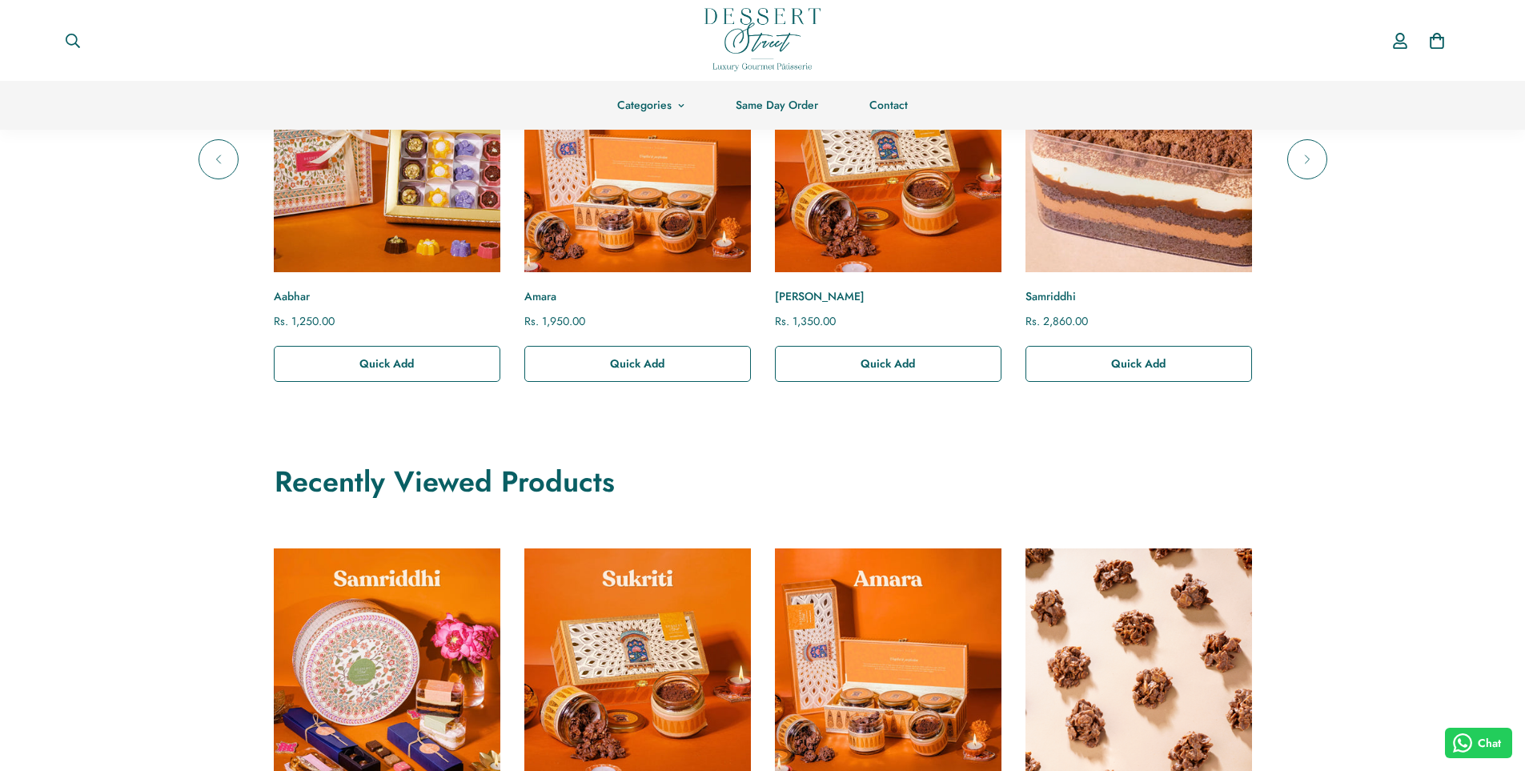
click at [1134, 221] on img "Samriddhi" at bounding box center [1137, 158] width 249 height 249
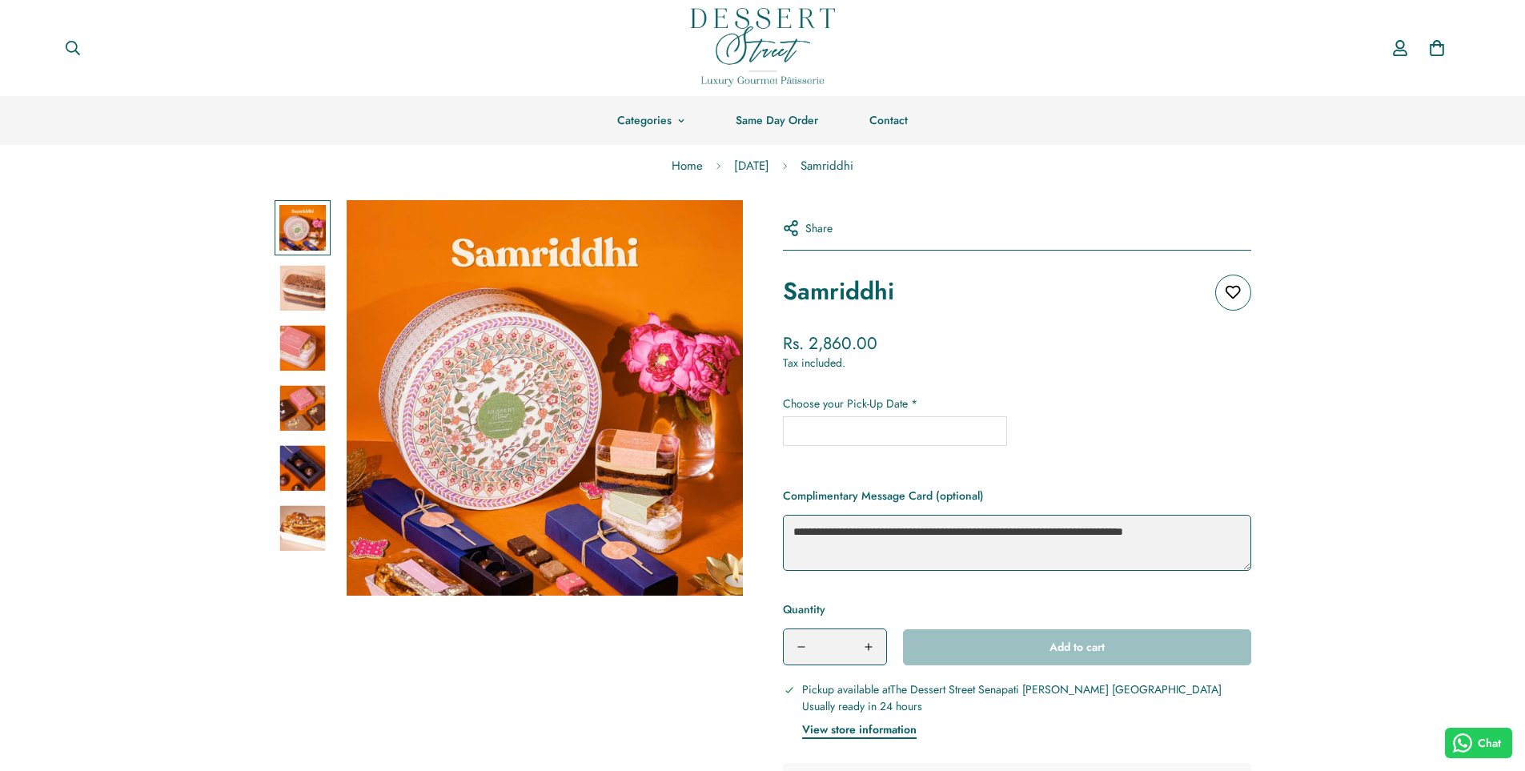
click at [827, 307] on h1 "Samriddhi" at bounding box center [838, 292] width 111 height 34
copy div "Samriddhi Add to wishlist"
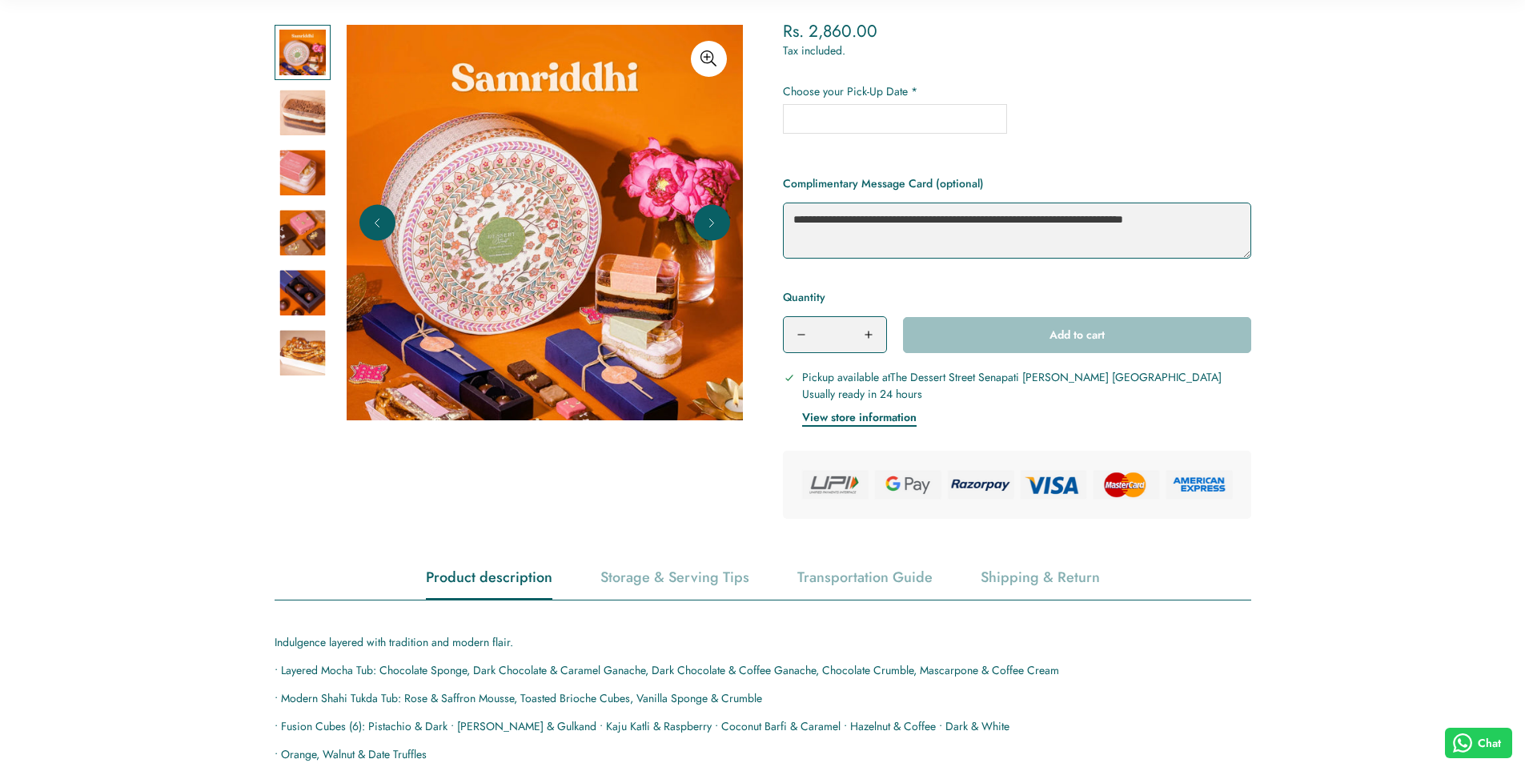
scroll to position [400, 0]
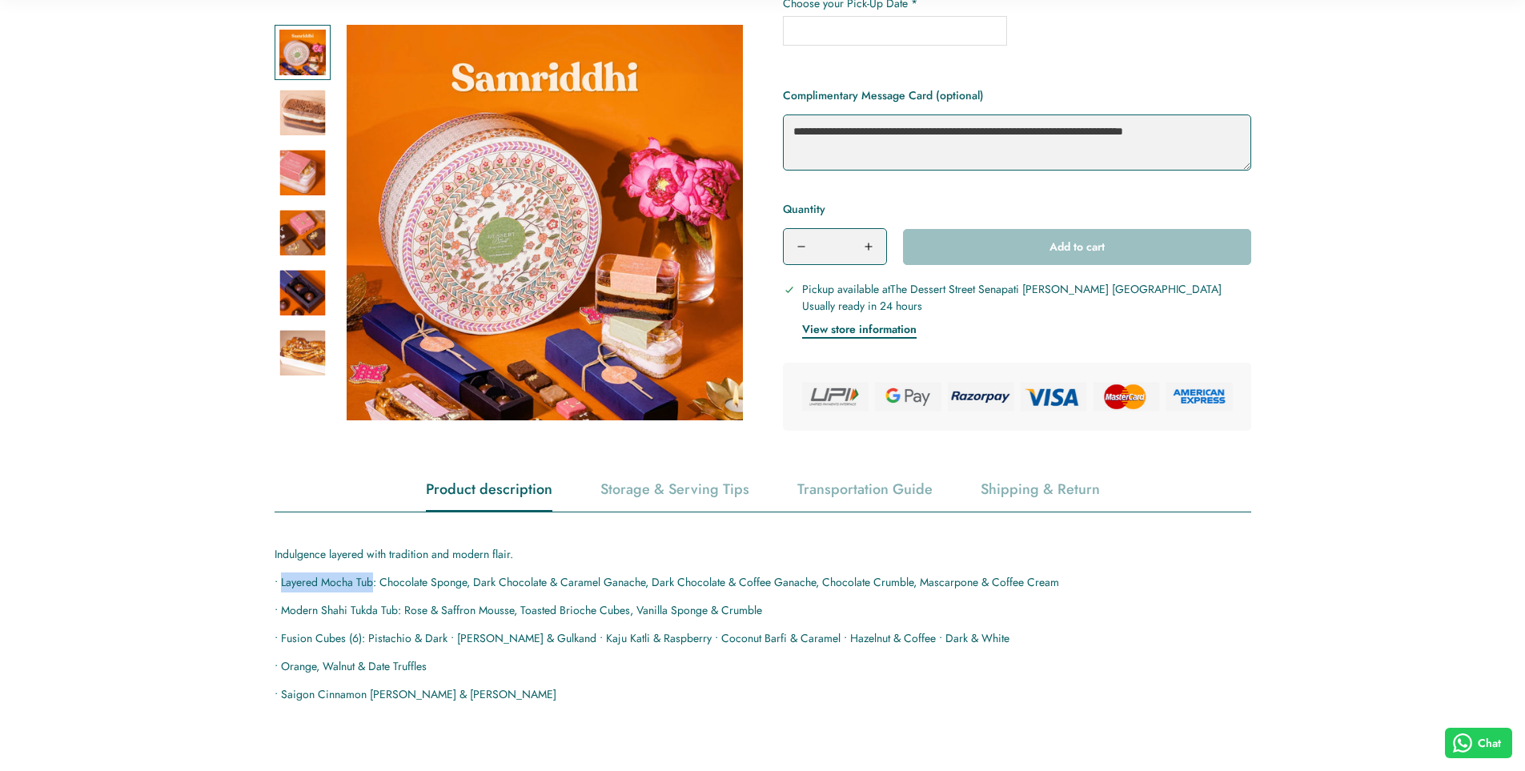
drag, startPoint x: 282, startPoint y: 587, endPoint x: 373, endPoint y: 583, distance: 91.3
click at [373, 583] on p "• Layered Mocha Tub: Chocolate Sponge, Dark Chocolate & Caramel Ganache, Dark C…" at bounding box center [763, 582] width 977 height 20
copy p "Layered Mocha Tub"
click at [339, 618] on p "• Modern Shahi Tukda Tub: Rose & Saffron Mousse, Toasted Brioche Cubes, Vanilla…" at bounding box center [763, 610] width 977 height 20
drag, startPoint x: 280, startPoint y: 612, endPoint x: 397, endPoint y: 605, distance: 117.1
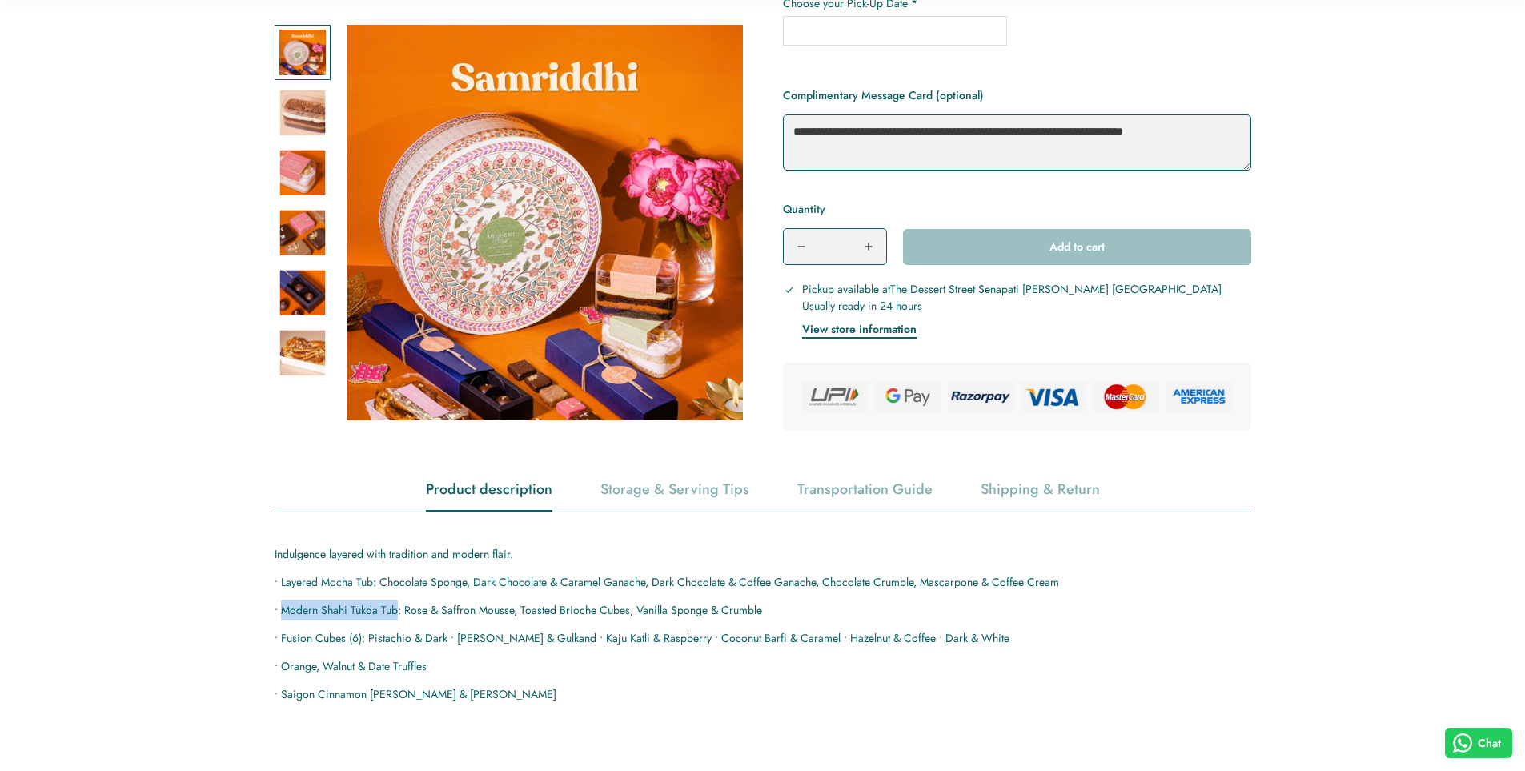
click at [397, 605] on p "• Modern Shahi Tukda Tub: Rose & Saffron Mousse, Toasted Brioche Cubes, Vanilla…" at bounding box center [763, 610] width 977 height 20
copy p "Modern Shahi Tukda Tub"
click at [278, 636] on p "• Fusion Cubes (6): Pistachio & Dark • Rose Barfi & Gulkand • Kaju Katli & Rasp…" at bounding box center [763, 638] width 977 height 20
drag, startPoint x: 279, startPoint y: 638, endPoint x: 363, endPoint y: 643, distance: 83.4
click at [363, 643] on p "• Fusion Cubes (6): Pistachio & Dark • Rose Barfi & Gulkand • Kaju Katli & Rasp…" at bounding box center [763, 638] width 977 height 20
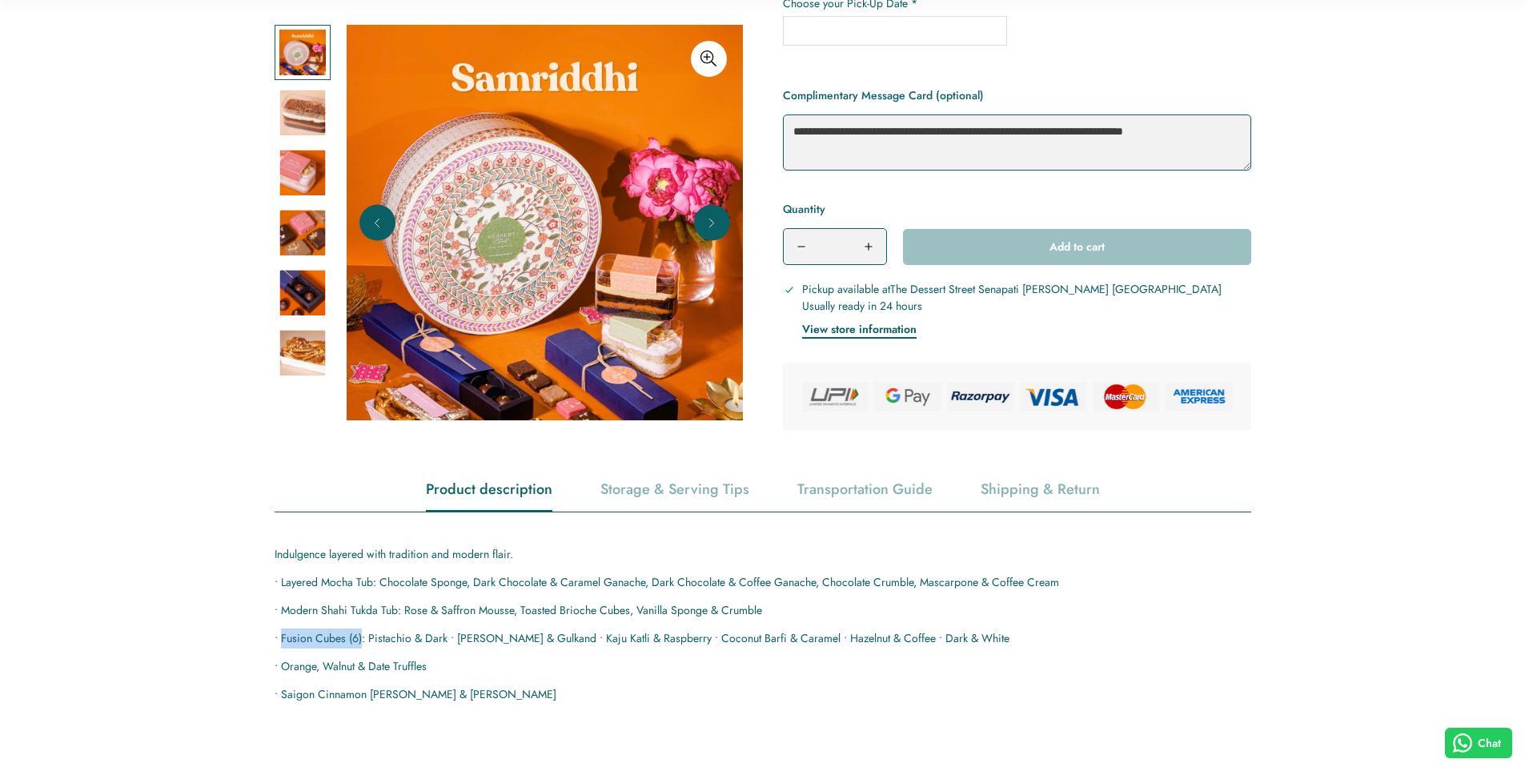
copy p "Fusion Cubes (6)"
drag, startPoint x: 283, startPoint y: 672, endPoint x: 432, endPoint y: 672, distance: 148.9
click at [432, 672] on p "• Orange, Walnut & Date Truffles" at bounding box center [763, 666] width 977 height 20
copy p "Orange, Walnut & Date Truffles"
click at [343, 697] on p "• Saigon Cinnamon Babka & Pistachio" at bounding box center [763, 694] width 977 height 20
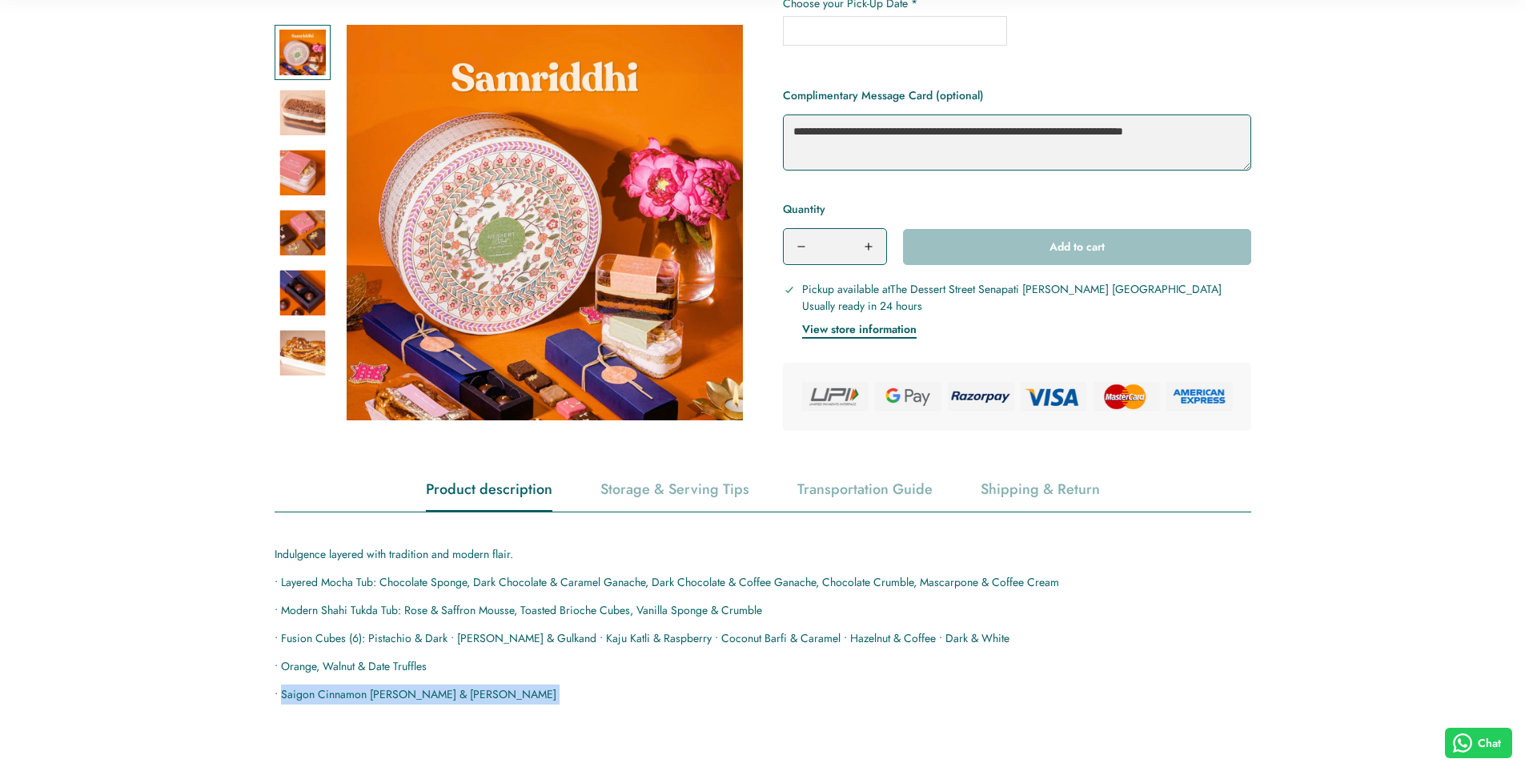
drag, startPoint x: 281, startPoint y: 701, endPoint x: 501, endPoint y: 705, distance: 220.2
copy main "Saigon Cinnamon Babka & Pistachio Refrigeration (0-4°C) : Keep refrigerated imm…"
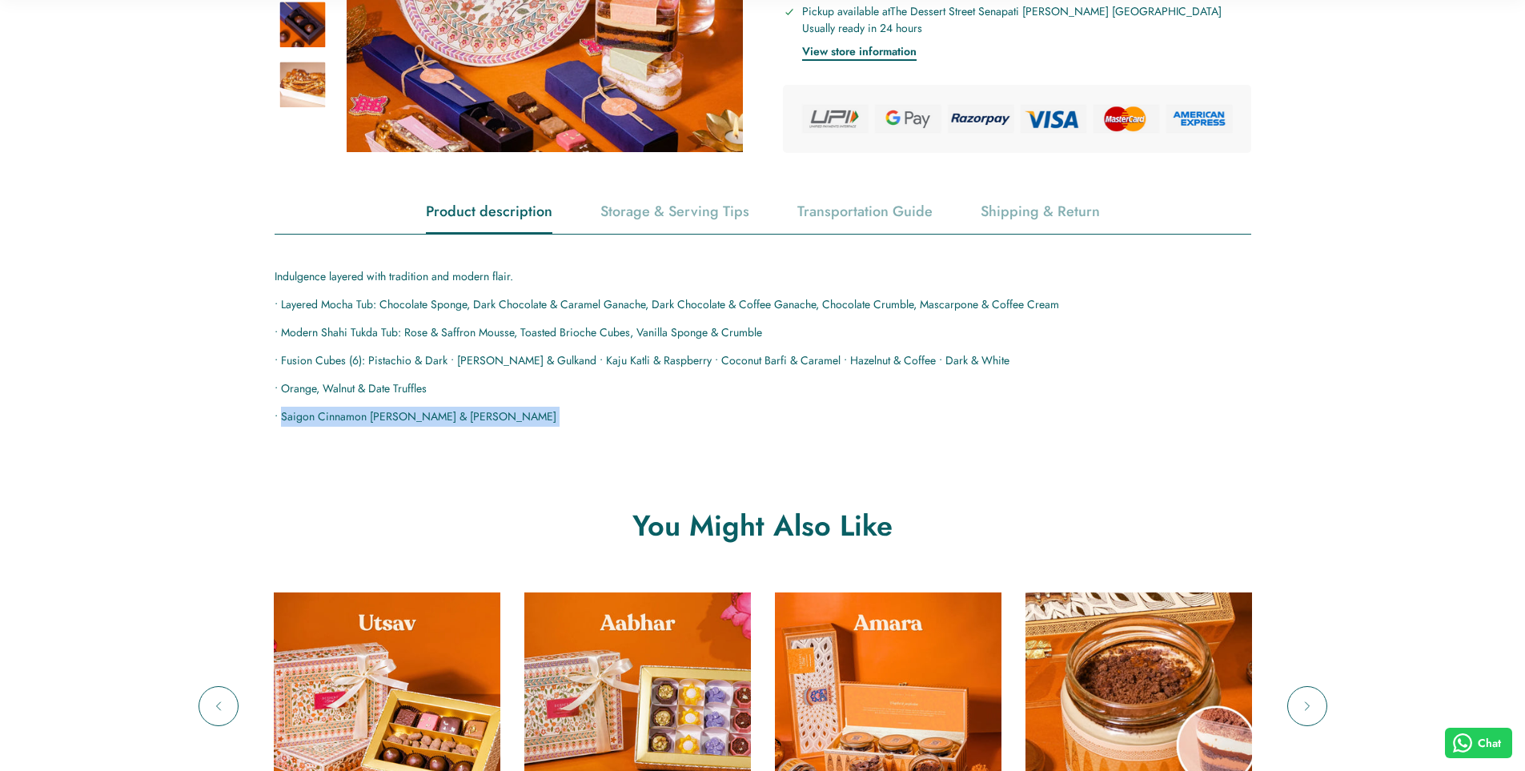
scroll to position [881, 0]
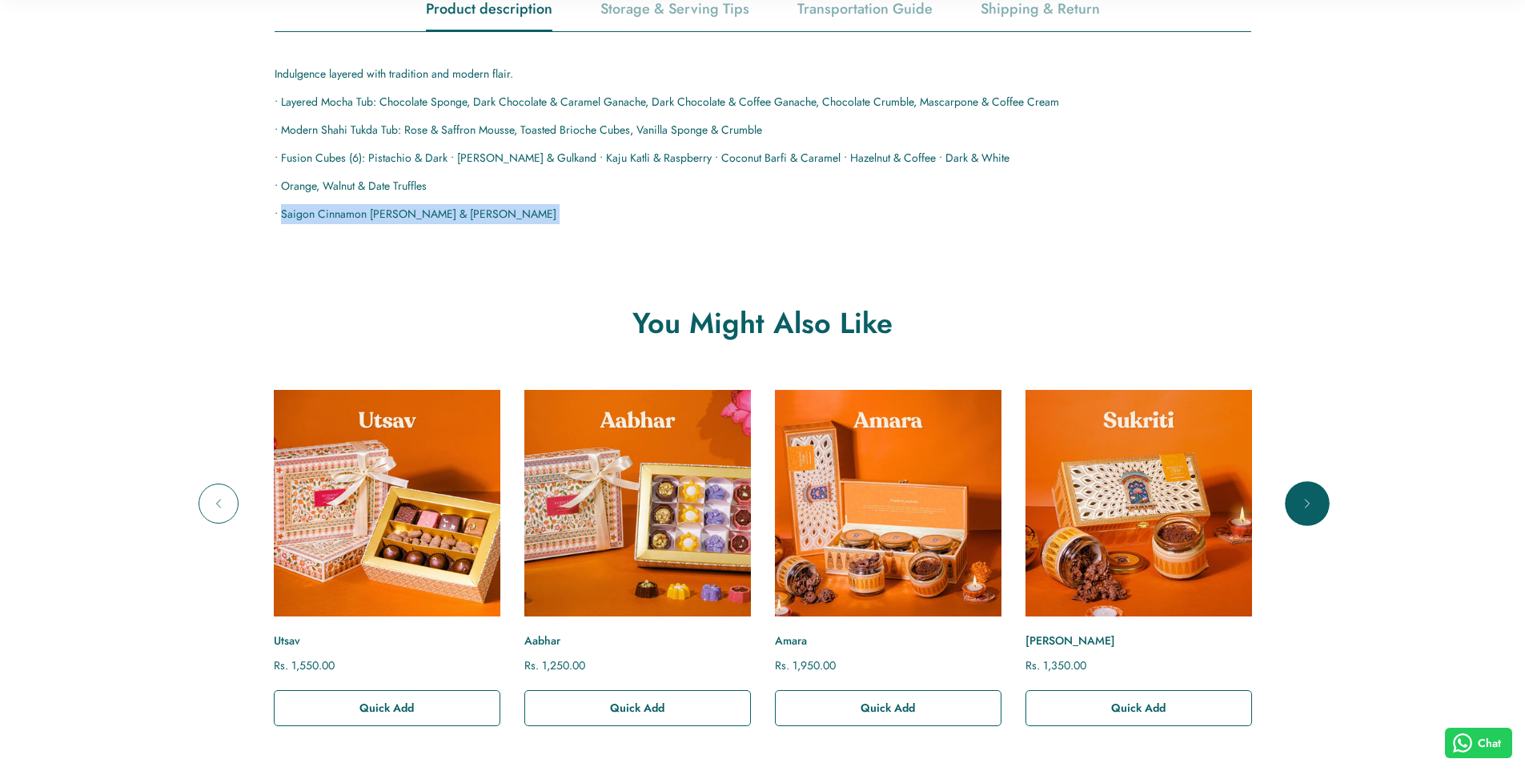
click at [1322, 516] on button "Next" at bounding box center [1307, 504] width 40 height 40
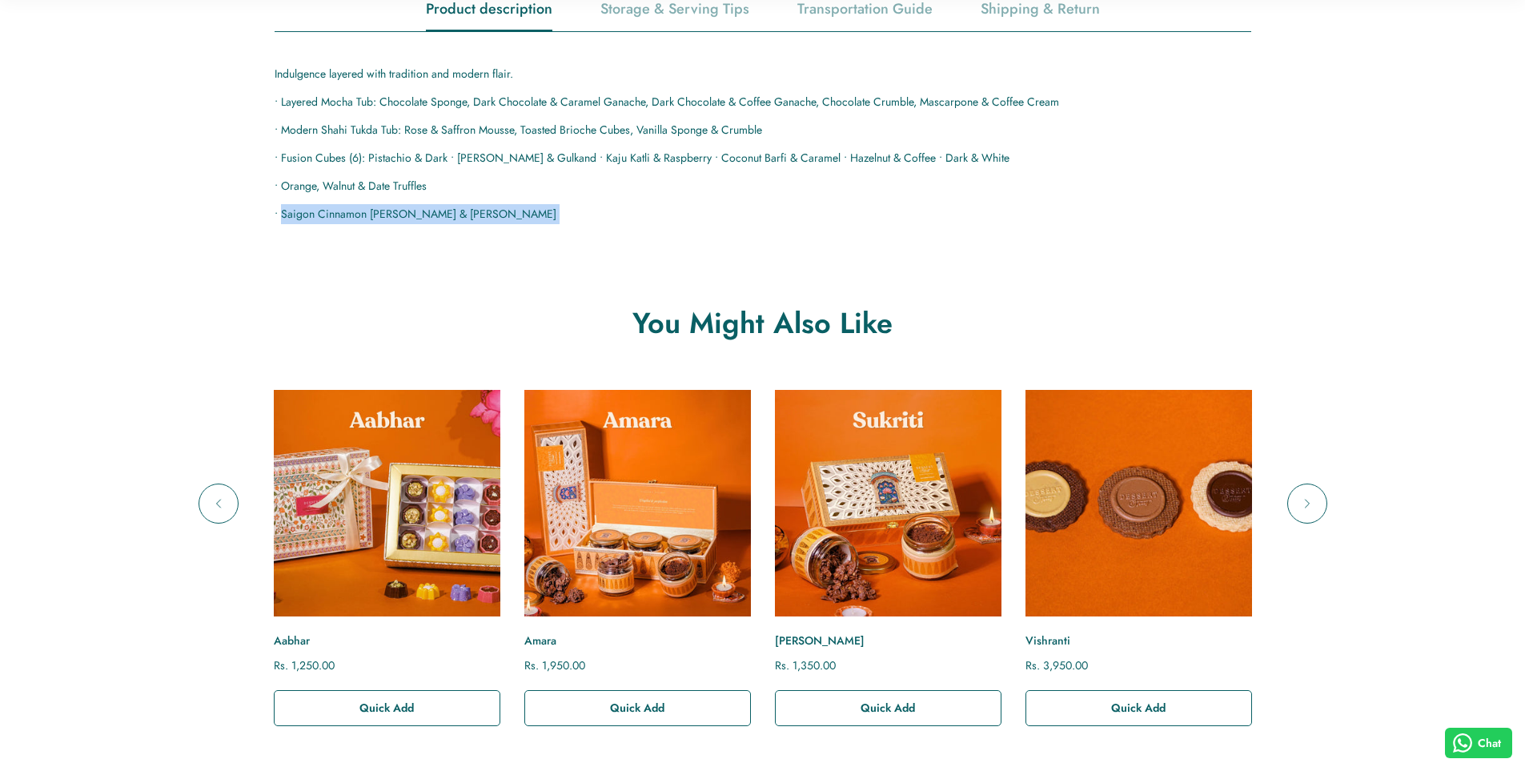
click at [1107, 494] on img "Vishranti" at bounding box center [1137, 503] width 249 height 249
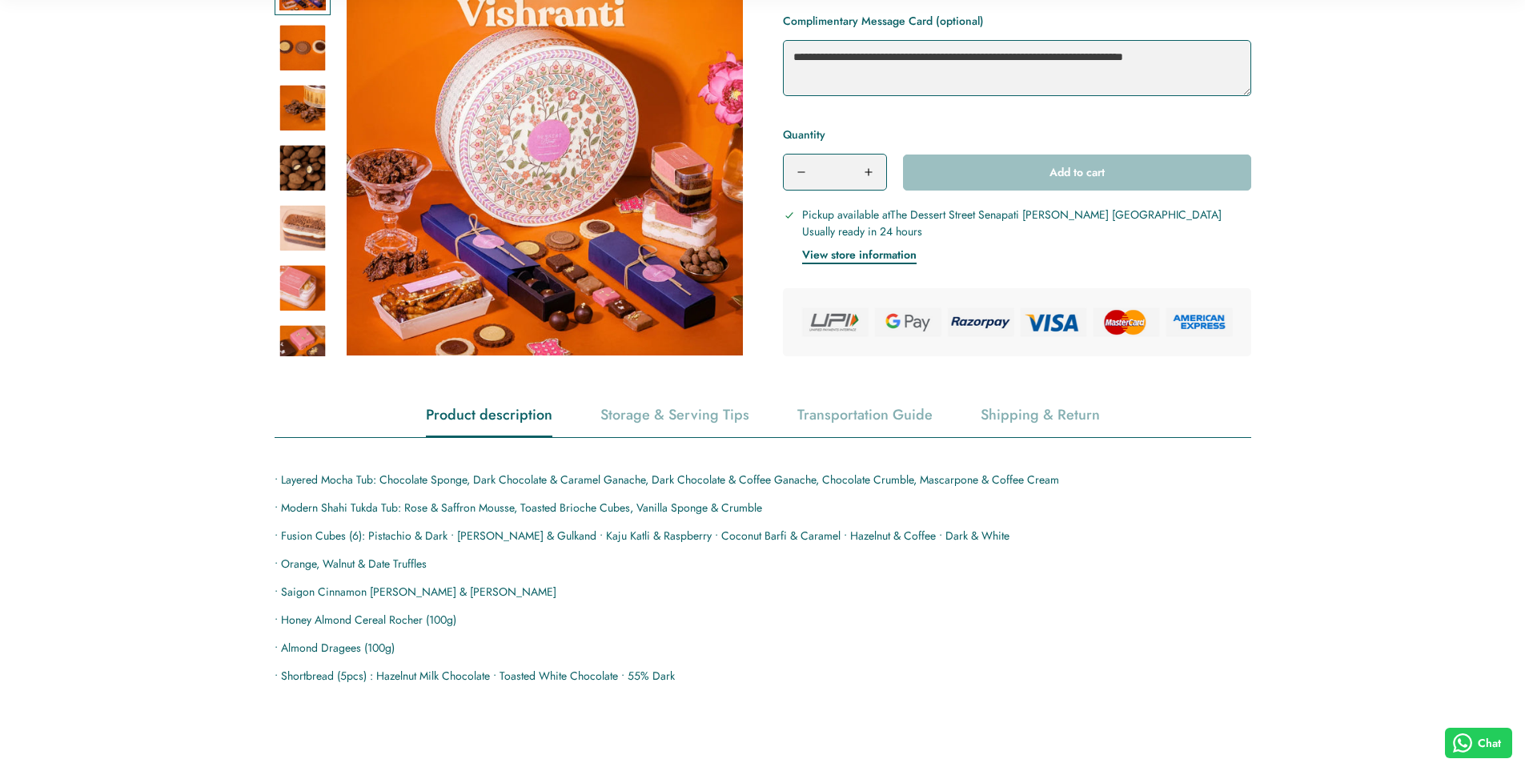
scroll to position [480, 0]
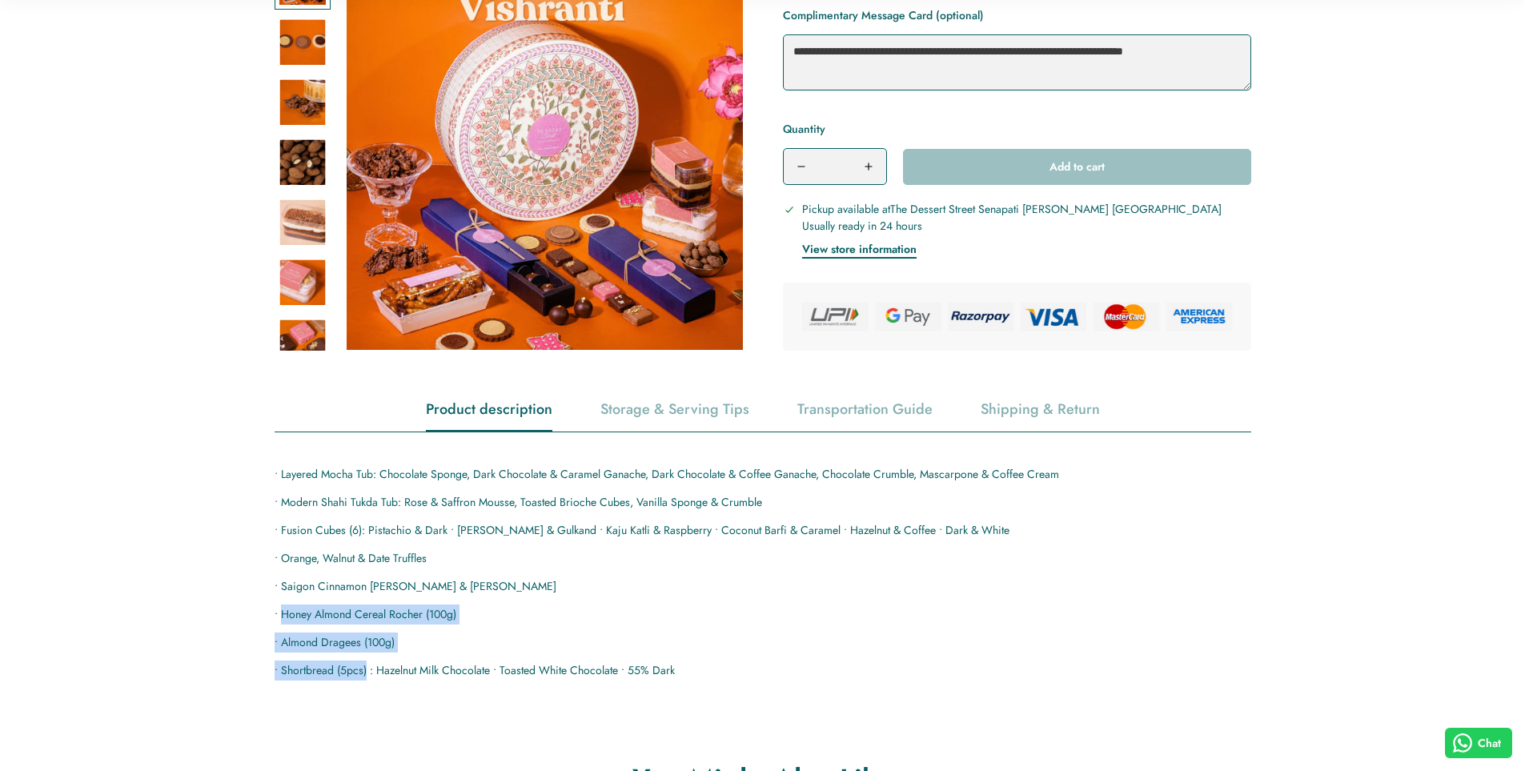
drag, startPoint x: 283, startPoint y: 614, endPoint x: 367, endPoint y: 674, distance: 103.3
click at [367, 674] on div "• Layered Mocha Tub: Chocolate Sponge, Dark Chocolate & Caramel Ganache, Dark C…" at bounding box center [763, 572] width 977 height 216
copy div "Honey Almond Cereal Rocher (100g) • Almond Dragees (100g) • Shortbread (5pcs)"
click at [376, 551] on p "• Orange, Walnut & Date Truffles" at bounding box center [763, 558] width 977 height 20
drag, startPoint x: 403, startPoint y: 503, endPoint x: 513, endPoint y: 504, distance: 110.5
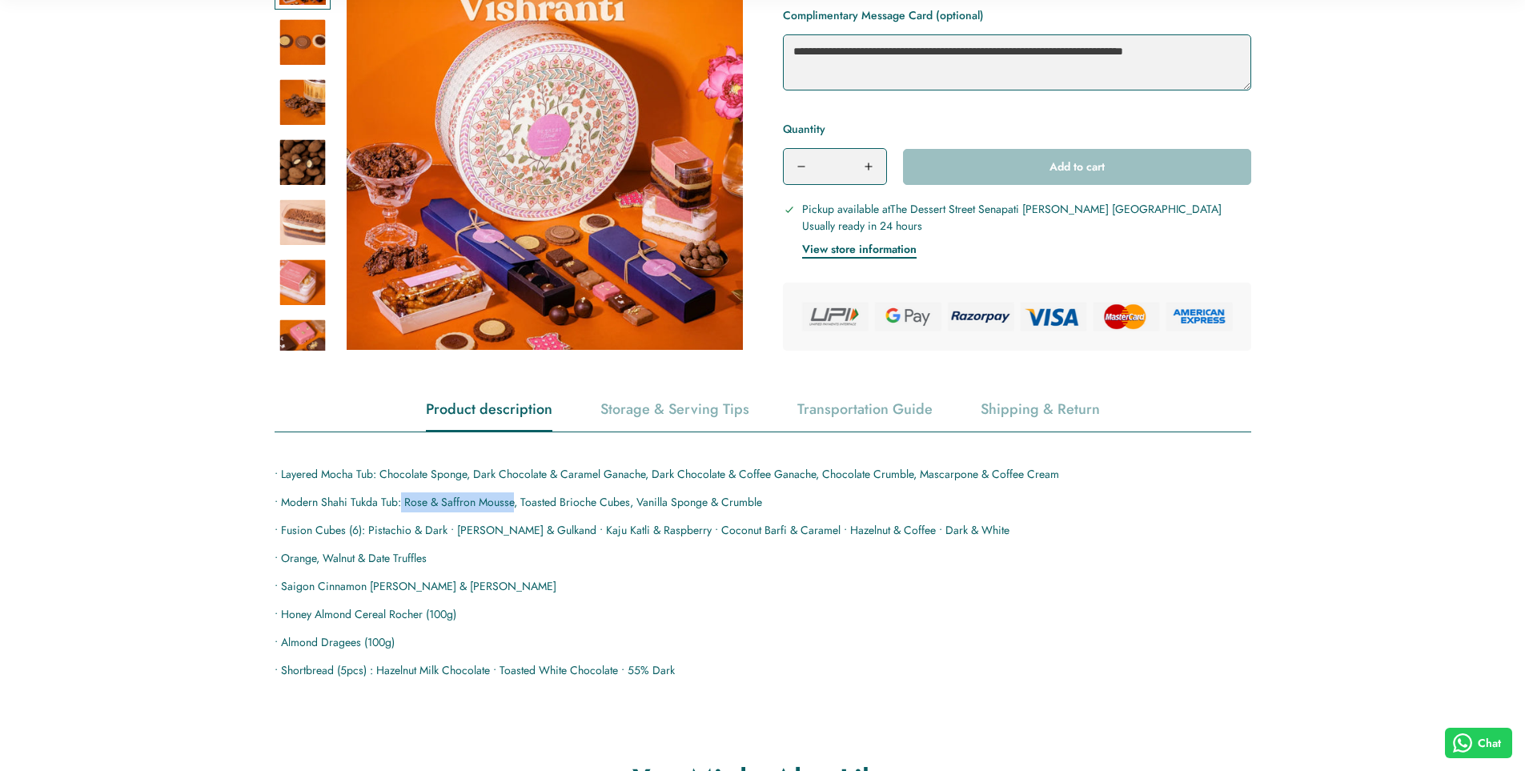
click at [513, 504] on p "• Modern Shahi Tukda Tub: Rose & Saffron Mousse, Toasted Brioche Cubes, Vanilla…" at bounding box center [763, 502] width 977 height 20
copy p "Rose & Saffron Mousse"
drag, startPoint x: 521, startPoint y: 496, endPoint x: 628, endPoint y: 500, distance: 106.6
click at [628, 500] on p "• Modern Shahi Tukda Tub: Rose & Saffron Mousse, Toasted Brioche Cubes, Vanilla…" at bounding box center [763, 502] width 977 height 20
copy p "Toasted Brioche Cubes"
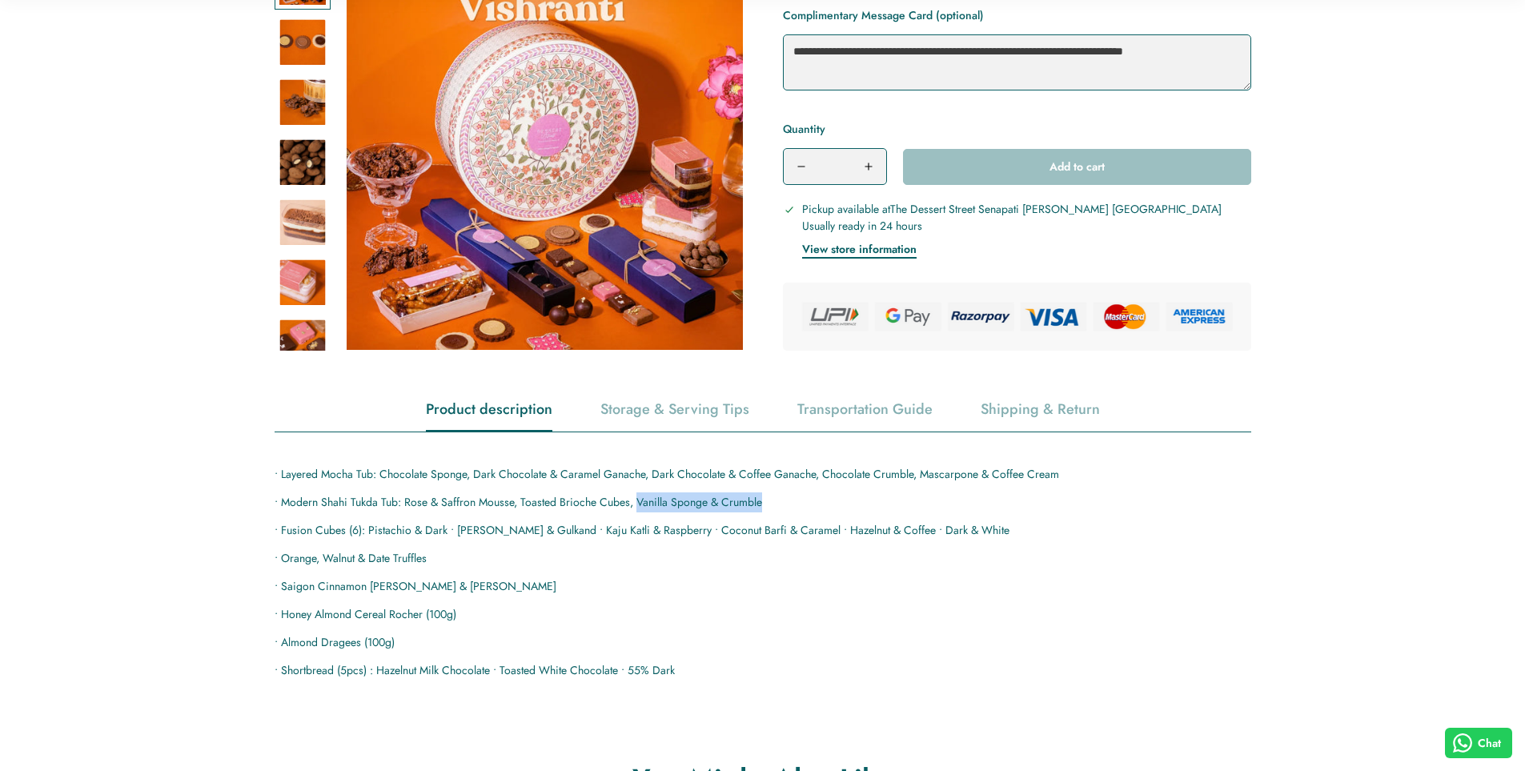
drag, startPoint x: 634, startPoint y: 504, endPoint x: 775, endPoint y: 504, distance: 140.9
click at [775, 504] on p "• Modern Shahi Tukda Tub: Rose & Saffron Mousse, Toasted Brioche Cubes, Vanilla…" at bounding box center [763, 502] width 977 height 20
copy p "Vanilla Sponge & Crumble"
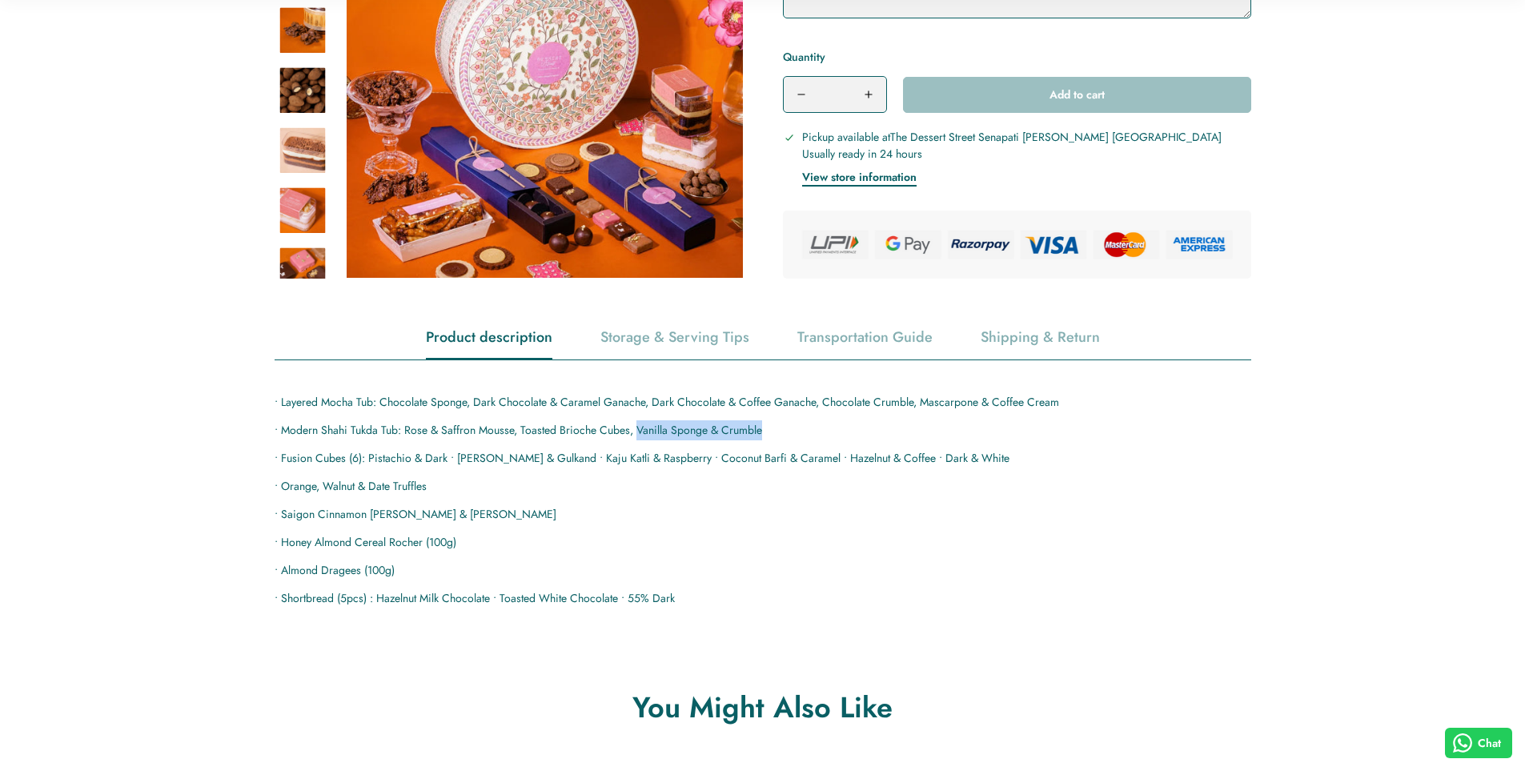
scroll to position [640, 0]
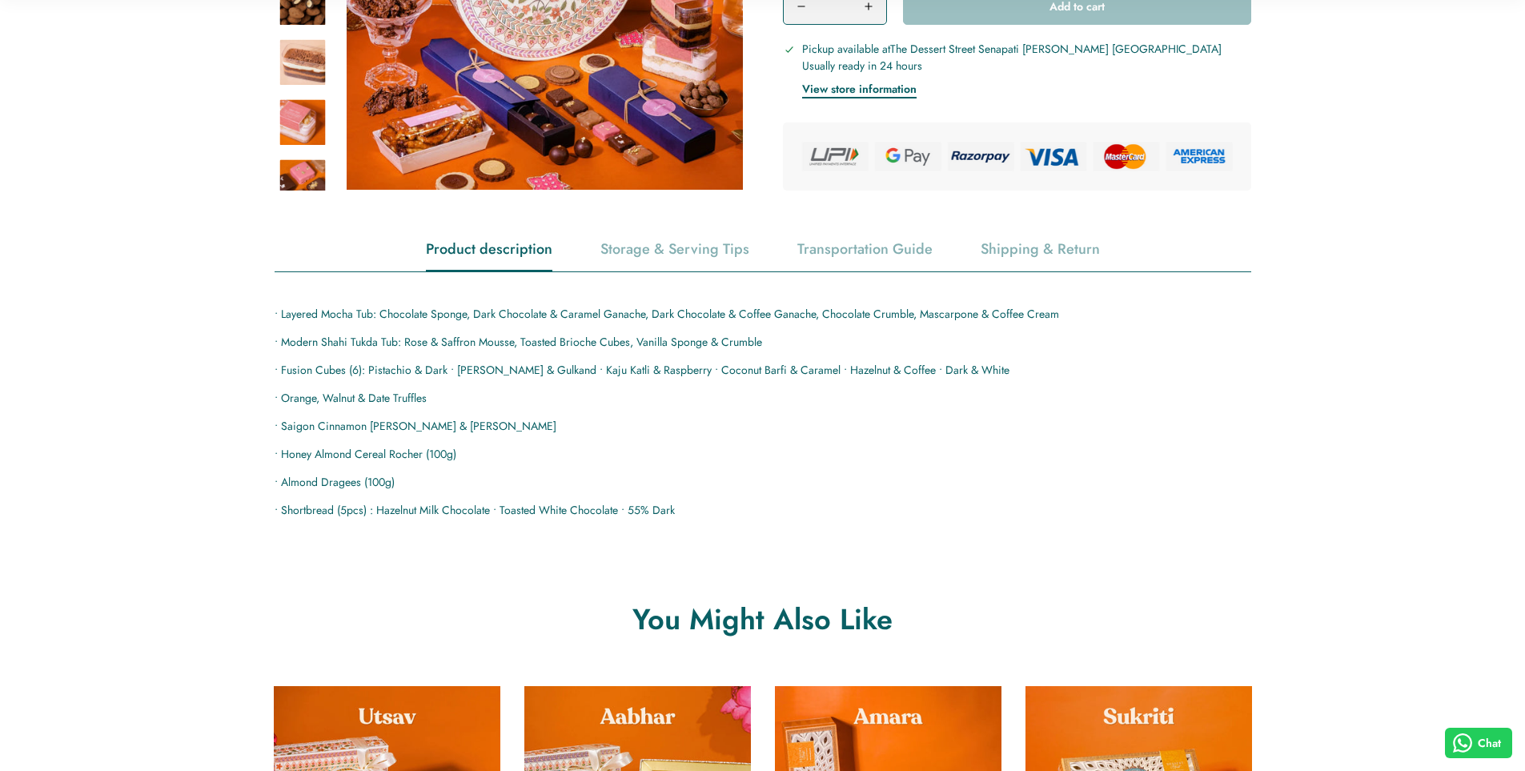
click at [404, 365] on p "• Fusion Cubes (6): Pistachio & Dark • [PERSON_NAME] & Gulkand • Kaju Katli & R…" at bounding box center [763, 370] width 977 height 20
click at [408, 368] on p "• Fusion Cubes (6): Pistachio & Dark • [PERSON_NAME] & Gulkand • Kaju Katli & R…" at bounding box center [763, 370] width 977 height 20
click at [475, 372] on p "• Fusion Cubes (6): Pistachio & Dark • [PERSON_NAME] & Gulkand • Kaju Katli & R…" at bounding box center [763, 370] width 977 height 20
drag, startPoint x: 367, startPoint y: 372, endPoint x: 445, endPoint y: 366, distance: 77.9
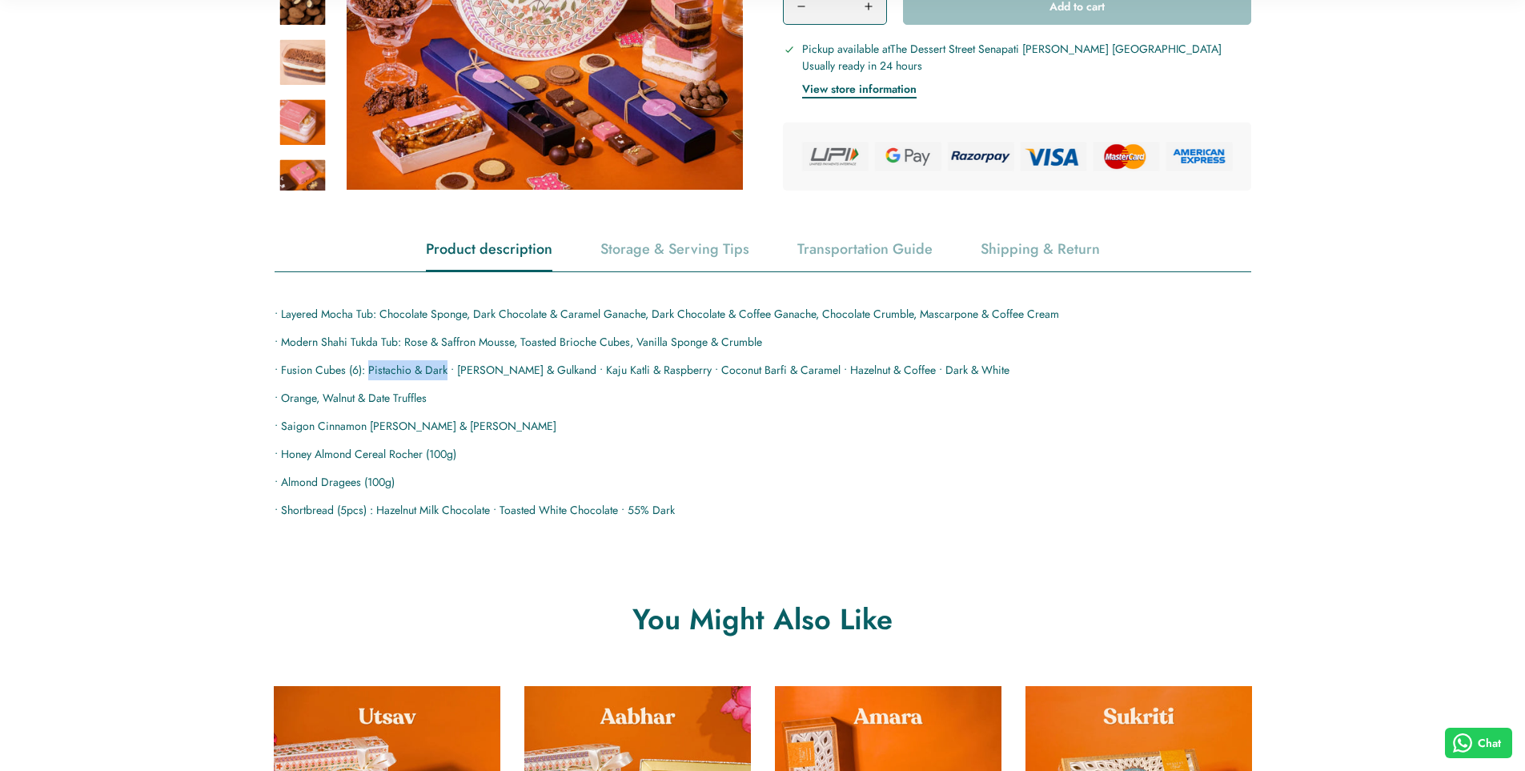
click at [445, 366] on p "• Fusion Cubes (6): Pistachio & Dark • Rose Barfi & Gulkand • Kaju Katli & Rasp…" at bounding box center [763, 370] width 977 height 20
copy p "Pistachio & Dark"
drag, startPoint x: 460, startPoint y: 369, endPoint x: 556, endPoint y: 371, distance: 96.9
click at [556, 371] on p "• Fusion Cubes (6): Pistachio & Dark • Rose Barfi & Gulkand • Kaju Katli & Rasp…" at bounding box center [763, 370] width 977 height 20
copy p "Rose Barfi & Gulkand"
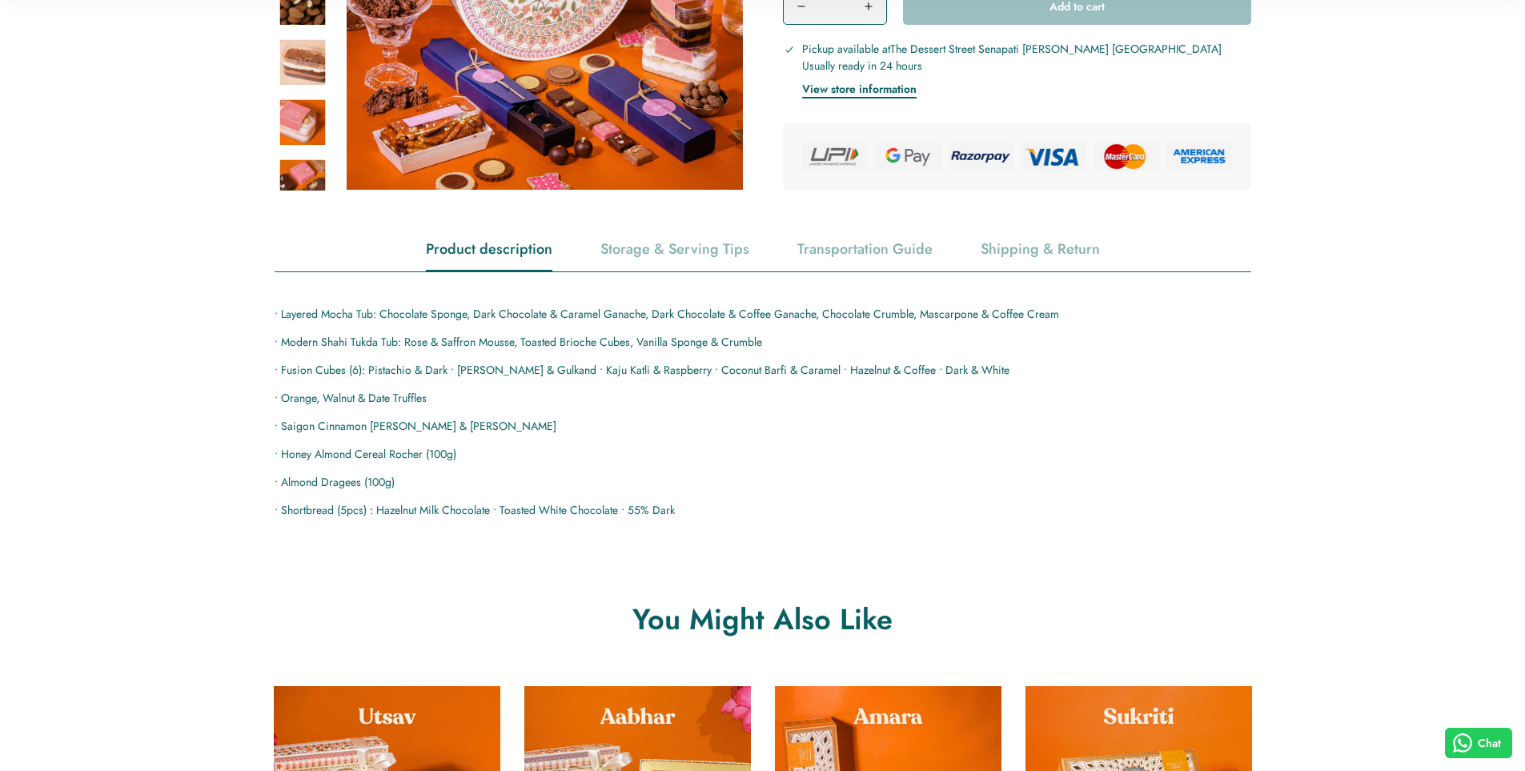
click at [580, 379] on p "• Fusion Cubes (6): Pistachio & Dark • Rose Barfi & Gulkand • Kaju Katli & Rasp…" at bounding box center [763, 370] width 977 height 20
drag, startPoint x: 568, startPoint y: 371, endPoint x: 672, endPoint y: 374, distance: 104.1
click at [672, 374] on p "• Fusion Cubes (6): Pistachio & Dark • Rose Barfi & Gulkand • Kaju Katli & Rasp…" at bounding box center [763, 370] width 977 height 20
copy p "Kaju Katli & Raspberry"
drag, startPoint x: 687, startPoint y: 372, endPoint x: 804, endPoint y: 376, distance: 116.9
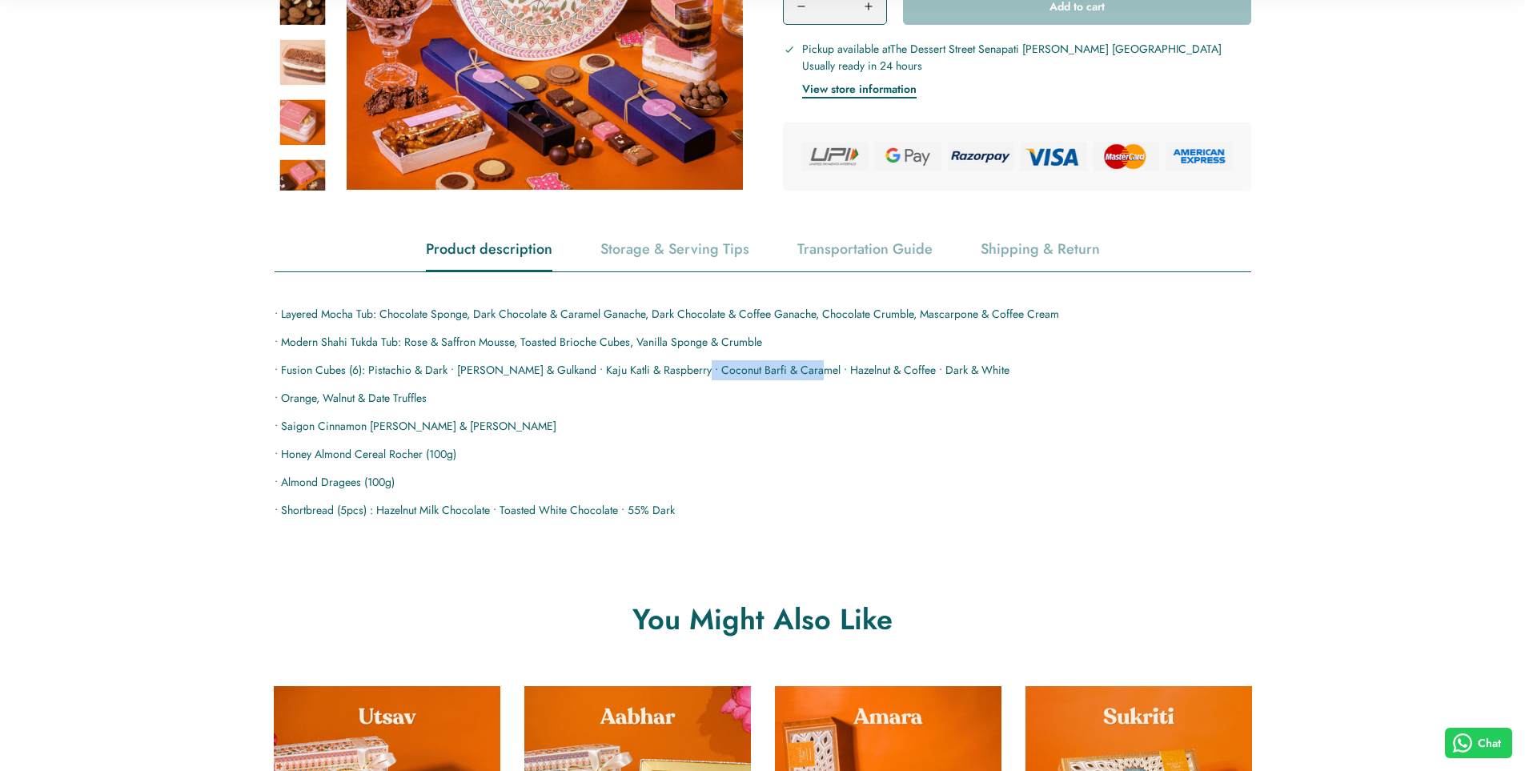
click at [804, 376] on p "• Fusion Cubes (6): Pistachio & Dark • Rose Barfi & Gulkand • Kaju Katli & Rasp…" at bounding box center [763, 370] width 977 height 20
copy p "Coconut Barfi & Caramel"
drag, startPoint x: 811, startPoint y: 371, endPoint x: 905, endPoint y: 363, distance: 94.9
click at [905, 363] on p "• Fusion Cubes (6): Pistachio & Dark • Rose Barfi & Gulkand • Kaju Katli & Rasp…" at bounding box center [763, 370] width 977 height 20
copy p "Hazelnut & Coffee •"
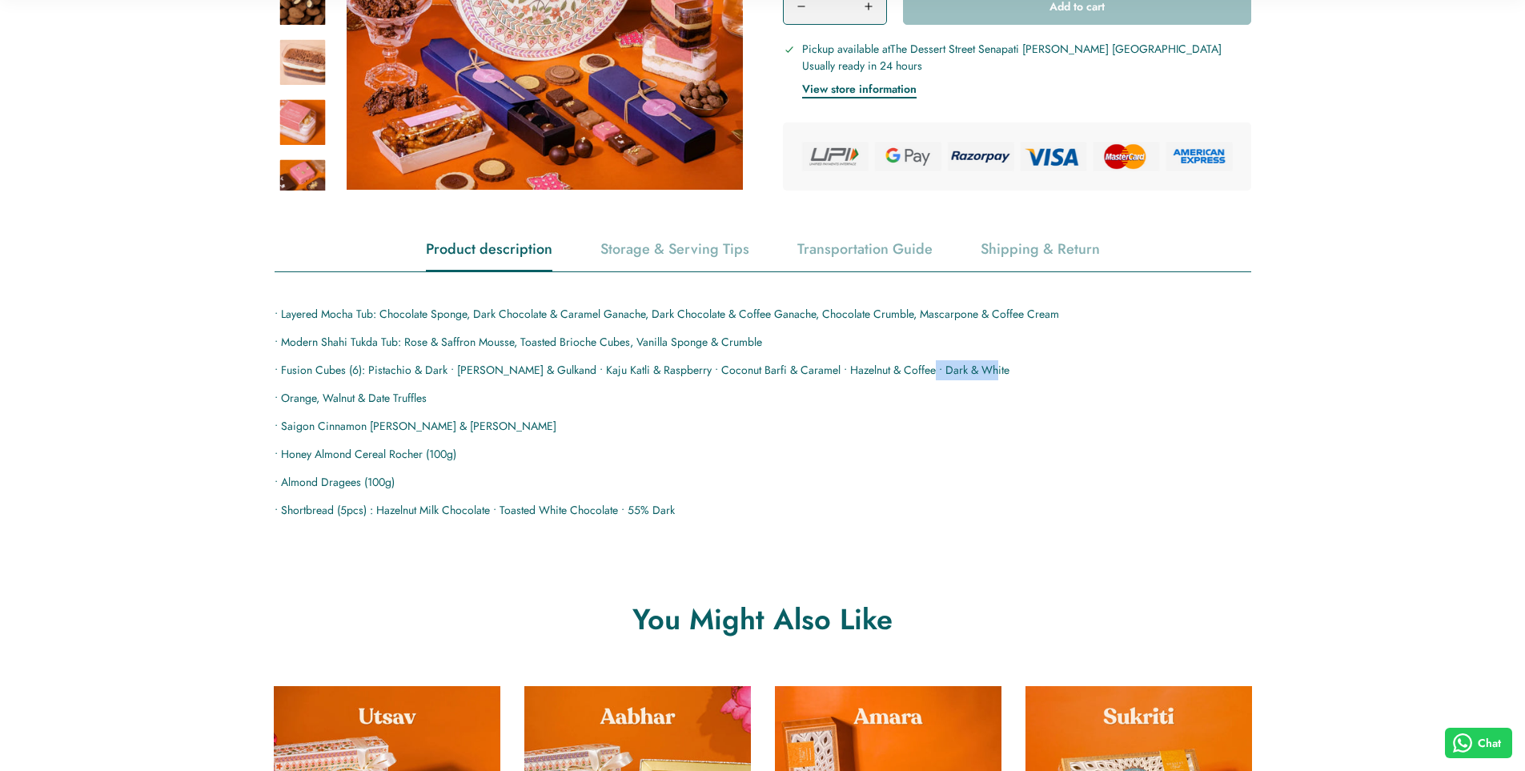
drag, startPoint x: 990, startPoint y: 364, endPoint x: 909, endPoint y: 363, distance: 81.7
click at [909, 363] on p "• Fusion Cubes (6): Pistachio & Dark • Rose Barfi & Gulkand • Kaju Katli & Rasp…" at bounding box center [763, 370] width 977 height 20
copy p "Dark & White"
click at [890, 376] on p "• Fusion Cubes (6): Pistachio & Dark • Rose Barfi & Gulkand • Kaju Katli & Rasp…" at bounding box center [763, 370] width 977 height 20
drag, startPoint x: 284, startPoint y: 399, endPoint x: 449, endPoint y: 399, distance: 164.9
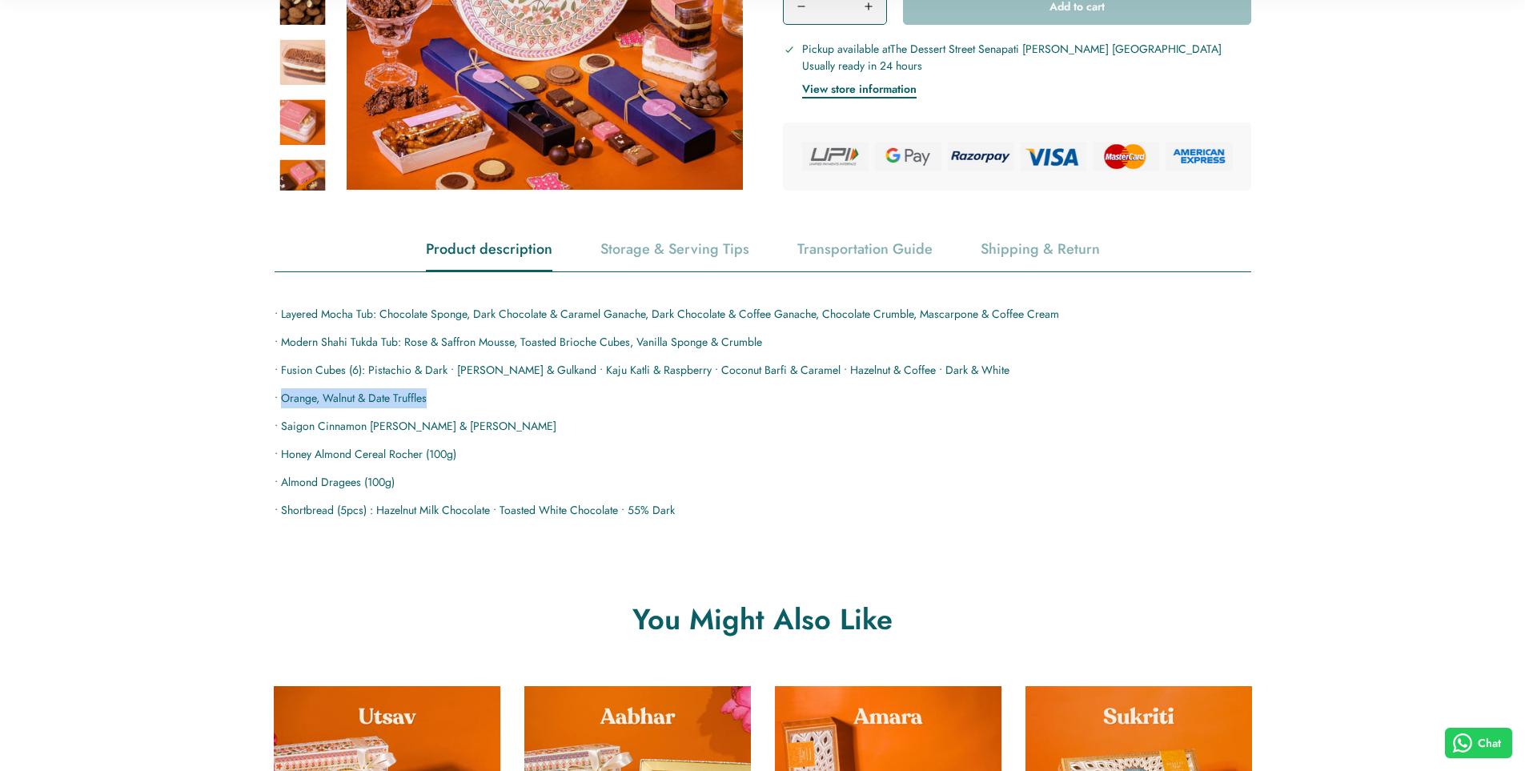
click at [449, 399] on p "• Orange, Walnut & Date Truffles" at bounding box center [763, 398] width 977 height 20
click at [330, 425] on p "• Saigon Cinnamon Babka & Pistachio" at bounding box center [763, 426] width 977 height 20
drag, startPoint x: 283, startPoint y: 434, endPoint x: 464, endPoint y: 434, distance: 180.9
click at [464, 434] on p "• Saigon Cinnamon Babka & Pistachio" at bounding box center [763, 426] width 977 height 20
drag, startPoint x: 281, startPoint y: 478, endPoint x: 359, endPoint y: 484, distance: 77.9
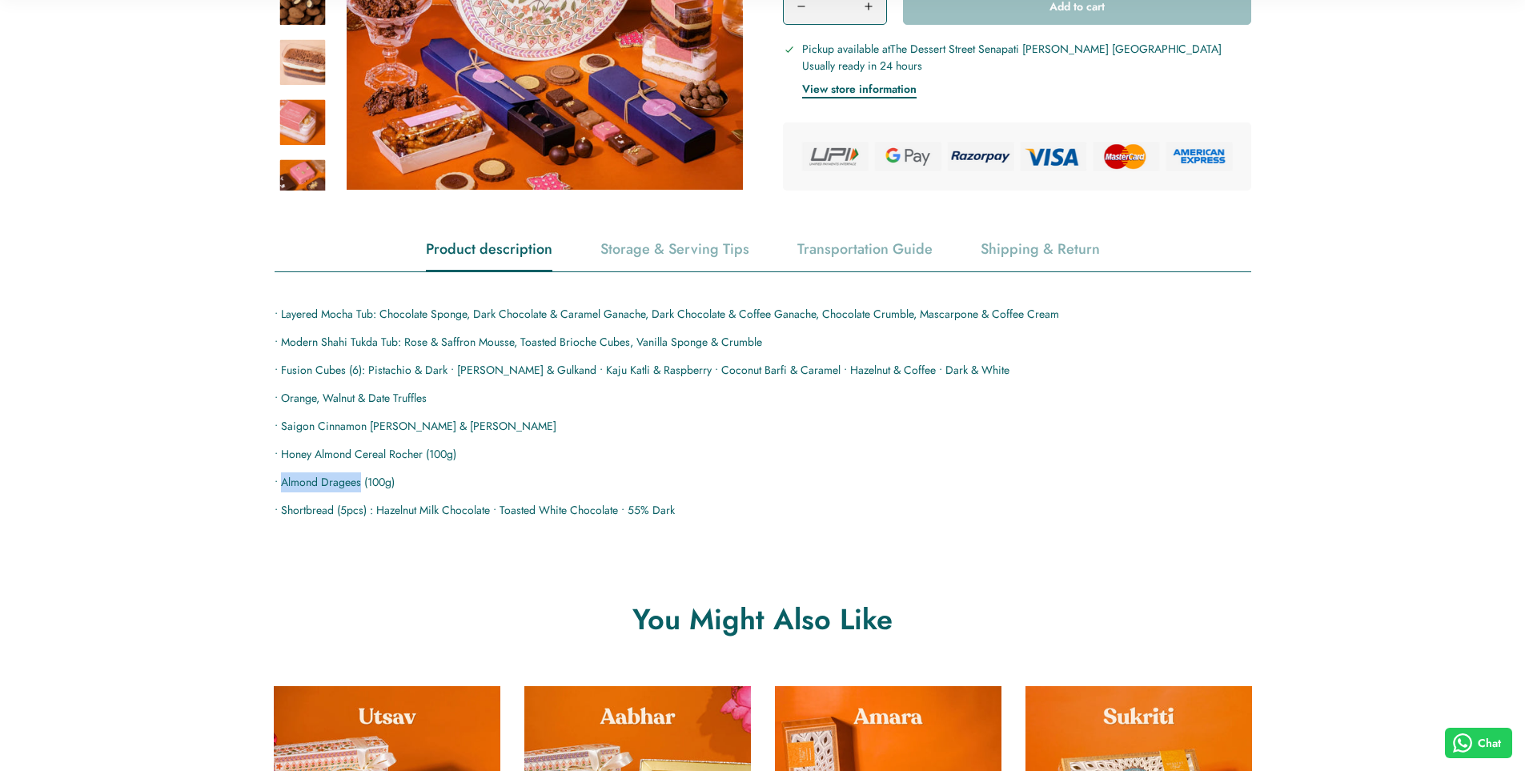
click at [359, 484] on p "• Almond Dragees (100g)" at bounding box center [763, 482] width 977 height 20
drag, startPoint x: 283, startPoint y: 512, endPoint x: 333, endPoint y: 513, distance: 50.5
click at [333, 513] on p "• Shortbread (5pcs) : Hazelnut Milk Chocolate • Toasted White Chocolate • 55% D…" at bounding box center [763, 510] width 977 height 20
drag, startPoint x: 375, startPoint y: 512, endPoint x: 492, endPoint y: 517, distance: 116.2
click at [492, 517] on p "• Shortbread (5pcs) : Hazelnut Milk Chocolate • Toasted White Chocolate • 55% D…" at bounding box center [763, 510] width 977 height 20
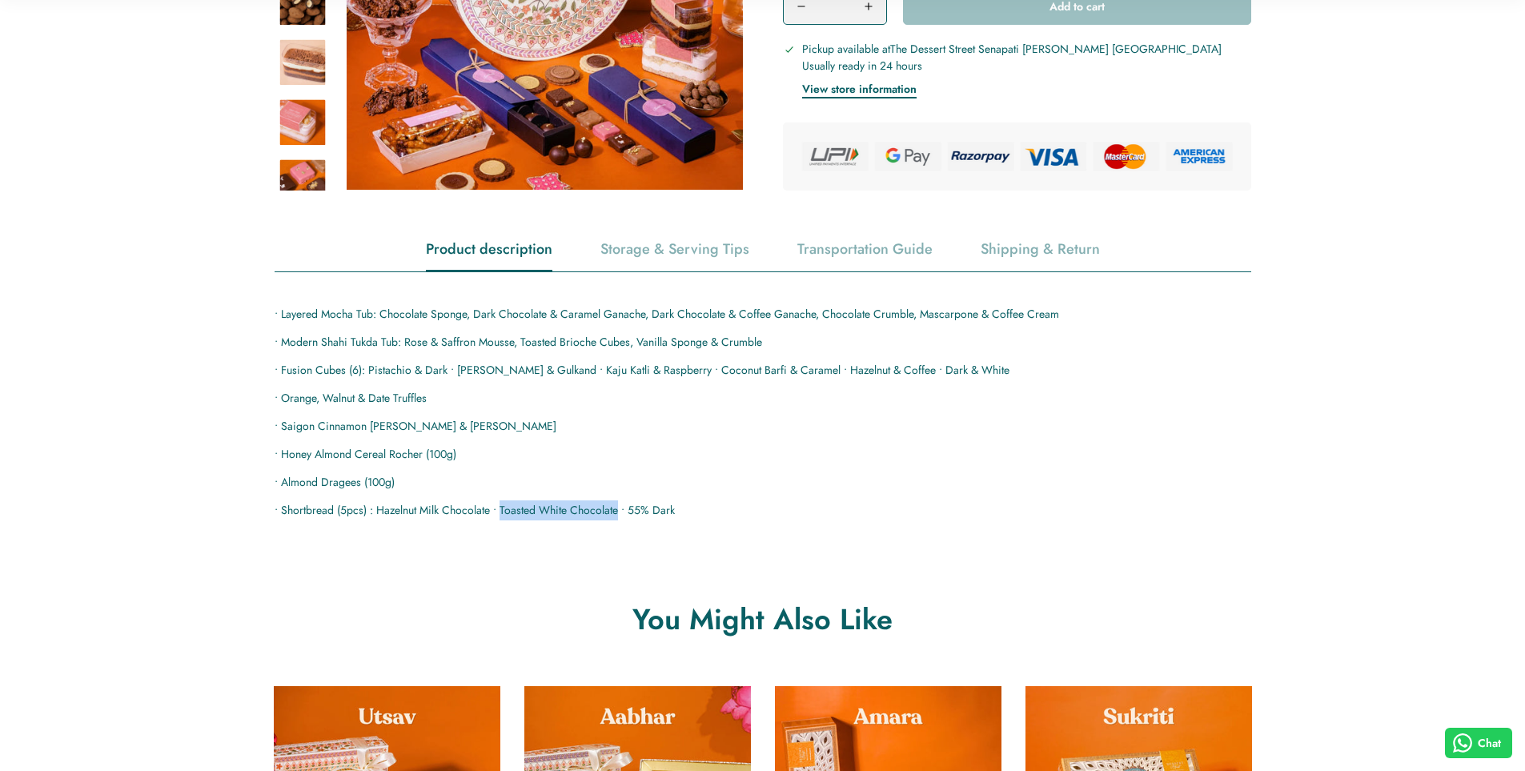
drag, startPoint x: 500, startPoint y: 512, endPoint x: 619, endPoint y: 512, distance: 118.5
click at [619, 512] on p "• Shortbread (5pcs) : Hazelnut Milk Chocolate • Toasted White Chocolate • 55% D…" at bounding box center [763, 510] width 977 height 20
click at [649, 516] on p "• Shortbread (5pcs) : Hazelnut Milk Chocolate • Toasted White Chocolate • 55% D…" at bounding box center [763, 510] width 977 height 20
drag, startPoint x: 630, startPoint y: 515, endPoint x: 694, endPoint y: 511, distance: 64.2
click at [694, 511] on p "• Shortbread (5pcs) : Hazelnut Milk Chocolate • Toasted White Chocolate • 55% D…" at bounding box center [763, 510] width 977 height 20
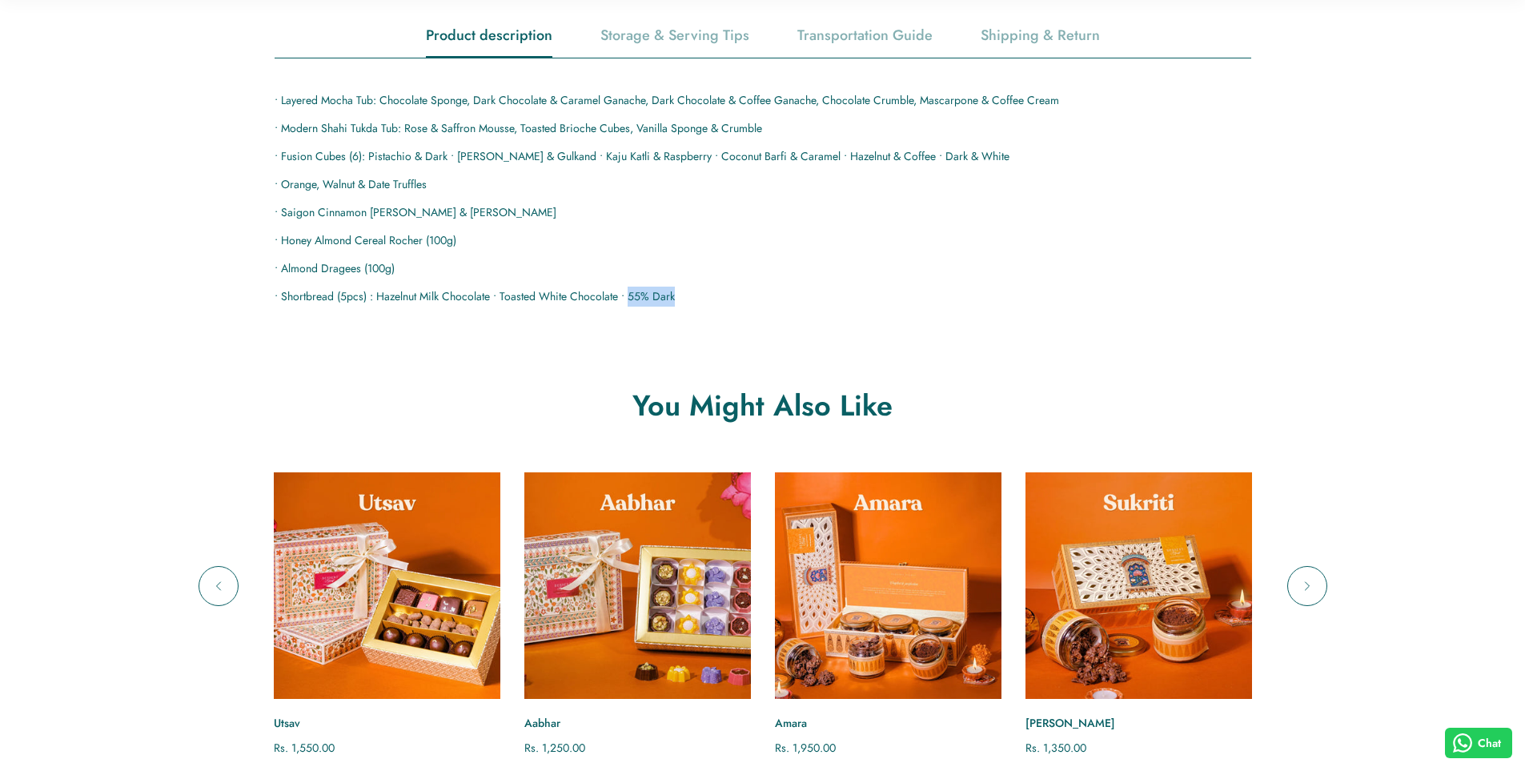
scroll to position [881, 0]
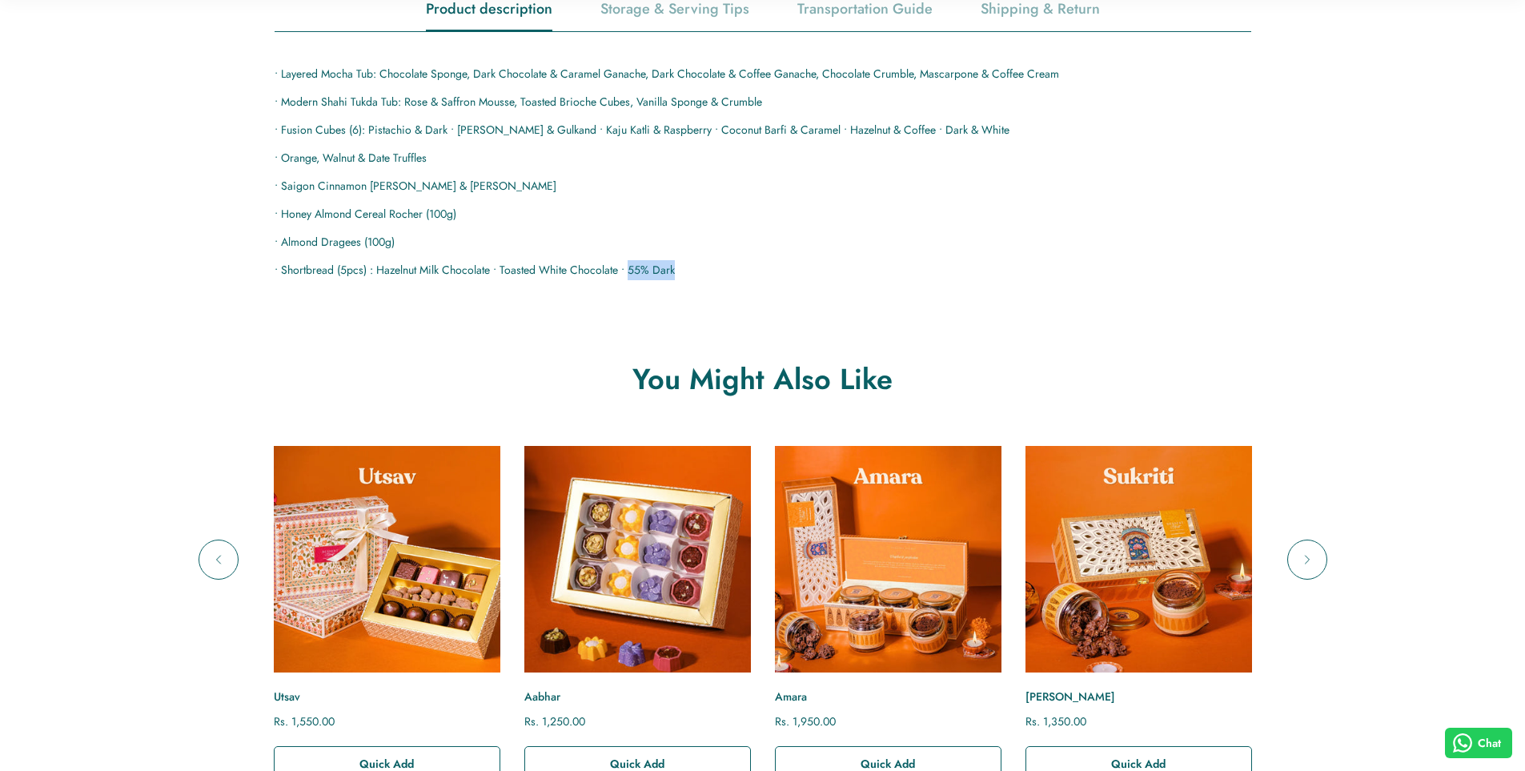
click at [688, 584] on img "Aabhar" at bounding box center [636, 559] width 249 height 249
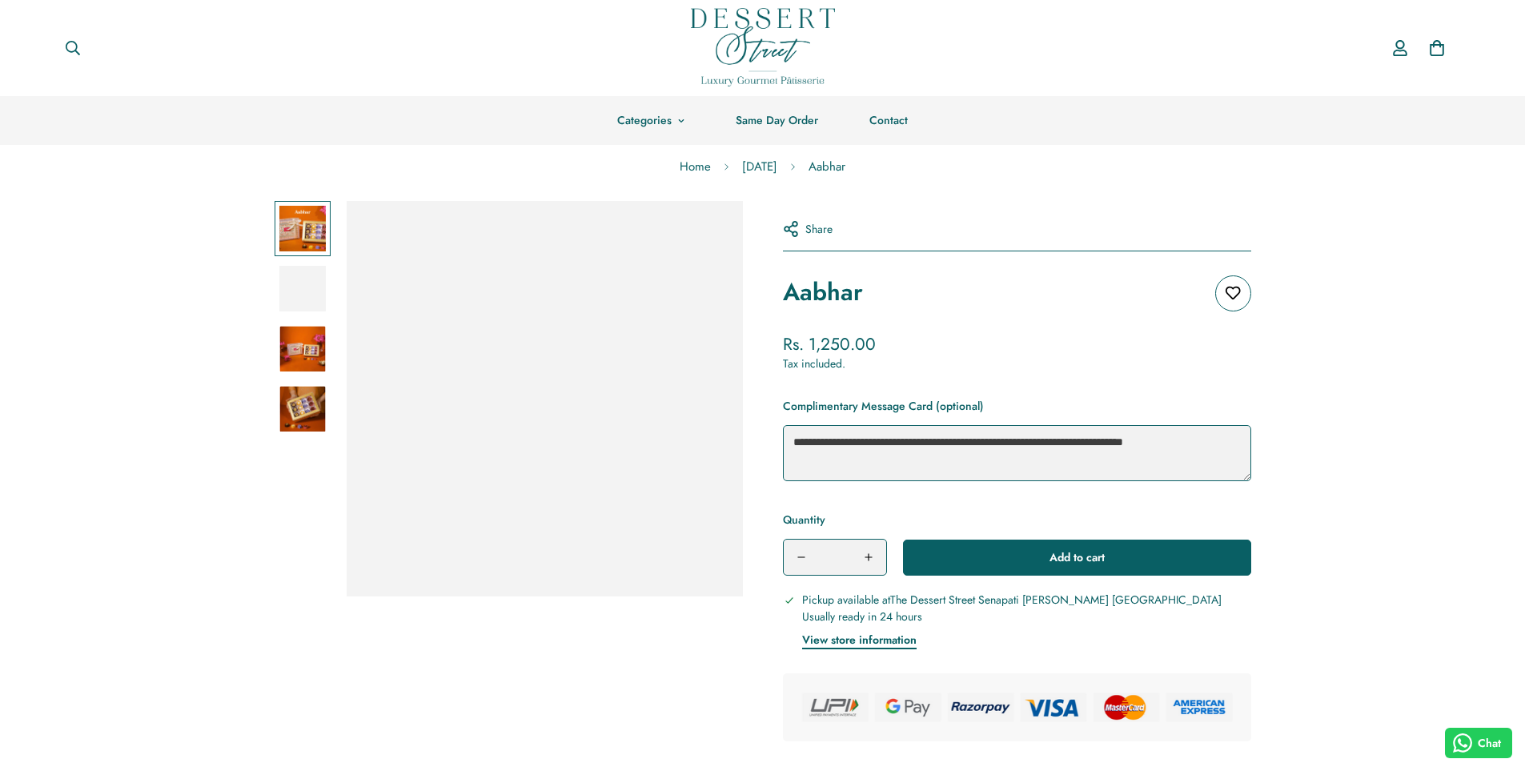
click at [825, 290] on h1 "Aabhar" at bounding box center [823, 292] width 80 height 34
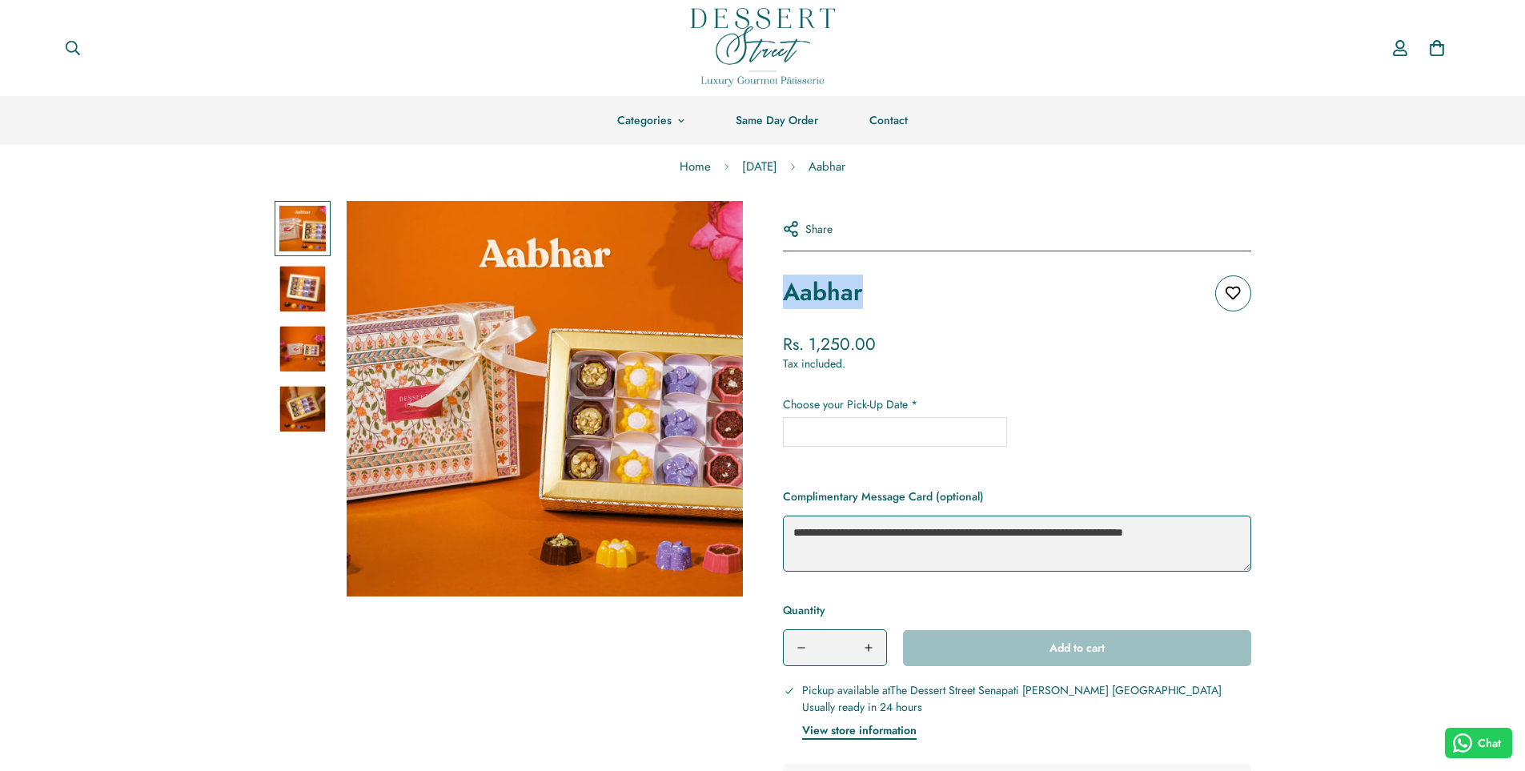
click at [825, 290] on h1 "Aabhar" at bounding box center [823, 292] width 80 height 34
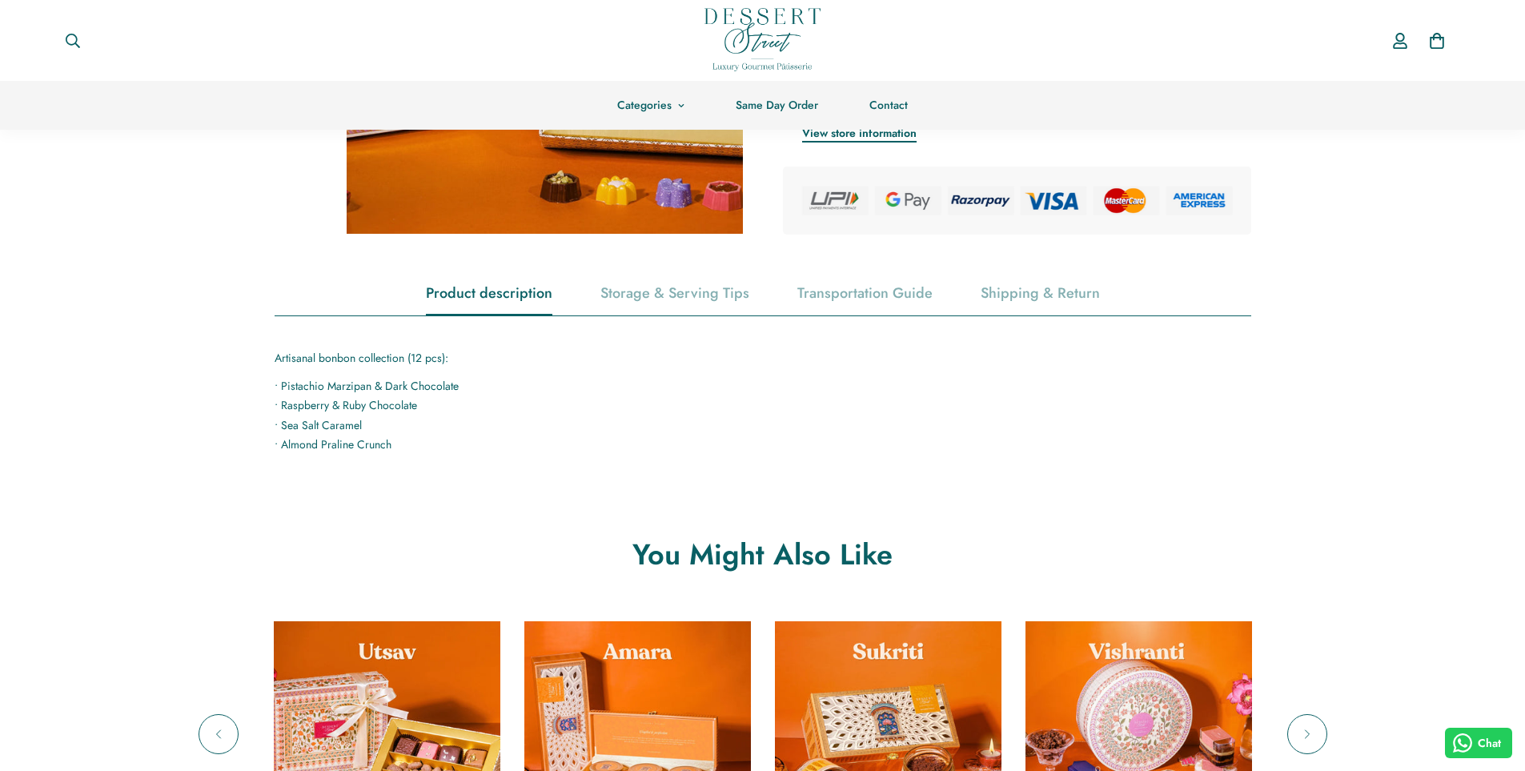
scroll to position [640, 0]
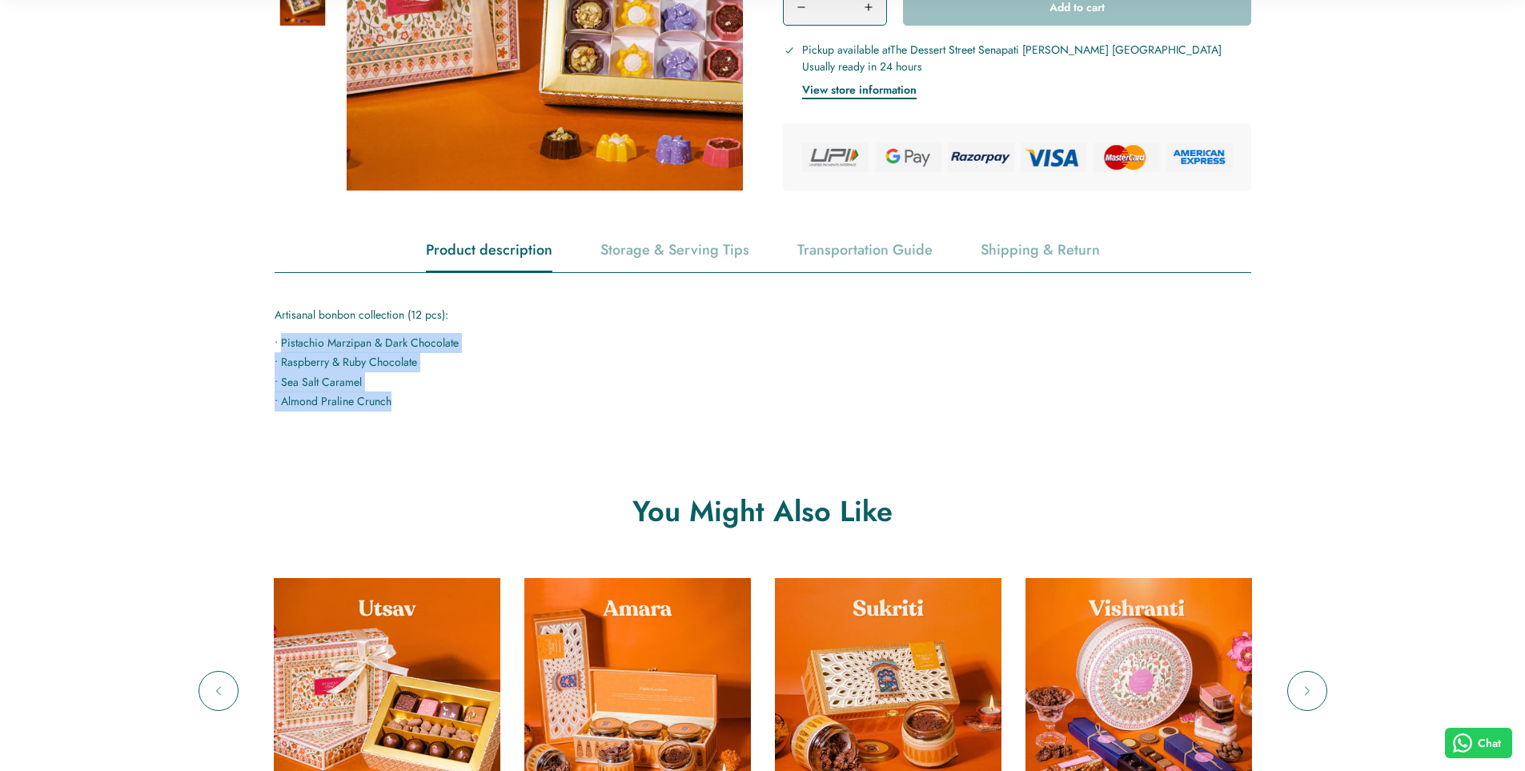
drag, startPoint x: 280, startPoint y: 341, endPoint x: 420, endPoint y: 400, distance: 152.1
click at [420, 400] on p "• Pistachio Marzipan & Dark Chocolate • Raspberry & Ruby Chocolate • Sea Salt C…" at bounding box center [763, 372] width 977 height 78
click at [420, 392] on p "• Pistachio Marzipan & Dark Chocolate • Raspberry & Ruby Chocolate • Sea Salt C…" at bounding box center [763, 372] width 977 height 78
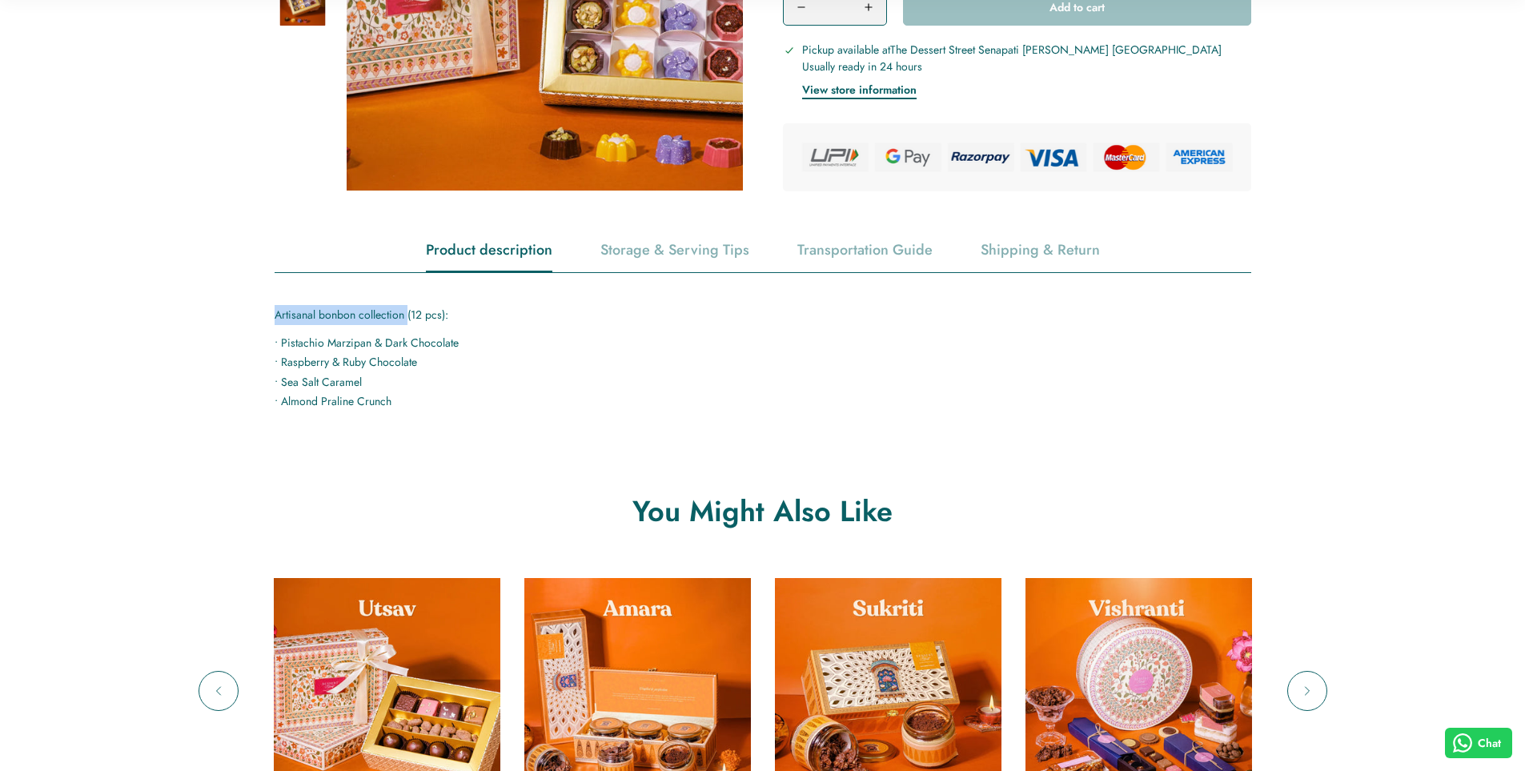
drag, startPoint x: 274, startPoint y: 315, endPoint x: 406, endPoint y: 319, distance: 132.1
click at [406, 319] on p "Artisanal bonbon collection (12 pcs):" at bounding box center [763, 315] width 977 height 20
copy p "Artisanal bonbon collection"
click at [446, 302] on div "Artisanal bonbon collection (12 pcs): • Pistachio Marzipan & Dark Chocolate • R…" at bounding box center [763, 342] width 977 height 138
drag, startPoint x: 443, startPoint y: 311, endPoint x: 268, endPoint y: 313, distance: 175.3
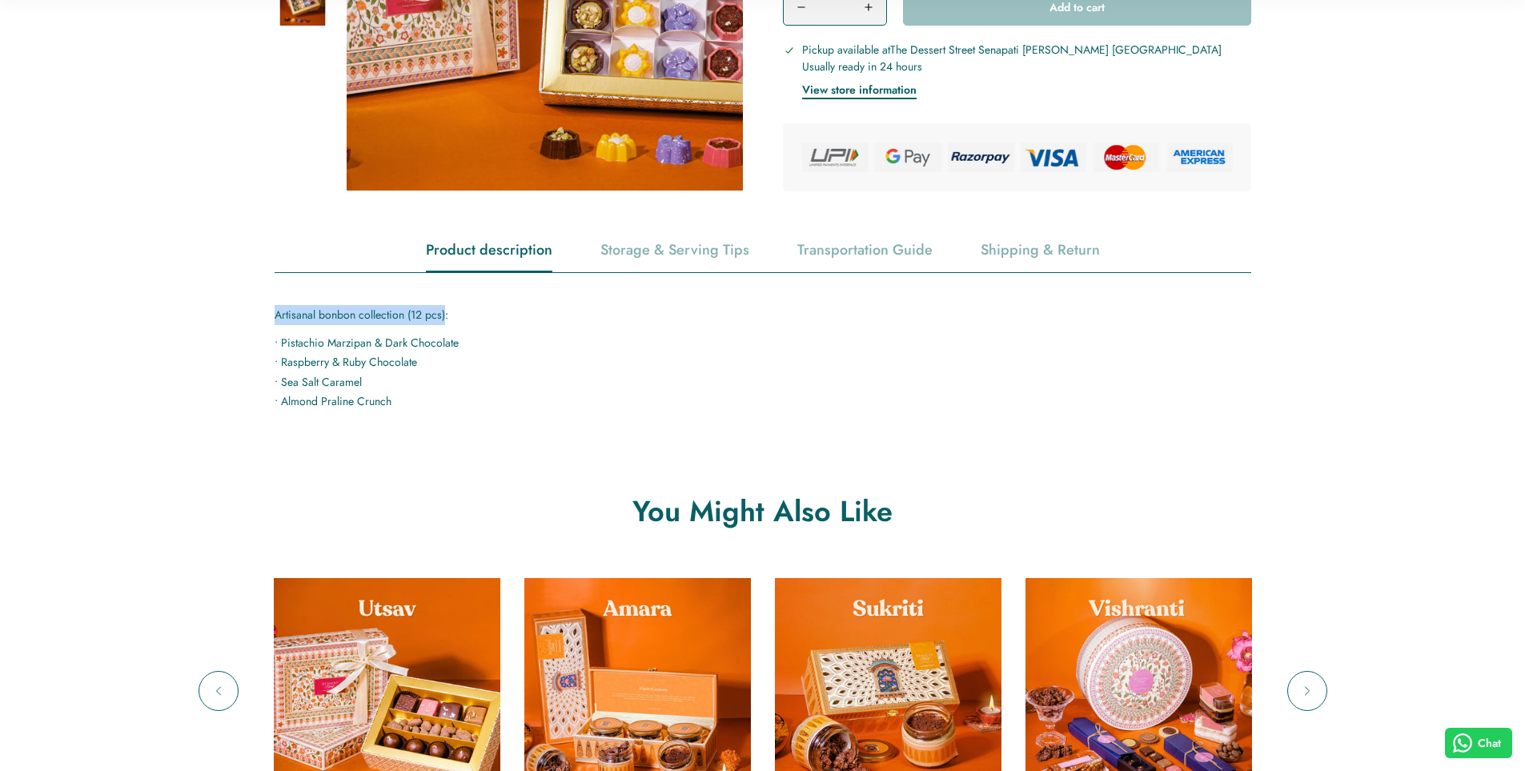
click at [268, 313] on div "Product description Storage & Serving Tips Transportation Guide Shipping & Retu…" at bounding box center [763, 321] width 1001 height 182
copy p "Artisanal bonbon collection (12 pcs)"
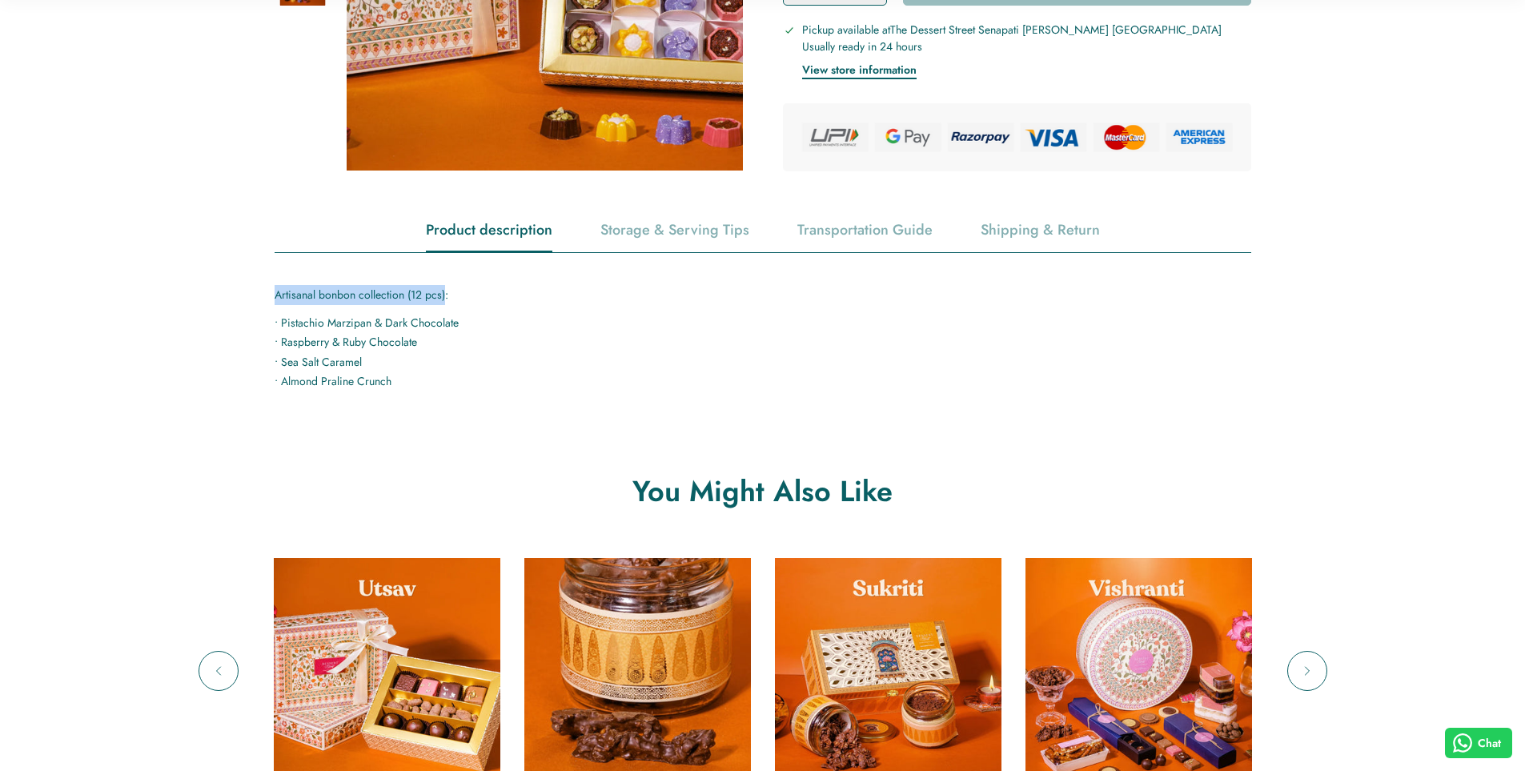
scroll to position [720, 0]
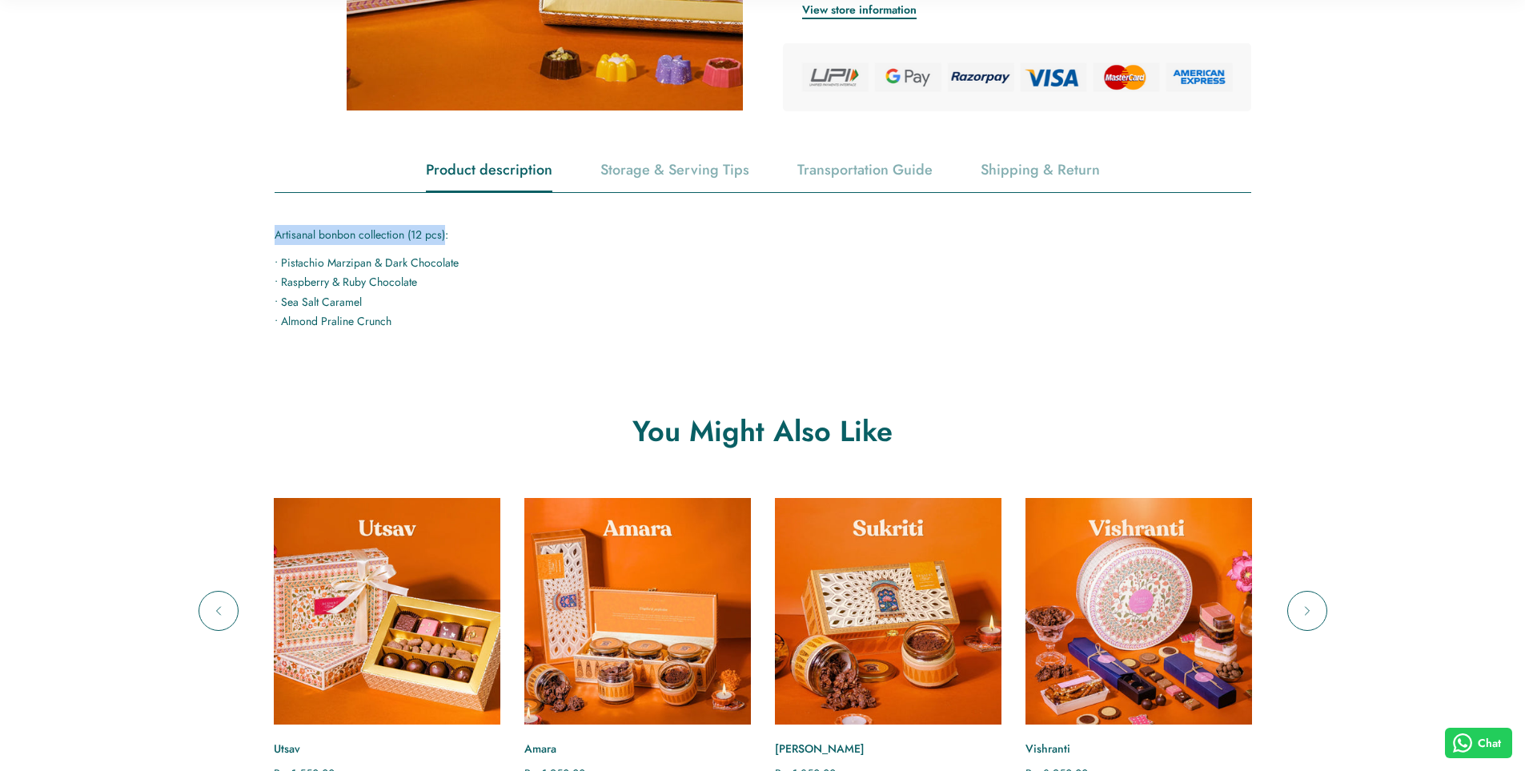
click at [518, 610] on div "**********" at bounding box center [637, 666] width 251 height 336
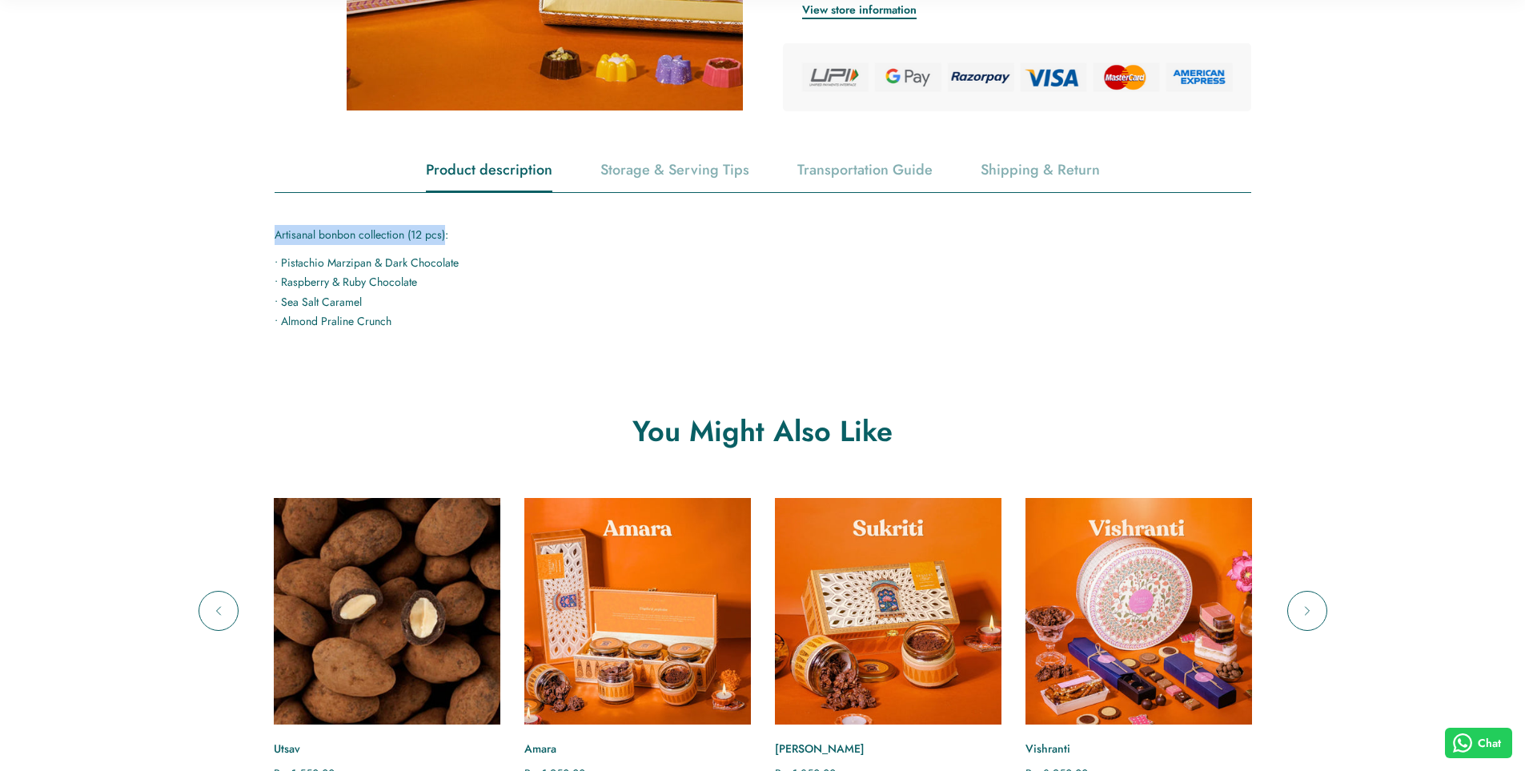
click at [421, 620] on img "Utsav" at bounding box center [386, 611] width 249 height 249
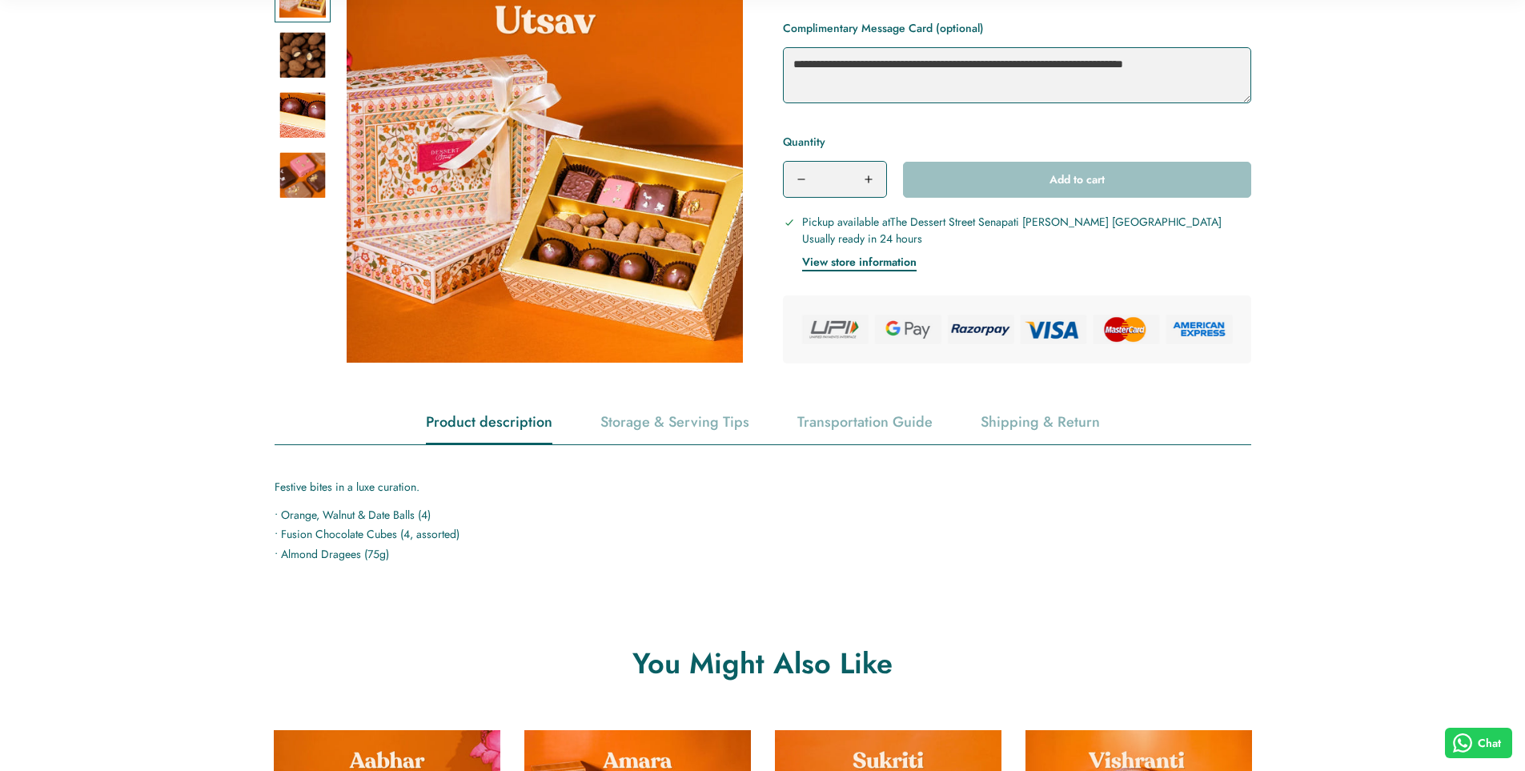
scroll to position [480, 0]
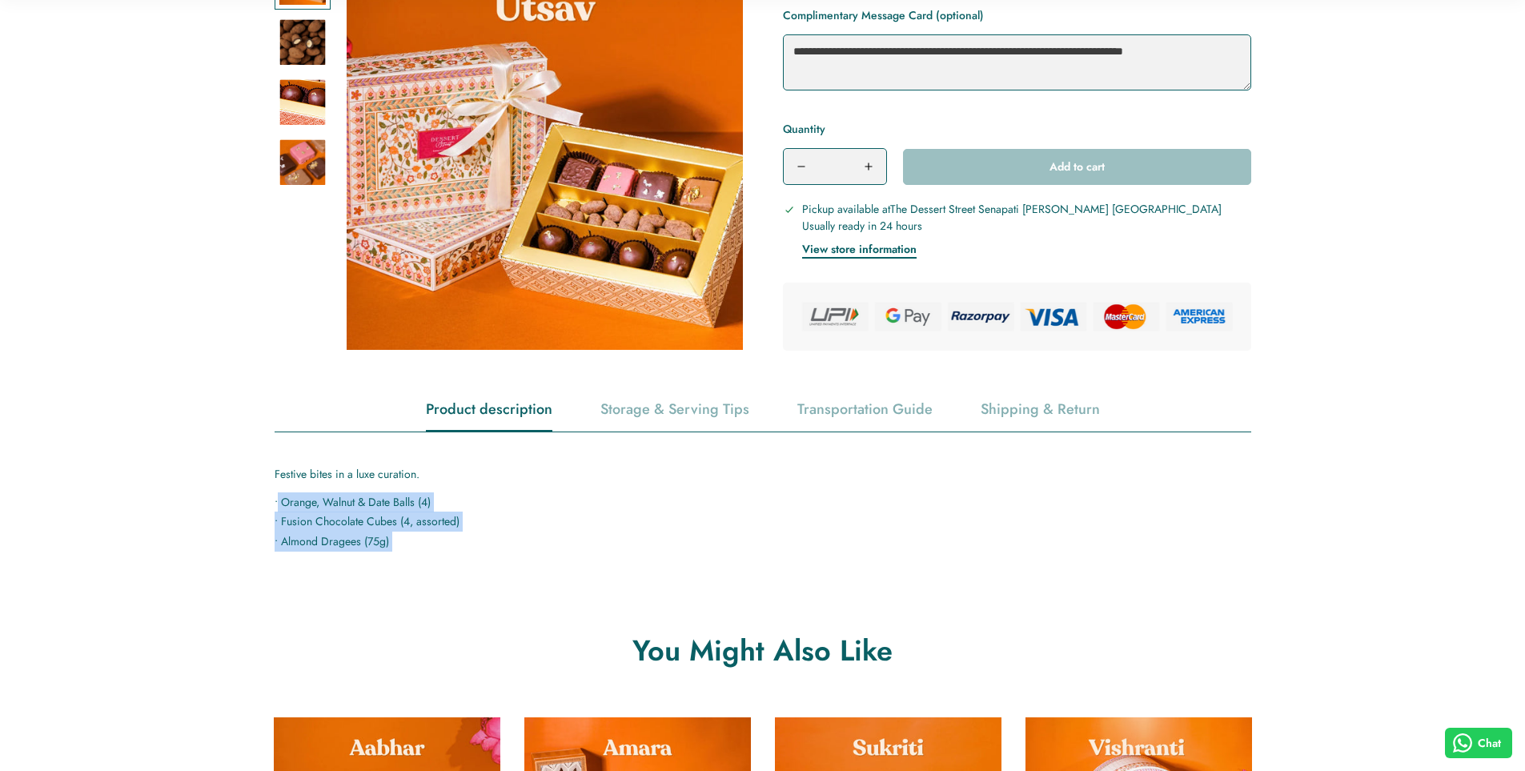
drag, startPoint x: 278, startPoint y: 500, endPoint x: 407, endPoint y: 556, distance: 140.2
copy main "Loremi, Dolors & Amet Conse (6) • Adipis Elitseddo Eiusm (6, temporin) • Utlabo…"
click at [330, 540] on p "• Orange, Walnut & Date Balls (4) • Fusion Chocolate Cubes (4, assorted) • Almo…" at bounding box center [763, 521] width 977 height 59
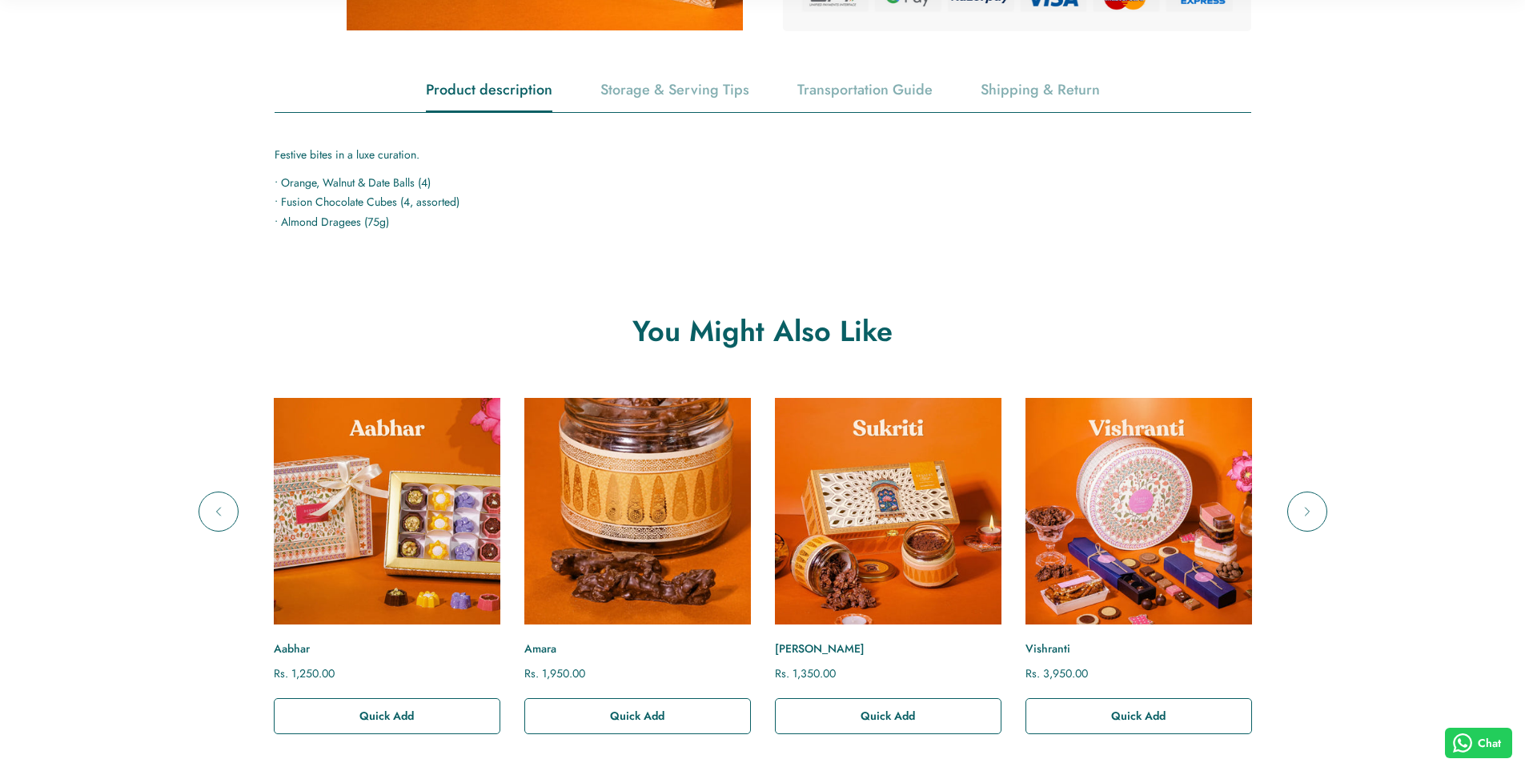
scroll to position [801, 0]
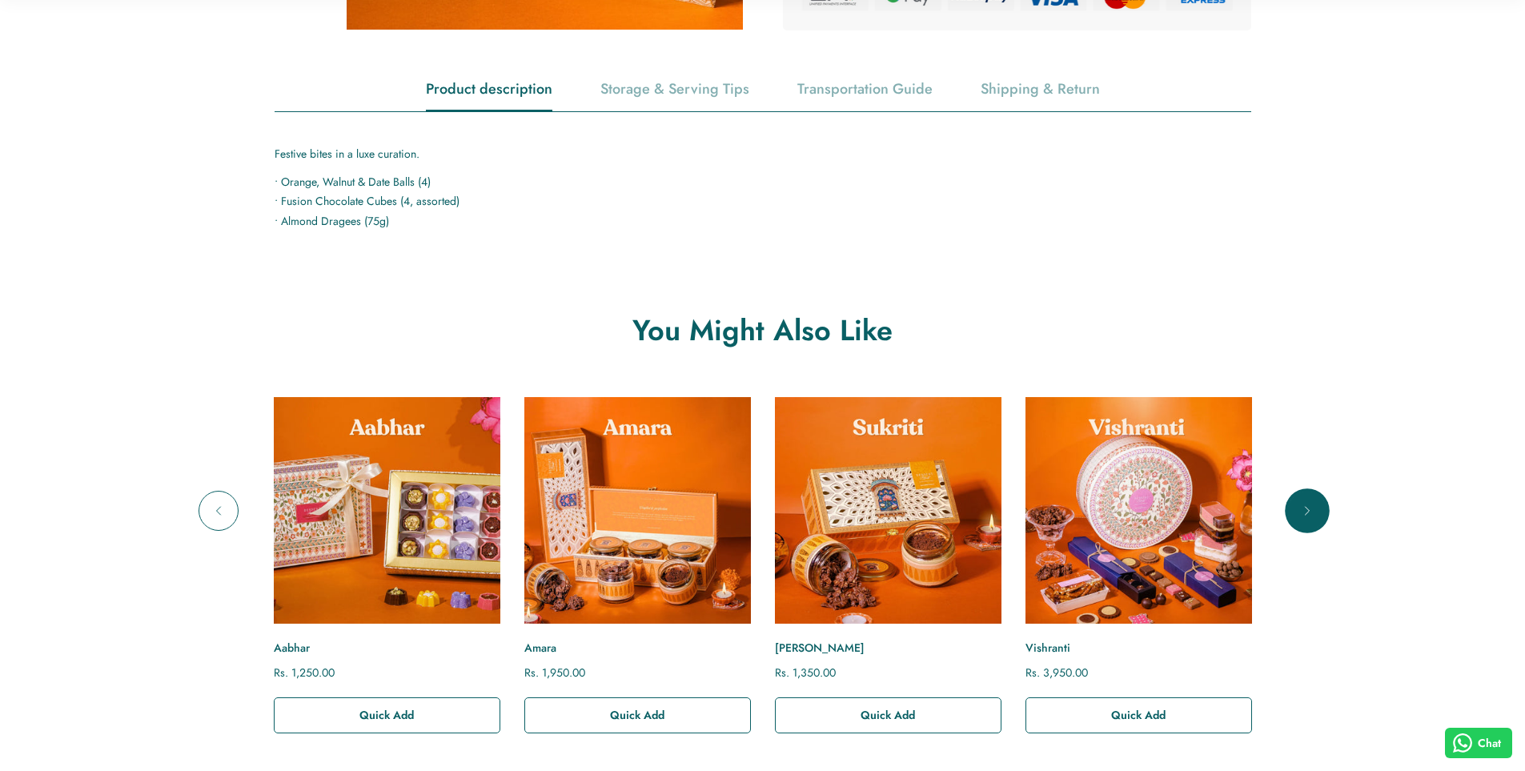
click at [1318, 509] on button "Next" at bounding box center [1307, 511] width 40 height 40
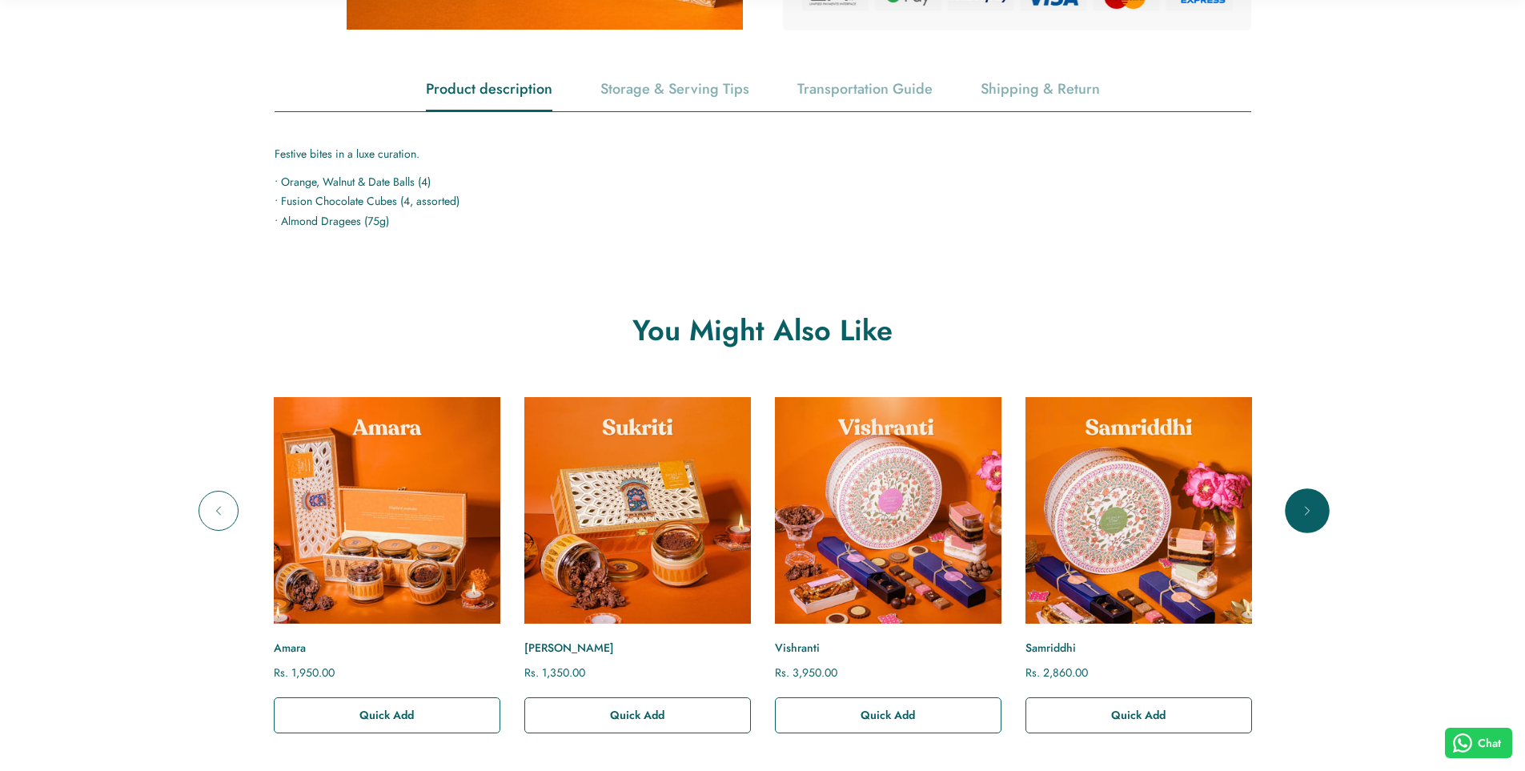
click at [1318, 509] on button "Next" at bounding box center [1307, 511] width 40 height 40
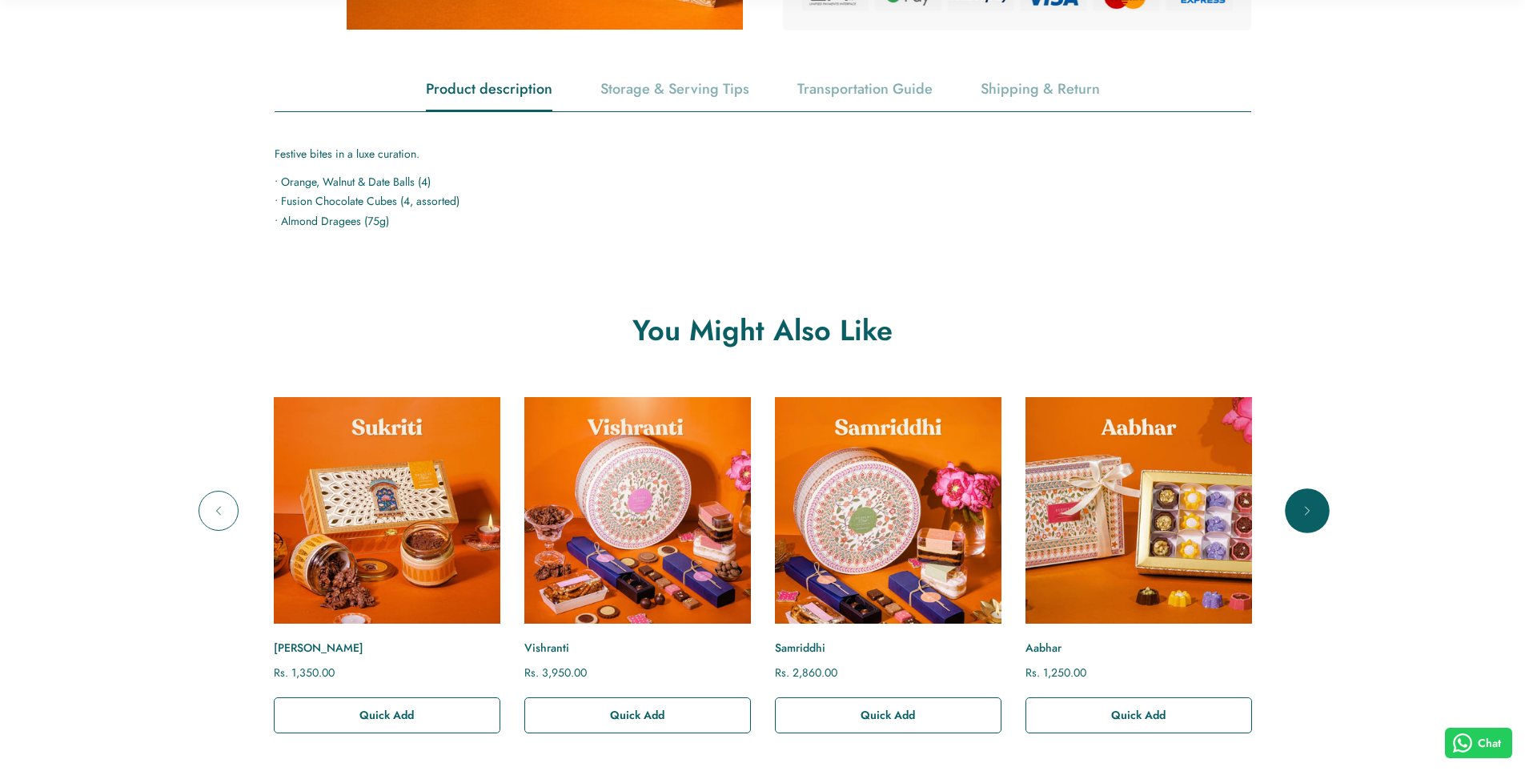
click at [1316, 510] on button "Next" at bounding box center [1307, 511] width 40 height 40
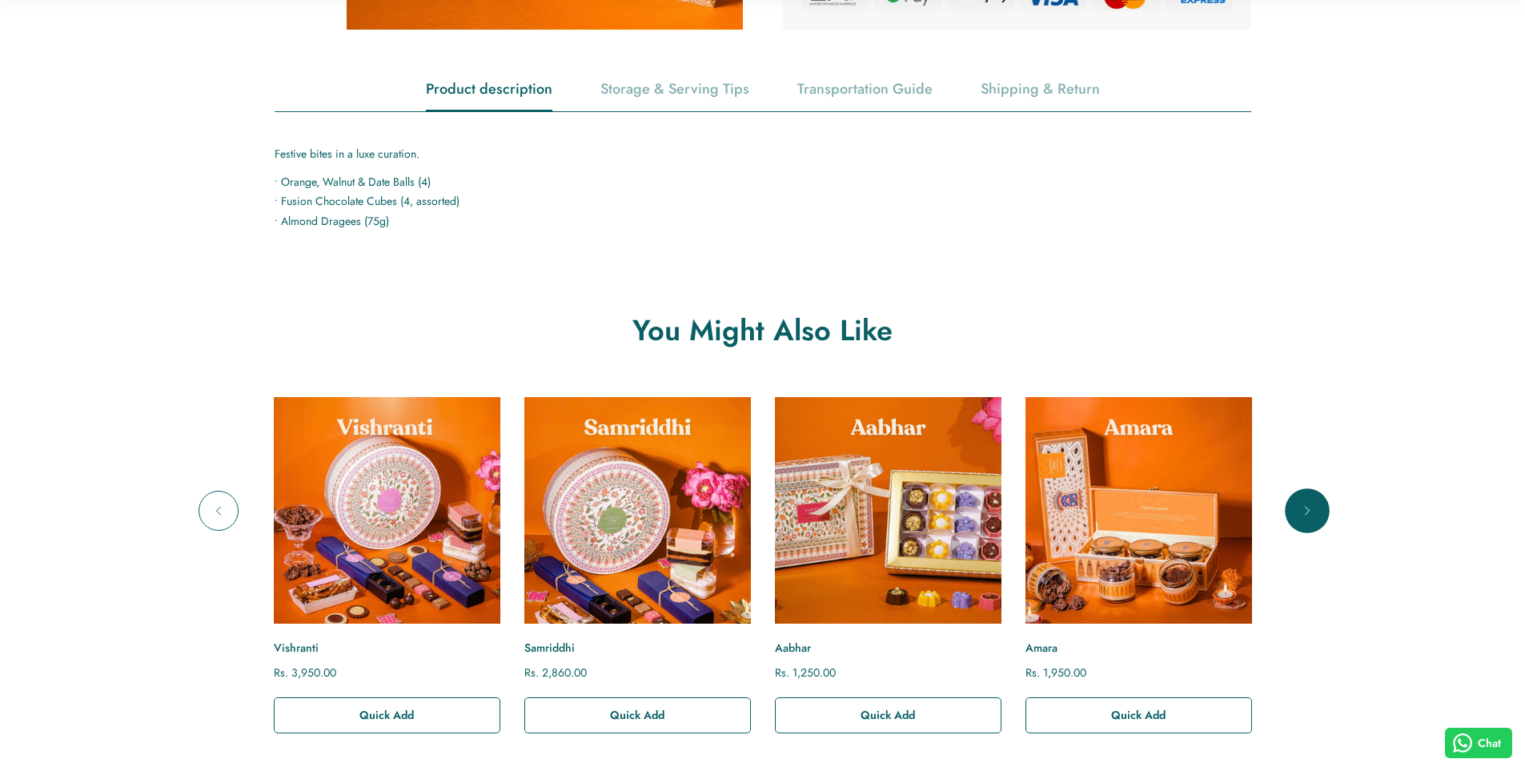
click at [1316, 510] on button "Next" at bounding box center [1307, 511] width 40 height 40
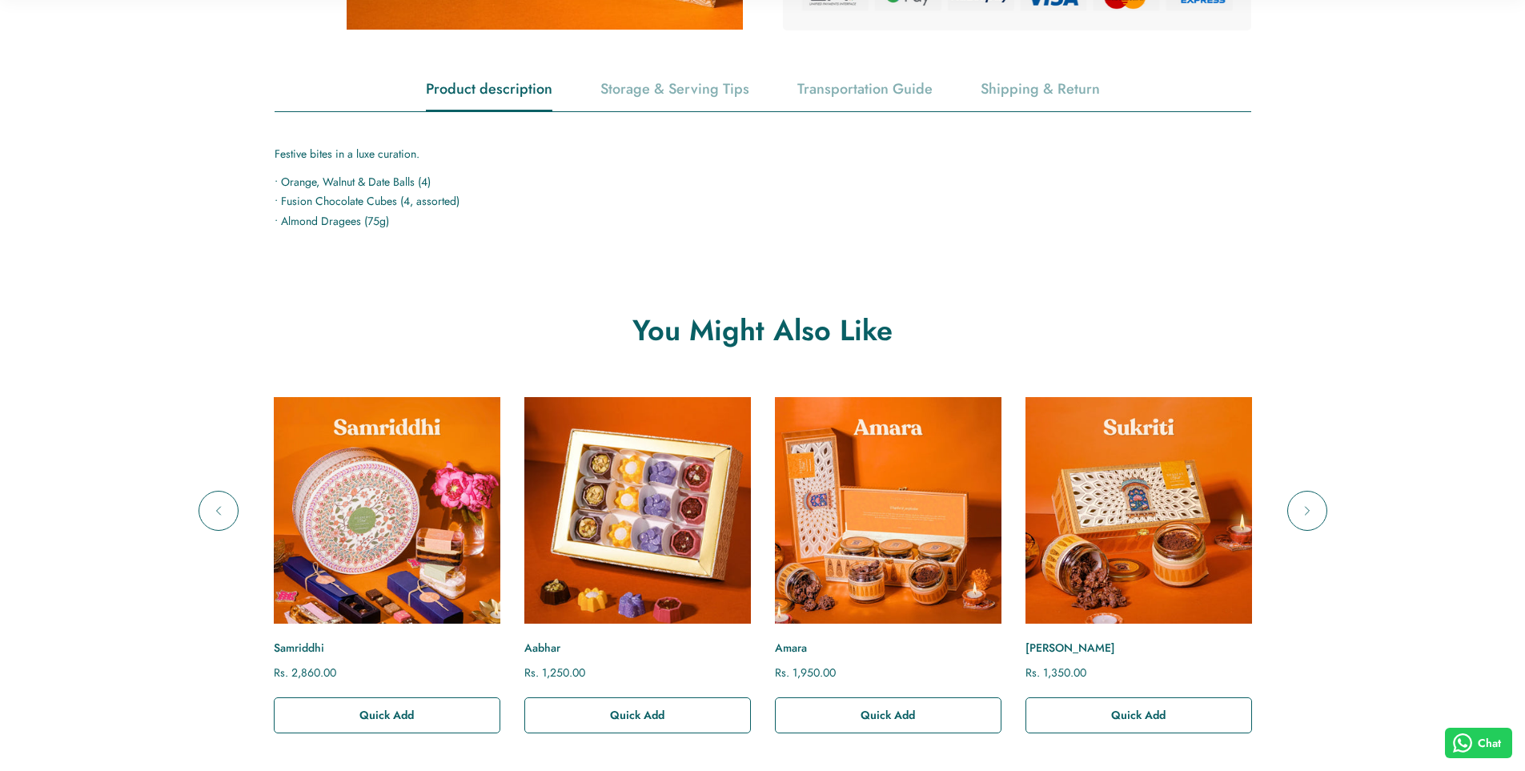
click at [744, 540] on img "Aabhar" at bounding box center [636, 510] width 249 height 249
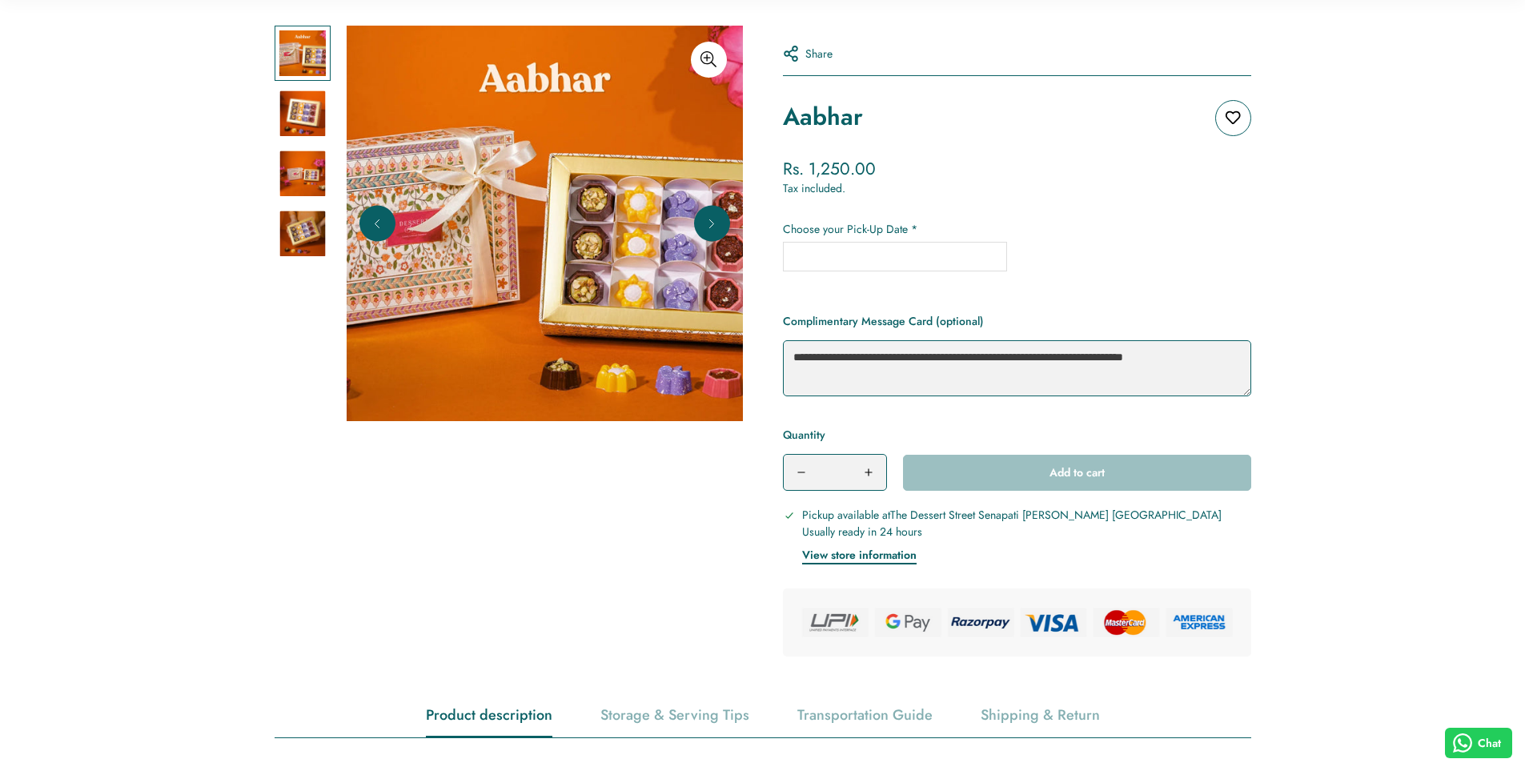
scroll to position [480, 0]
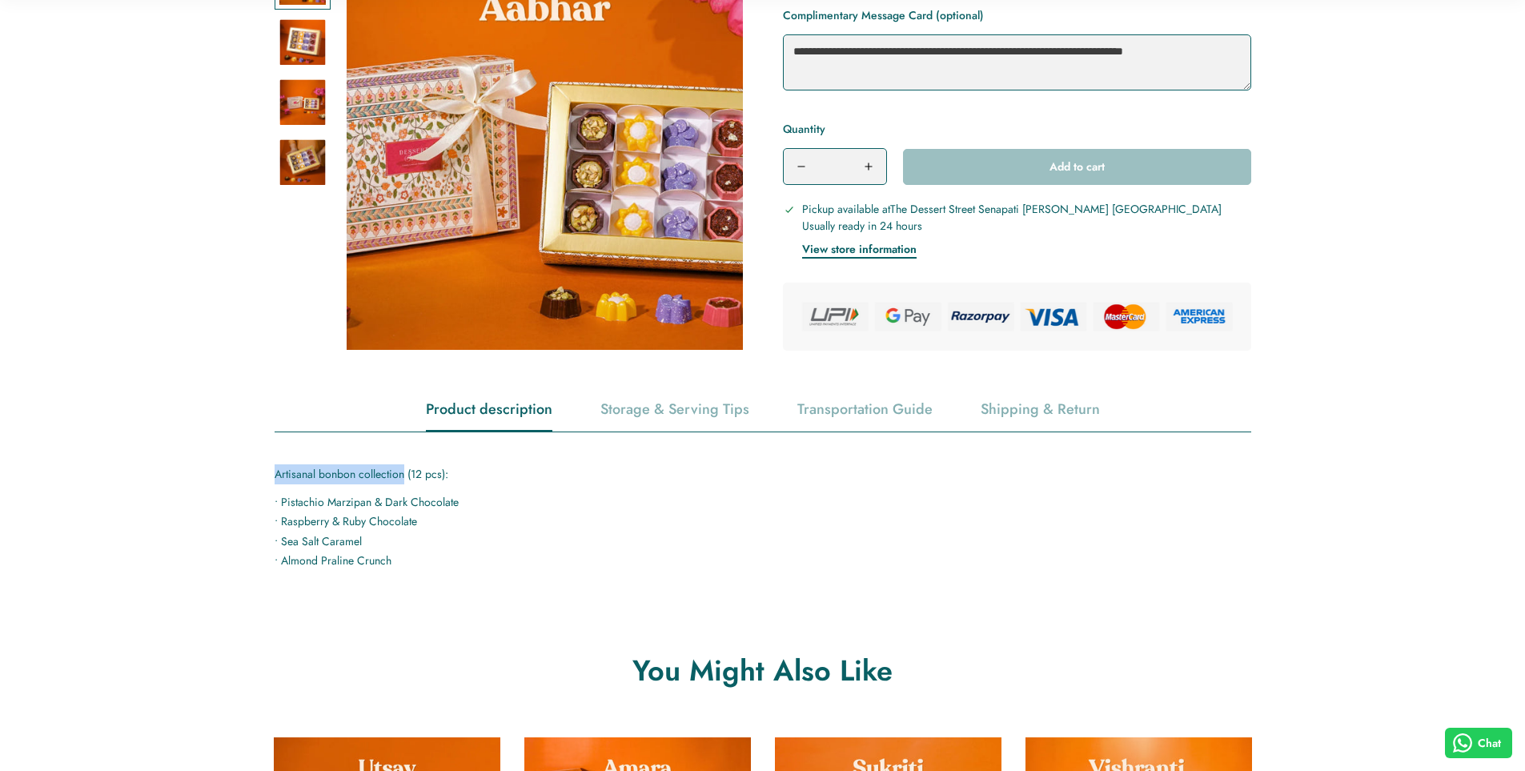
drag, startPoint x: 275, startPoint y: 475, endPoint x: 403, endPoint y: 481, distance: 128.2
click at [403, 481] on p "Artisanal bonbon collection (12 pcs):" at bounding box center [763, 474] width 977 height 20
copy p "Artisanal bonbon collection"
click at [299, 499] on p "• Pistachio Marzipan & Dark Chocolate • Raspberry & Ruby Chocolate • Sea Salt C…" at bounding box center [763, 531] width 977 height 78
drag, startPoint x: 278, startPoint y: 504, endPoint x: 460, endPoint y: 504, distance: 181.7
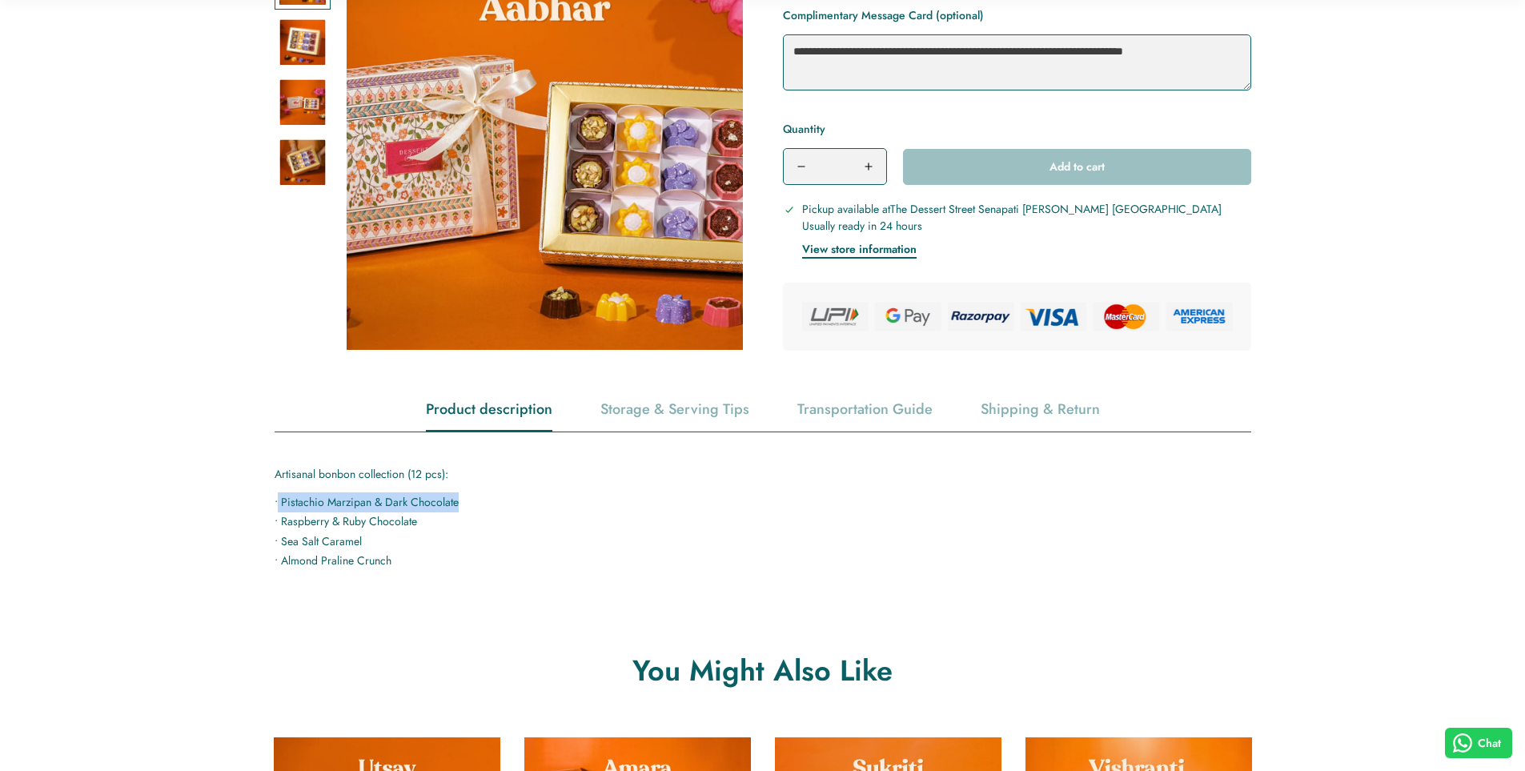
click at [460, 504] on p "• Pistachio Marzipan & Dark Chocolate • Raspberry & Ruby Chocolate • Sea Salt C…" at bounding box center [763, 531] width 977 height 78
copy p "Pistachio Marzipan & Dark Chocolate"
click at [375, 524] on p "• Pistachio Marzipan & Dark Chocolate • Raspberry & Ruby Chocolate • Sea Salt C…" at bounding box center [763, 531] width 977 height 78
drag, startPoint x: 280, startPoint y: 523, endPoint x: 468, endPoint y: 520, distance: 188.1
click at [468, 520] on p "• Pistachio Marzipan & Dark Chocolate • Raspberry & Ruby Chocolate • Sea Salt C…" at bounding box center [763, 531] width 977 height 78
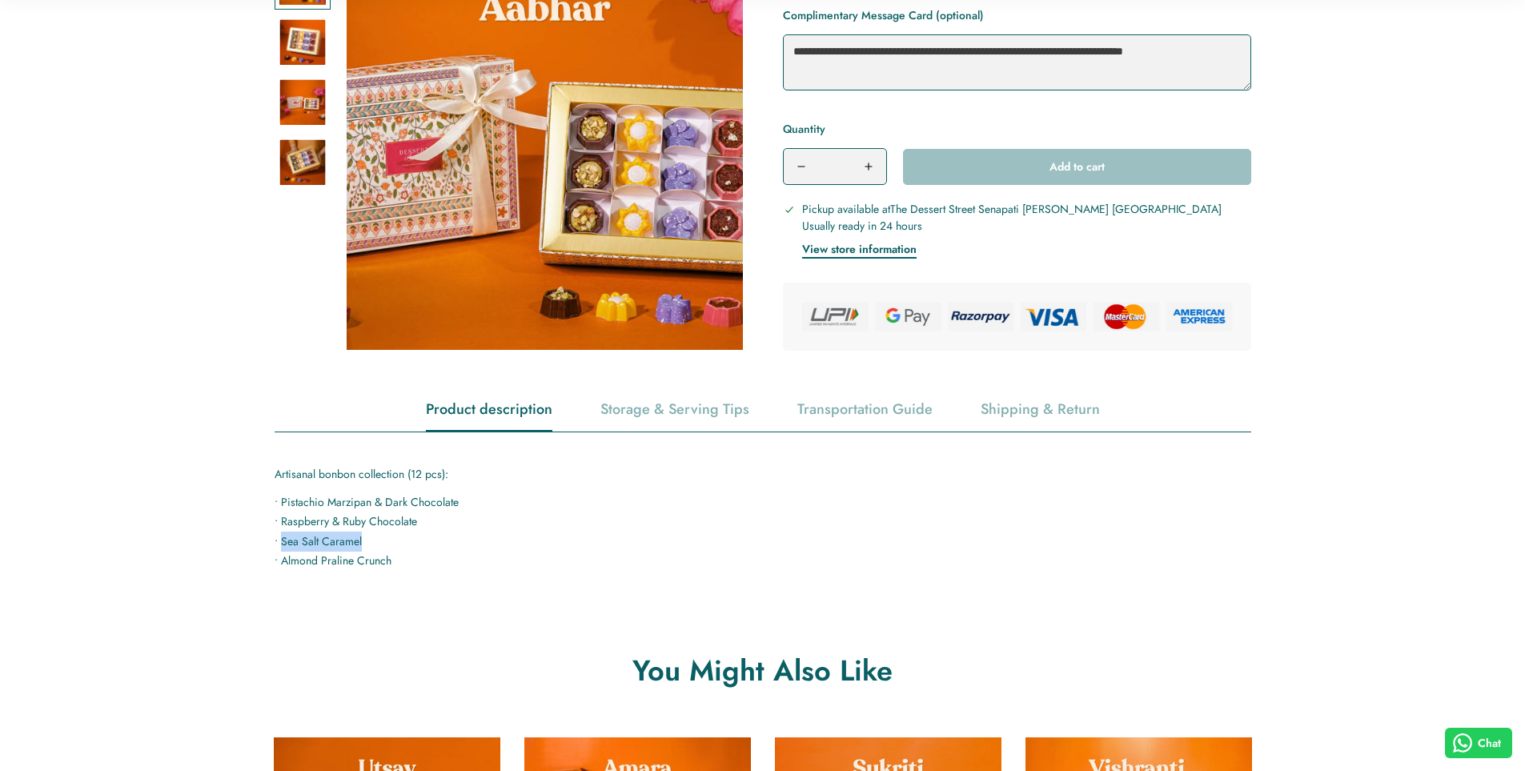
drag, startPoint x: 282, startPoint y: 540, endPoint x: 420, endPoint y: 548, distance: 138.7
click at [420, 548] on p "• Pistachio Marzipan & Dark Chocolate • Raspberry & Ruby Chocolate • Sea Salt C…" at bounding box center [763, 531] width 977 height 78
copy p "Sea Salt Caramel"
click at [361, 518] on p "• Pistachio Marzipan & Dark Chocolate • Raspberry & Ruby Chocolate • Sea Salt C…" at bounding box center [763, 531] width 977 height 78
drag, startPoint x: 282, startPoint y: 527, endPoint x: 445, endPoint y: 516, distance: 163.6
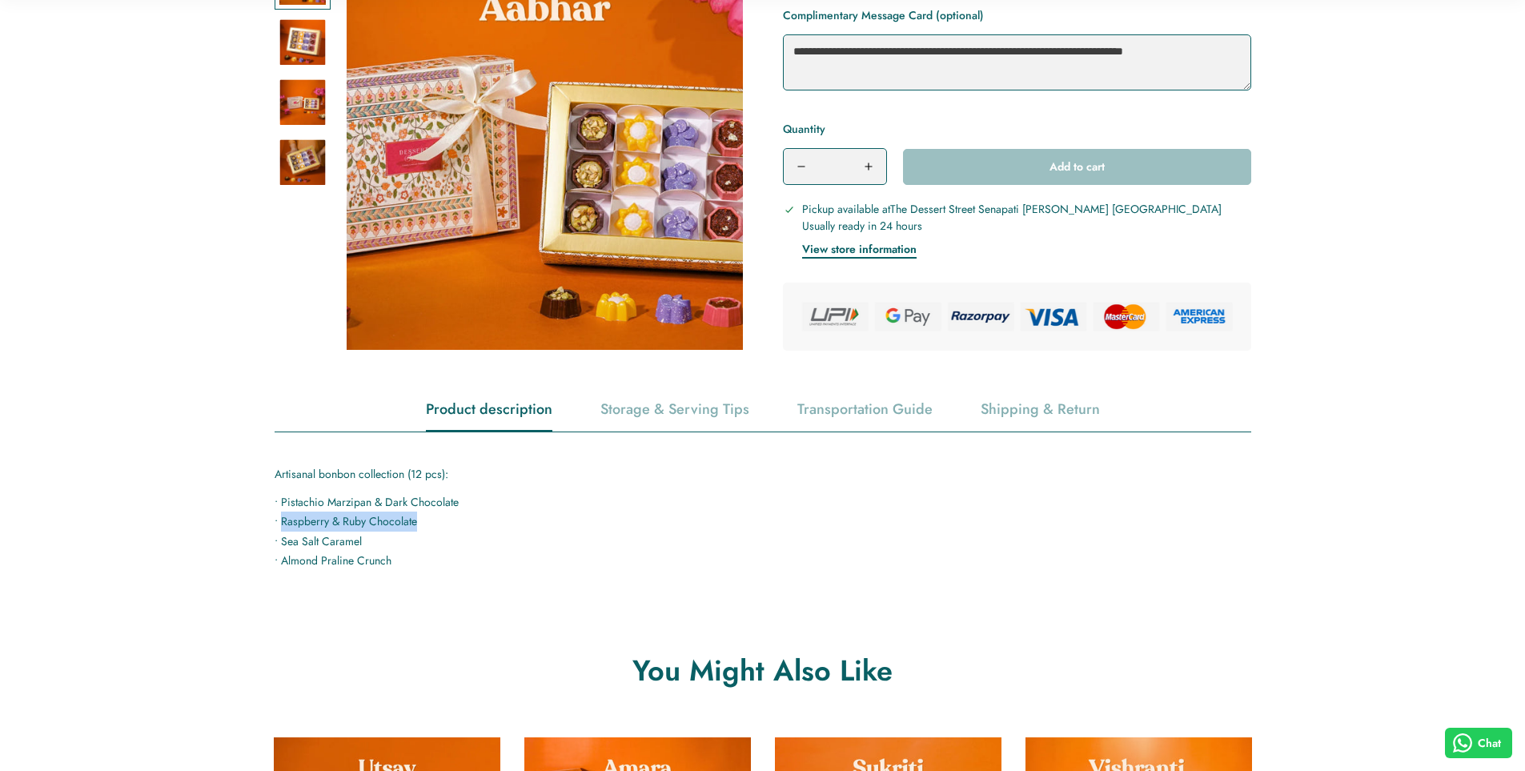
click at [445, 516] on p "• Pistachio Marzipan & Dark Chocolate • Raspberry & Ruby Chocolate • Sea Salt C…" at bounding box center [763, 531] width 977 height 78
copy p "Raspberry & Ruby Chocolate"
drag, startPoint x: 391, startPoint y: 556, endPoint x: 280, endPoint y: 561, distance: 110.6
click at [280, 561] on p "• Pistachio Marzipan & Dark Chocolate • Raspberry & Ruby Chocolate • Sea Salt C…" at bounding box center [763, 531] width 977 height 78
copy p "[PERSON_NAME]"
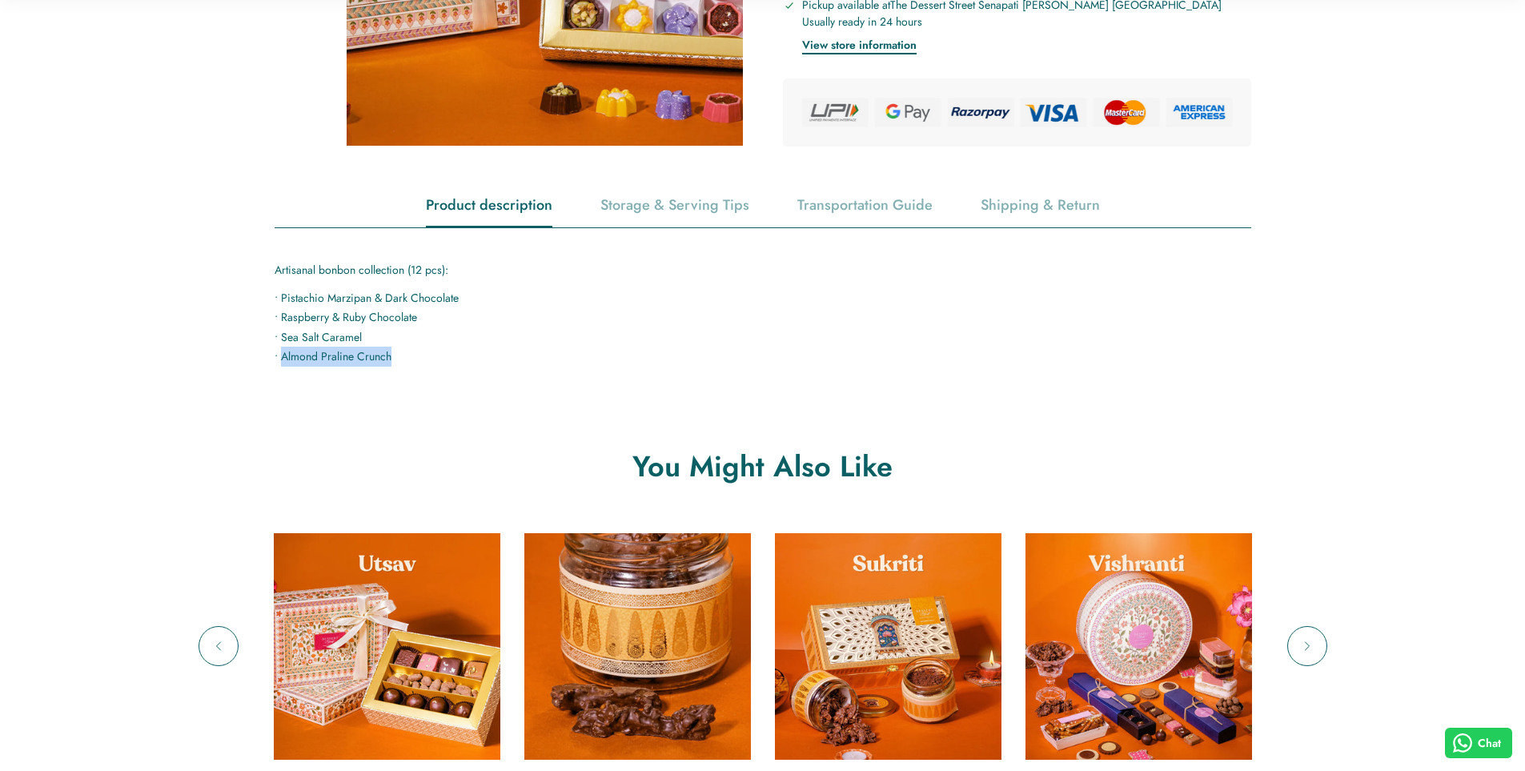
scroll to position [720, 0]
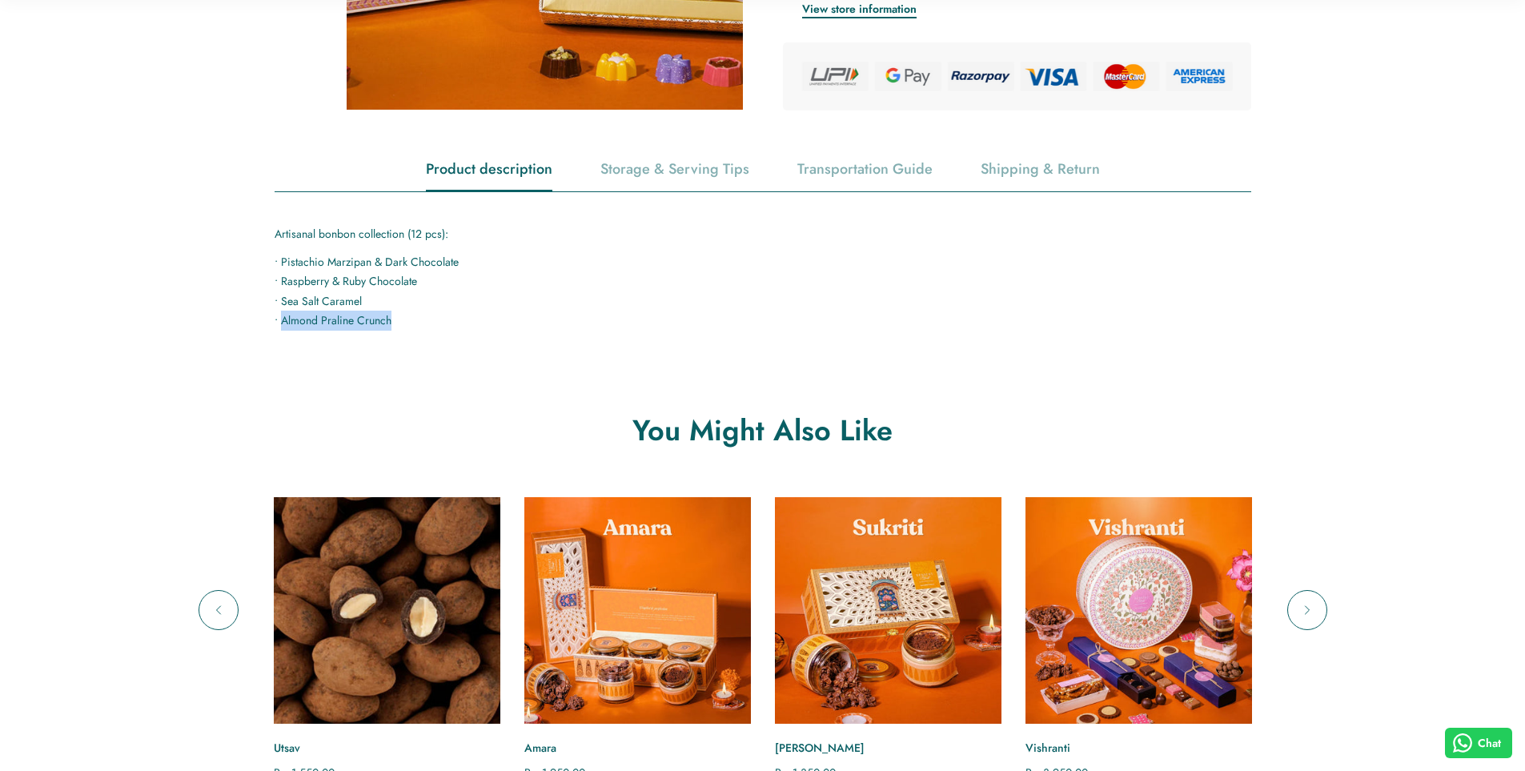
click at [351, 602] on img "Utsav" at bounding box center [386, 610] width 249 height 249
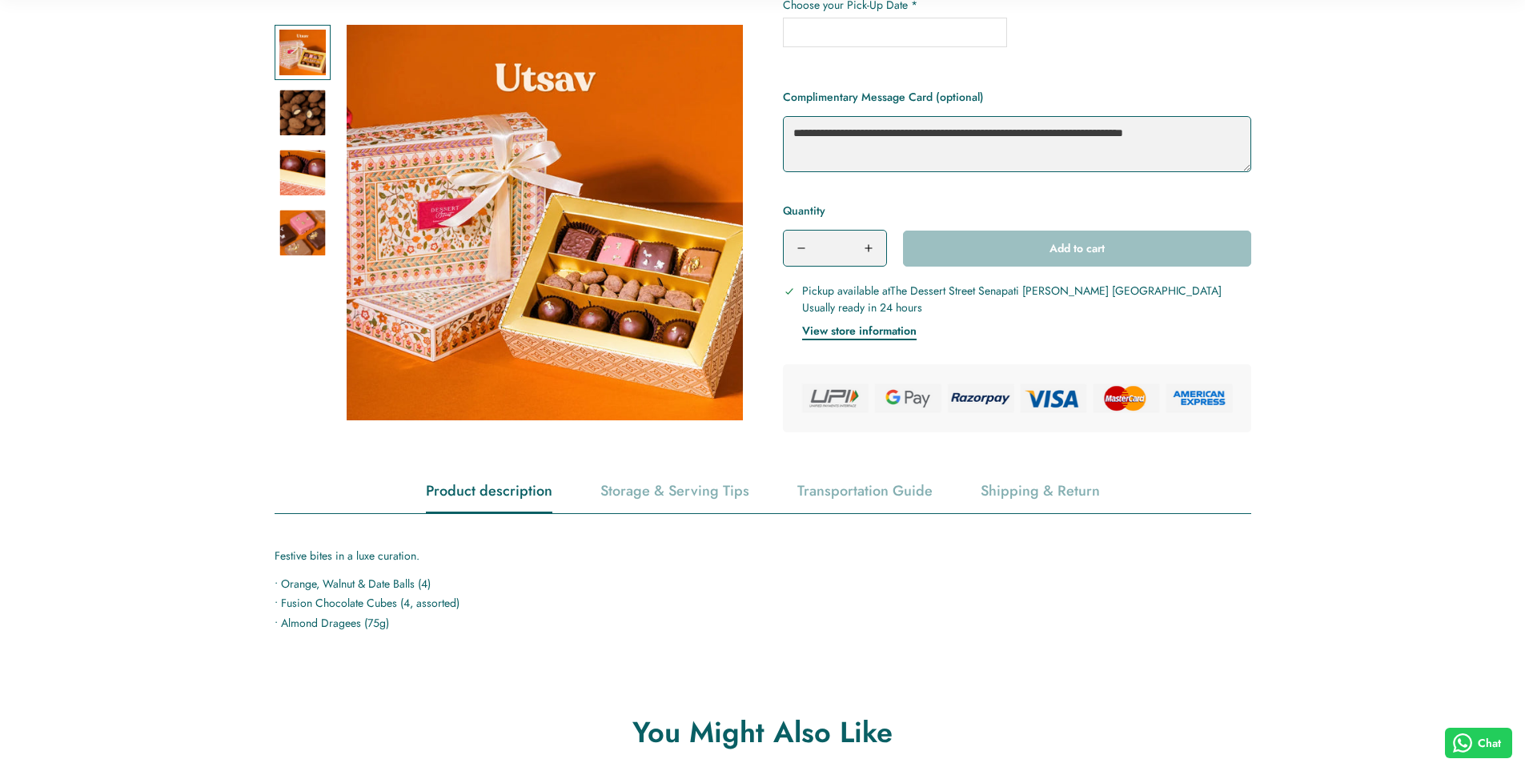
scroll to position [400, 0]
click at [352, 563] on p "Festive bites in a luxe curation." at bounding box center [763, 554] width 977 height 20
click at [353, 552] on p "Festive bites in a luxe curation." at bounding box center [763, 554] width 977 height 20
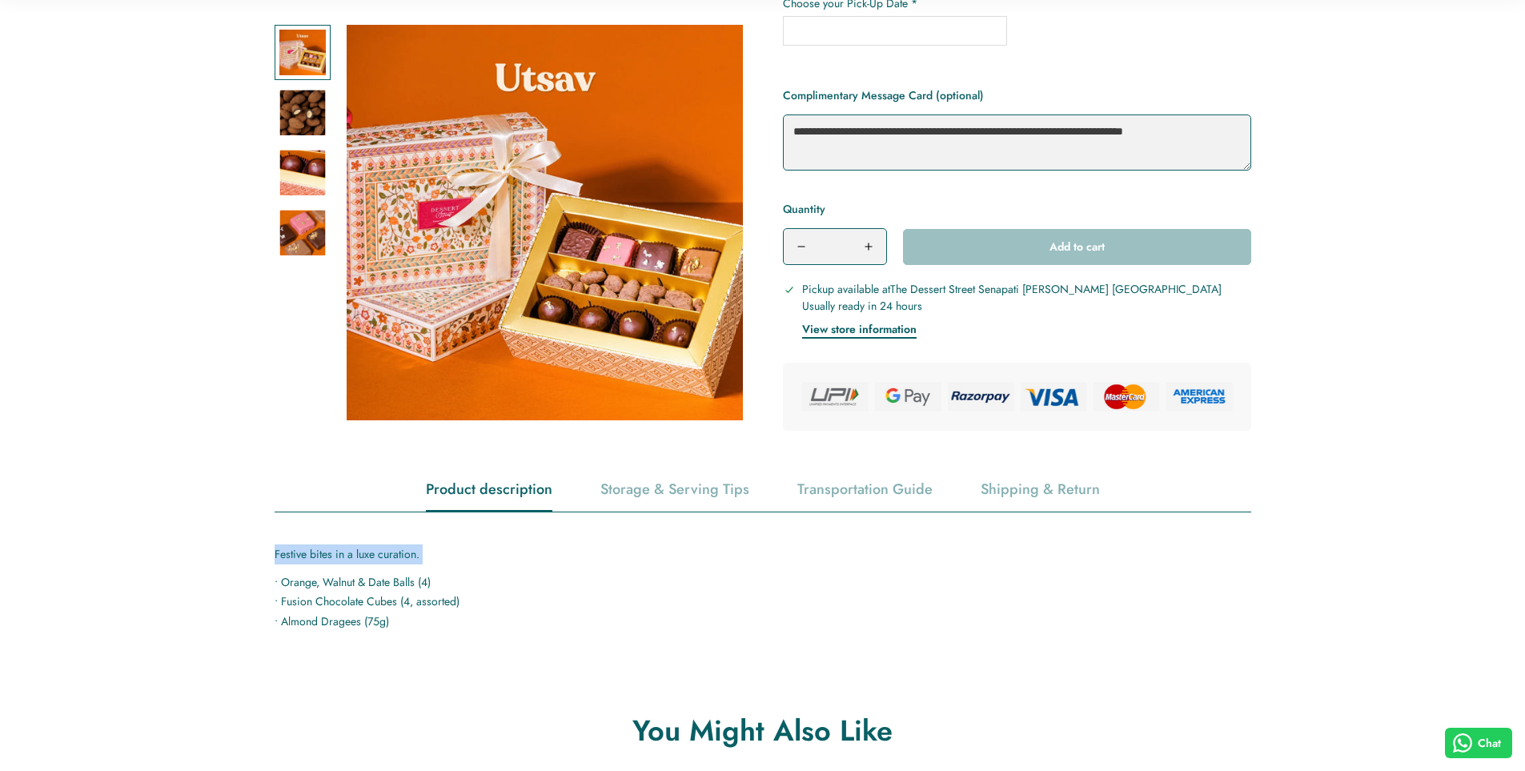
copy div "Festive bites in a luxe curation."
